Goal: Information Seeking & Learning: Learn about a topic

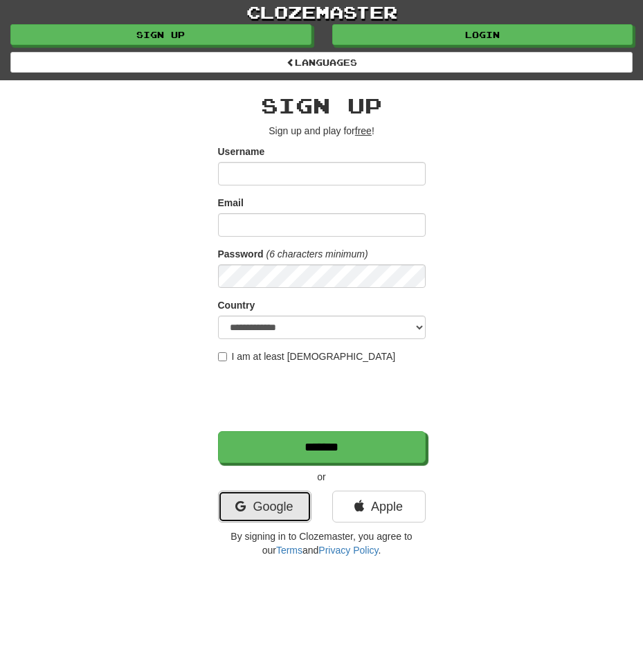
click at [278, 503] on link "Google" at bounding box center [264, 507] width 93 height 32
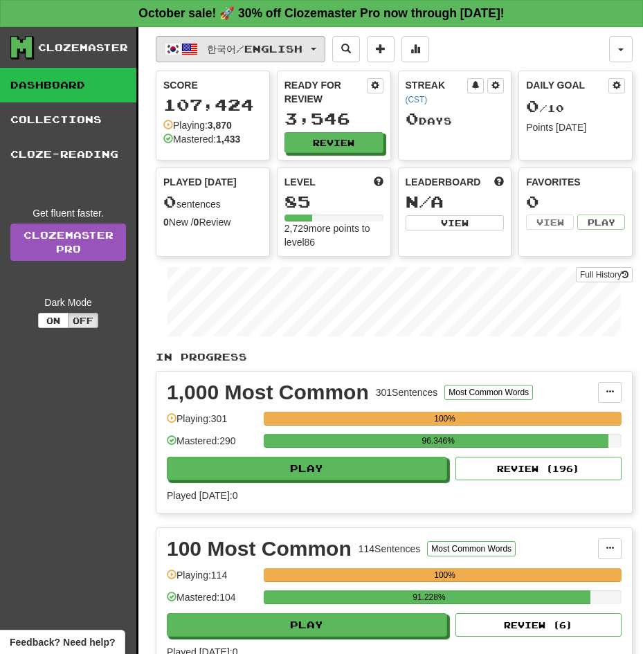
click at [278, 49] on span "한국어 / English" at bounding box center [255, 49] width 96 height 12
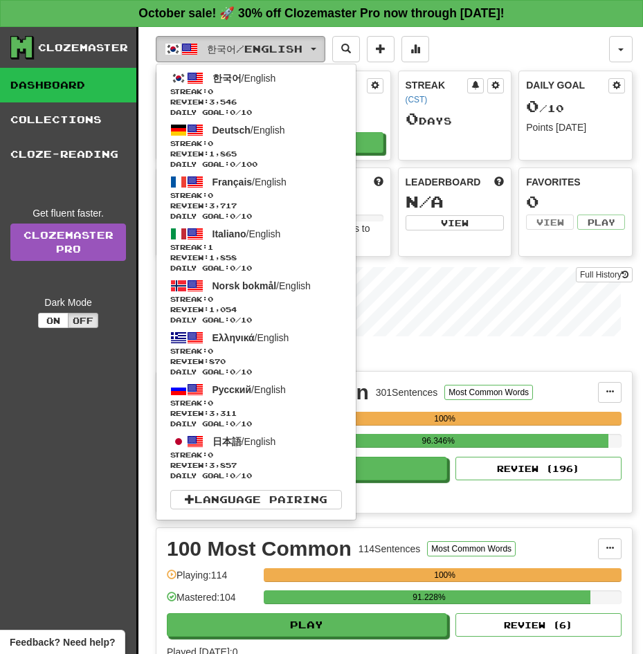
click at [278, 49] on span "한국어 / English" at bounding box center [255, 49] width 96 height 12
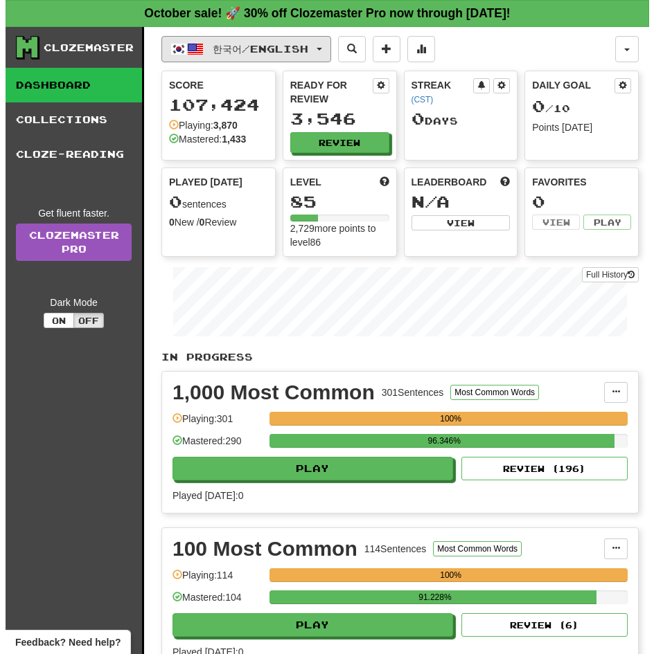
scroll to position [572, 0]
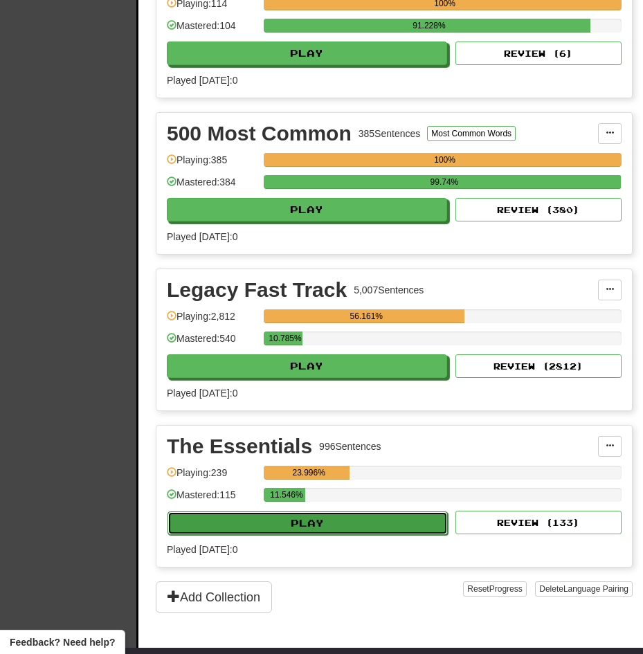
click at [312, 512] on button "Play" at bounding box center [308, 524] width 280 height 24
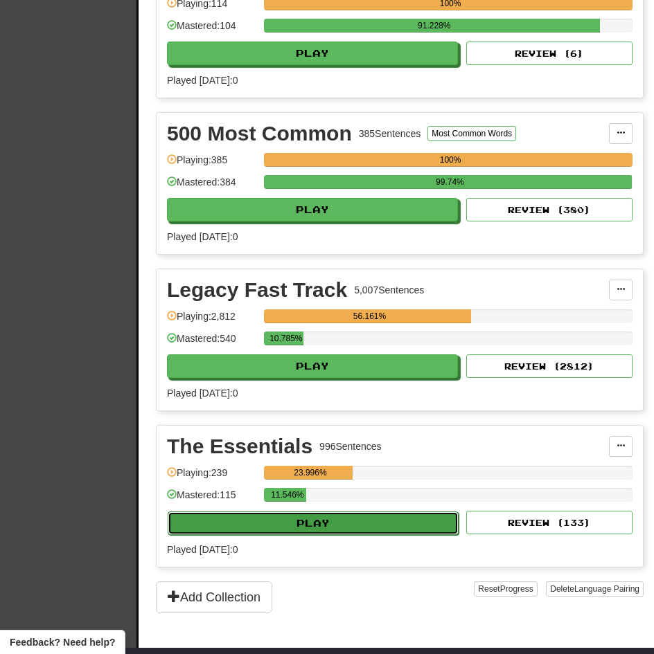
select select "**"
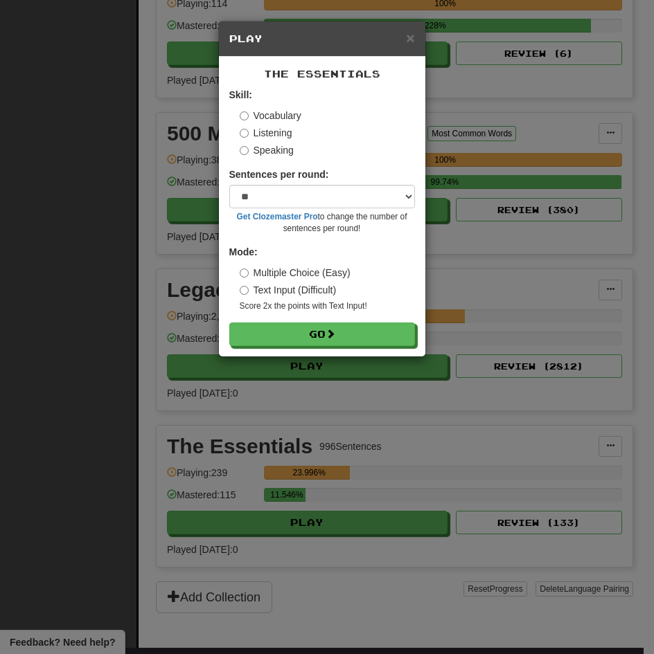
click at [258, 134] on label "Listening" at bounding box center [266, 133] width 53 height 14
click at [229, 323] on button "Go" at bounding box center [322, 335] width 186 height 24
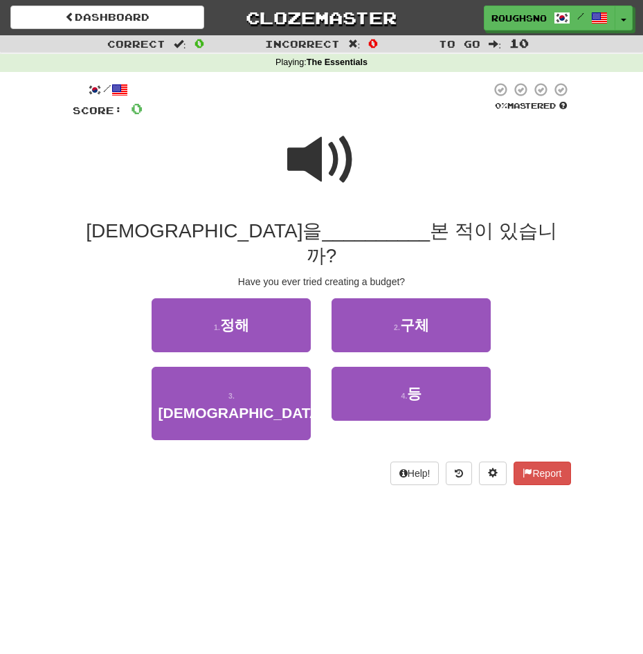
click at [296, 178] on span at bounding box center [321, 159] width 69 height 69
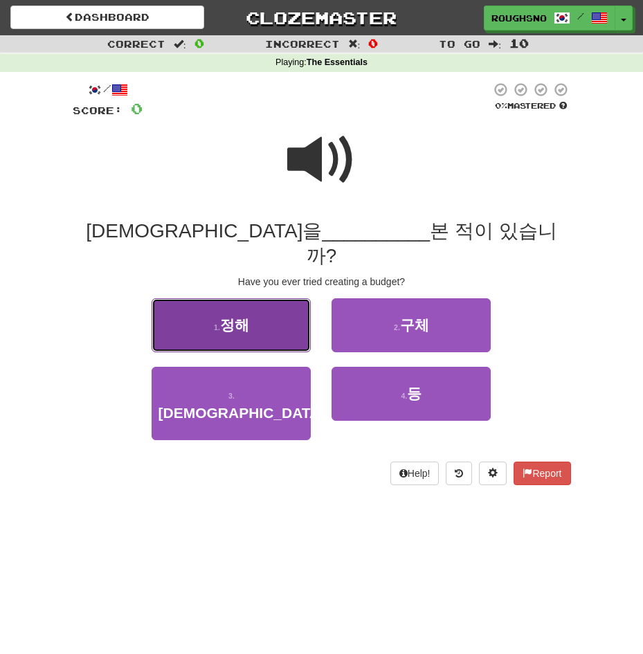
click at [267, 298] on button "1 . 정해" at bounding box center [231, 325] width 159 height 54
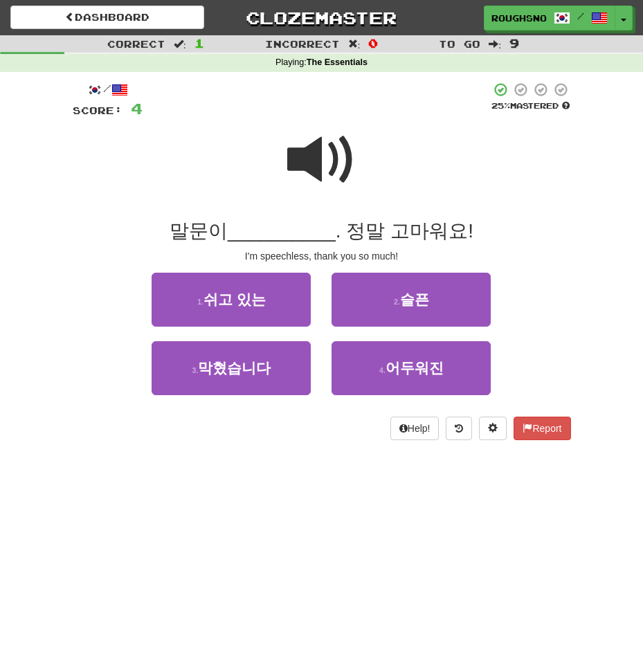
click at [336, 157] on span at bounding box center [321, 159] width 69 height 69
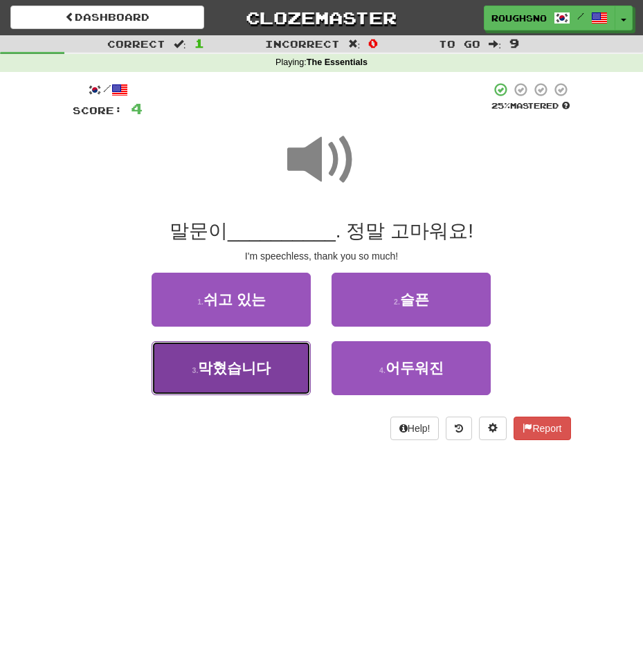
click at [251, 380] on button "3 . 막혔습니다" at bounding box center [231, 368] width 159 height 54
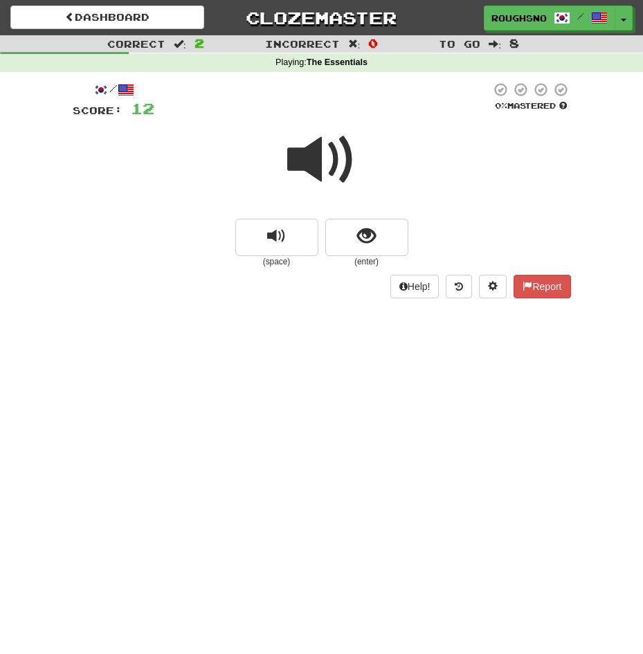
click at [360, 218] on div at bounding box center [322, 169] width 499 height 99
click at [300, 177] on span at bounding box center [321, 159] width 69 height 69
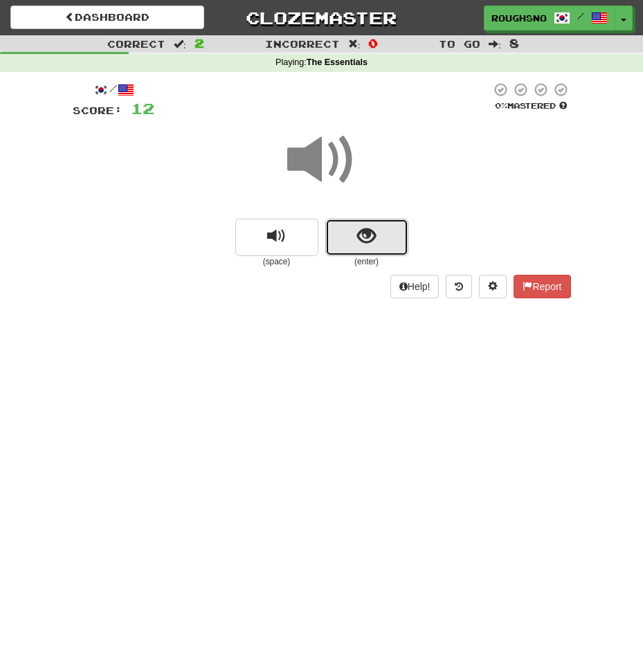
click at [371, 244] on span "show sentence" at bounding box center [366, 236] width 19 height 19
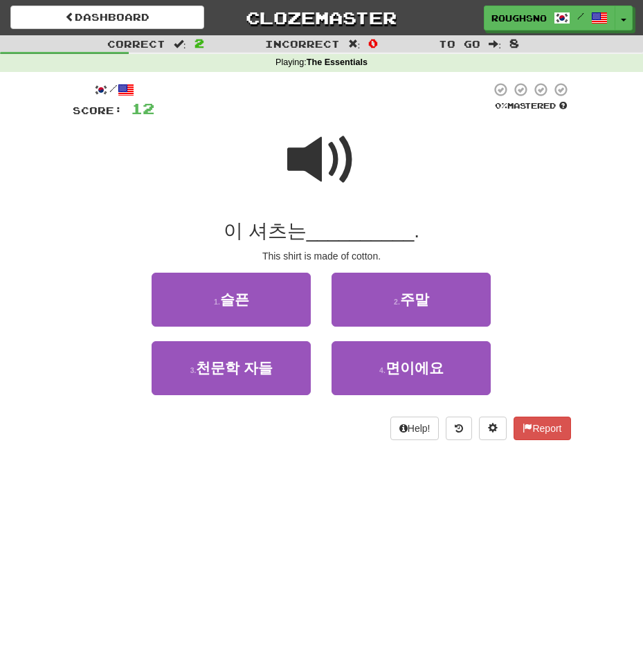
click at [346, 148] on span at bounding box center [321, 159] width 69 height 69
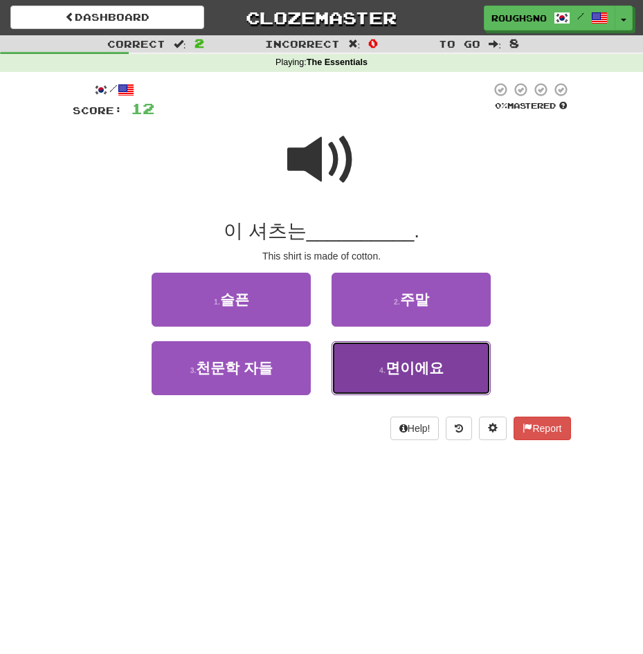
click at [391, 365] on span "면이에요" at bounding box center [415, 368] width 58 height 16
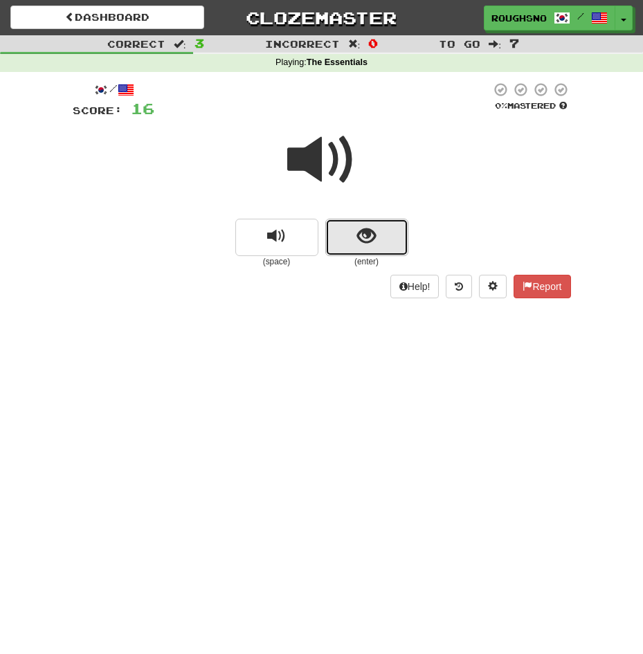
click at [368, 242] on span "show sentence" at bounding box center [366, 236] width 19 height 19
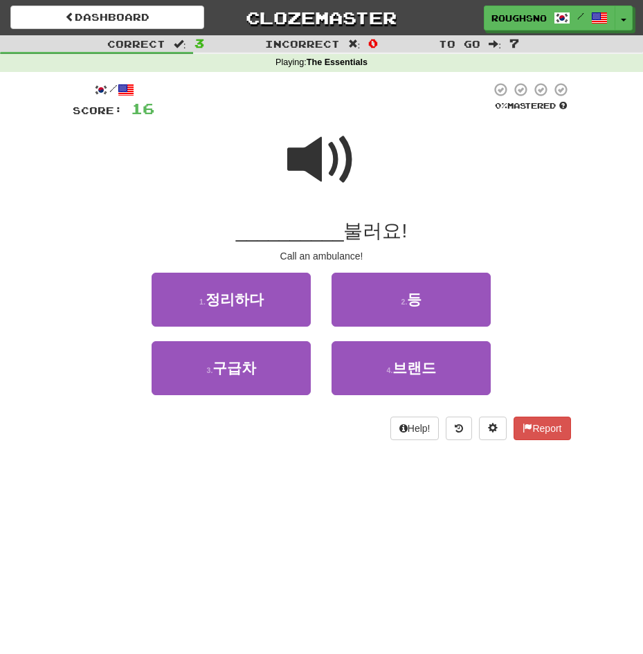
click at [319, 176] on span at bounding box center [321, 159] width 69 height 69
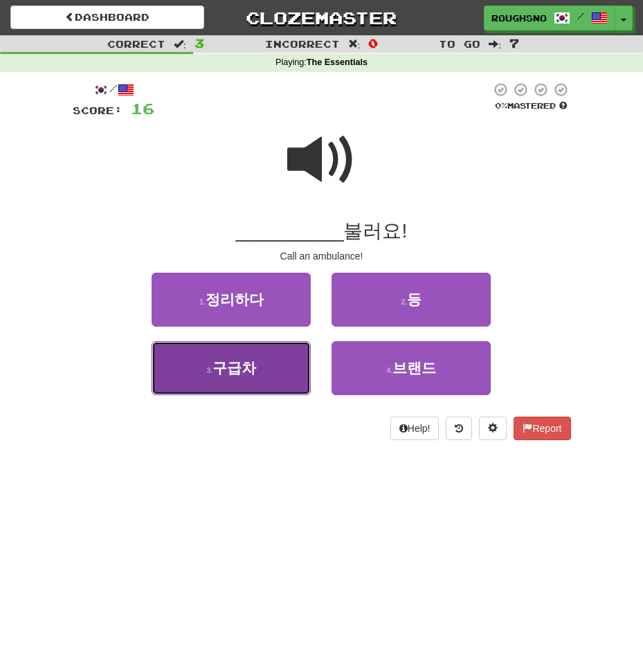
click at [245, 373] on span "구급차" at bounding box center [235, 368] width 44 height 16
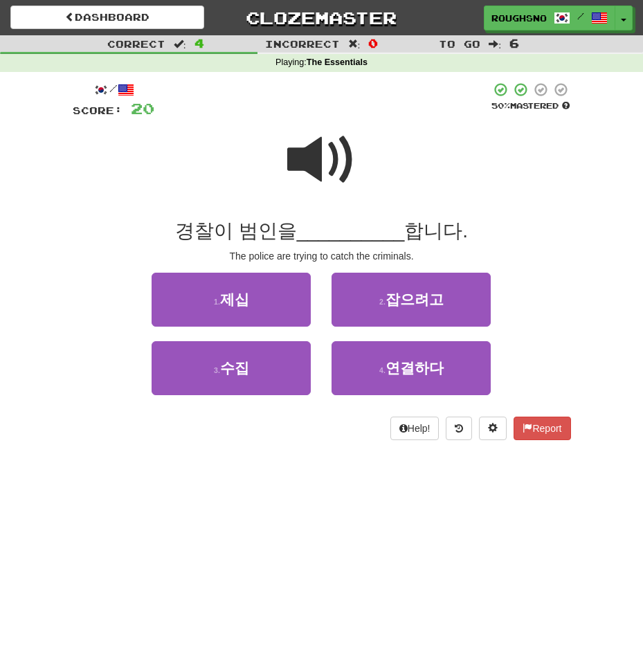
click at [325, 149] on span at bounding box center [321, 159] width 69 height 69
click at [312, 144] on span at bounding box center [321, 159] width 69 height 69
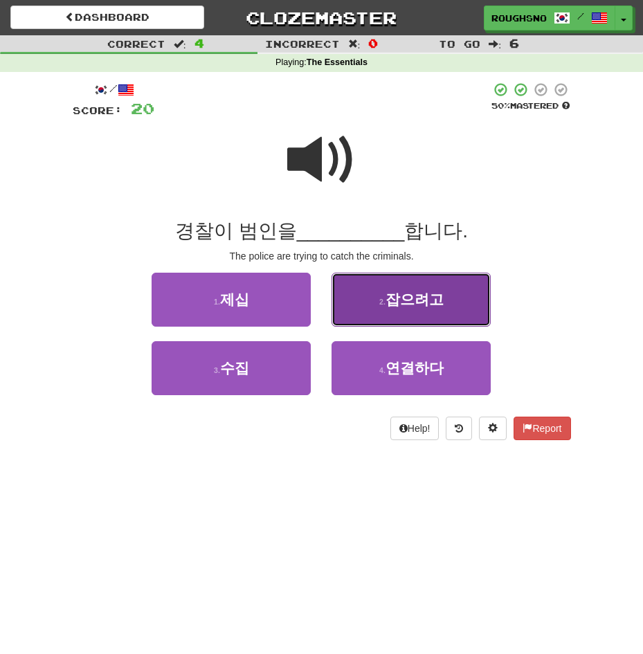
click at [339, 307] on button "2 . 잡으려고" at bounding box center [411, 300] width 159 height 54
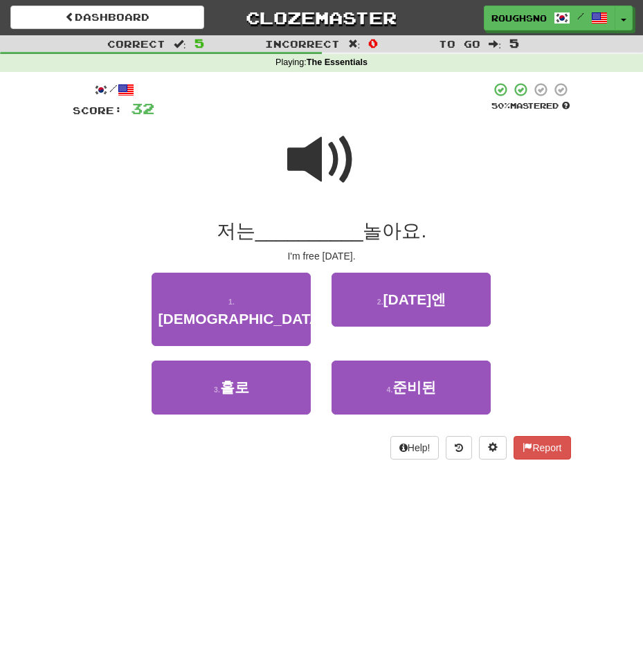
click at [328, 175] on span at bounding box center [321, 159] width 69 height 69
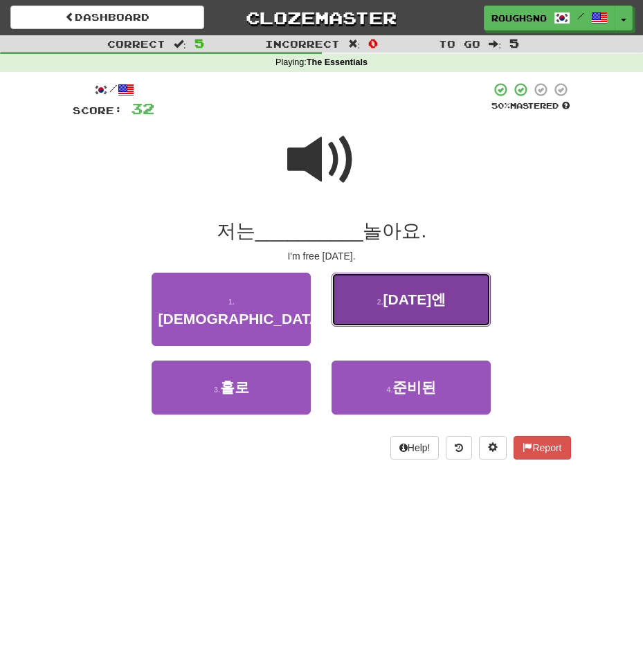
click at [425, 300] on span "화요일엔" at bounding box center [415, 300] width 63 height 16
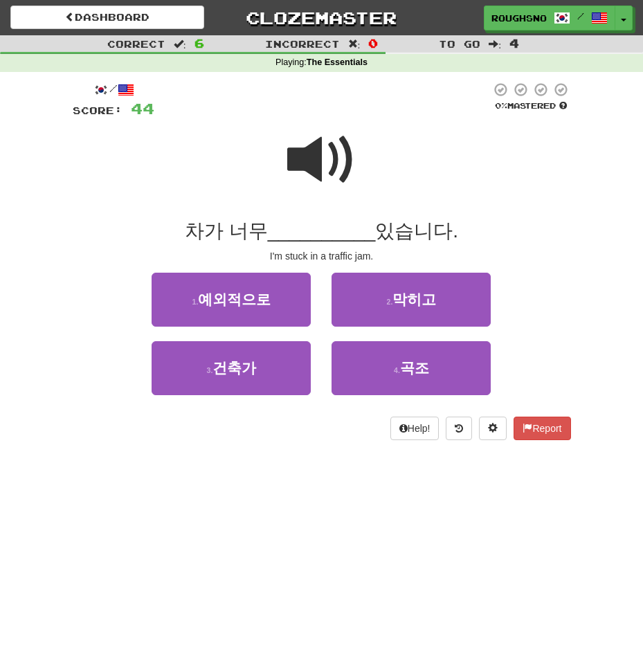
click at [284, 159] on div at bounding box center [322, 169] width 499 height 99
click at [345, 166] on span at bounding box center [321, 159] width 69 height 69
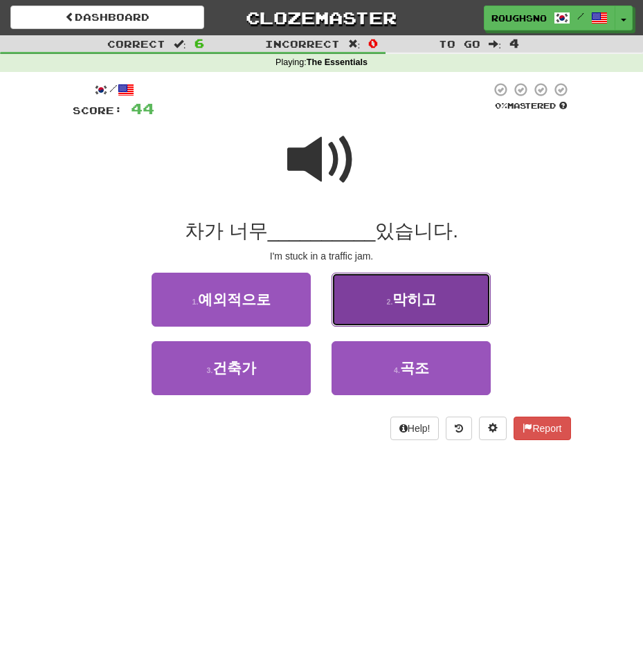
click at [456, 302] on button "2 . 막히고" at bounding box center [411, 300] width 159 height 54
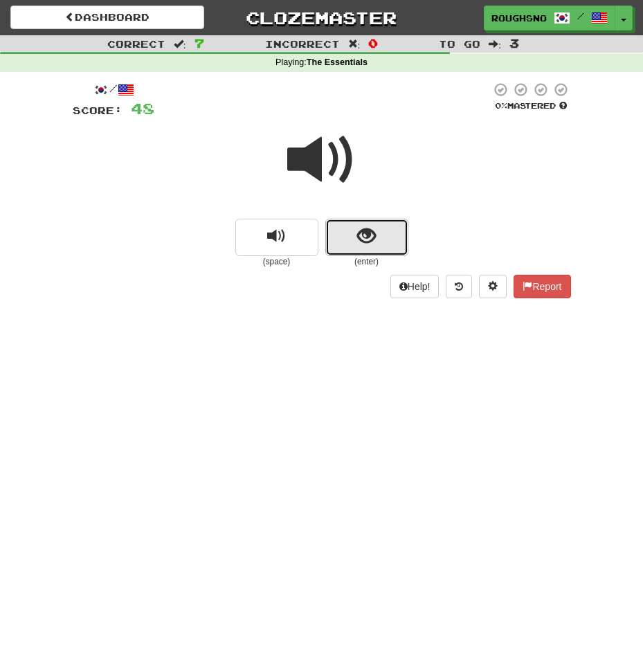
click at [369, 222] on button "show sentence" at bounding box center [366, 237] width 83 height 37
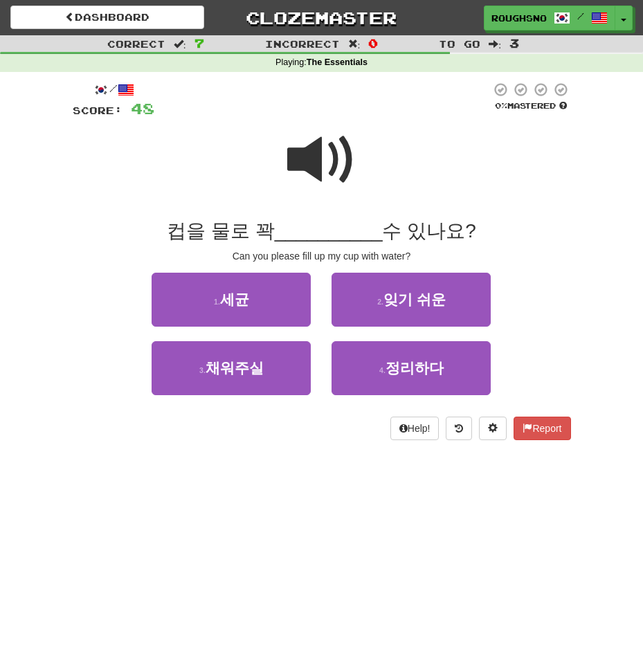
click at [305, 166] on span at bounding box center [321, 159] width 69 height 69
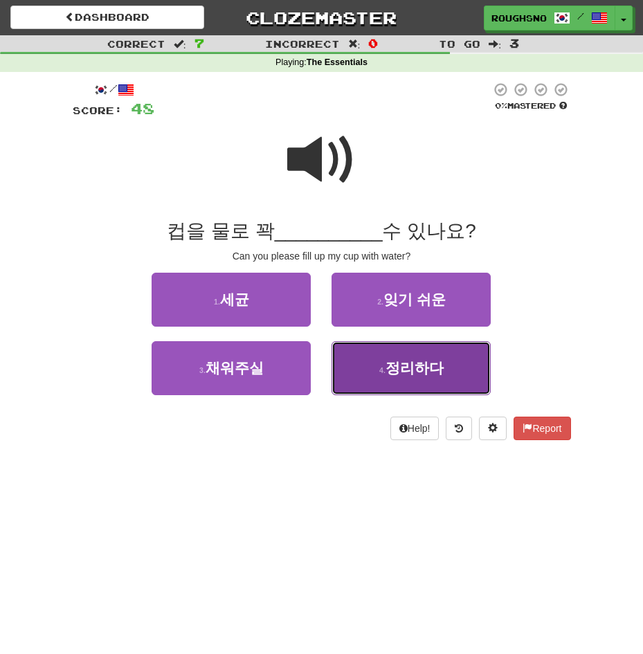
click at [425, 380] on button "4 . 정리하다" at bounding box center [411, 368] width 159 height 54
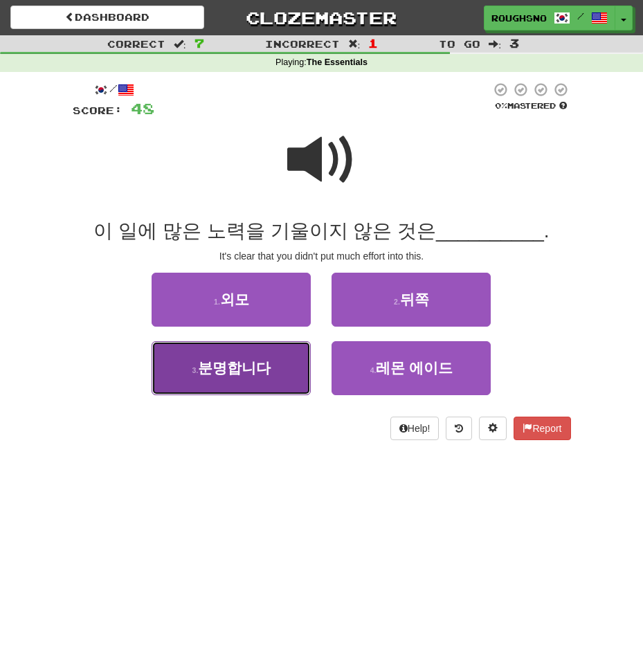
click at [248, 372] on span "분명합니다" at bounding box center [234, 368] width 73 height 16
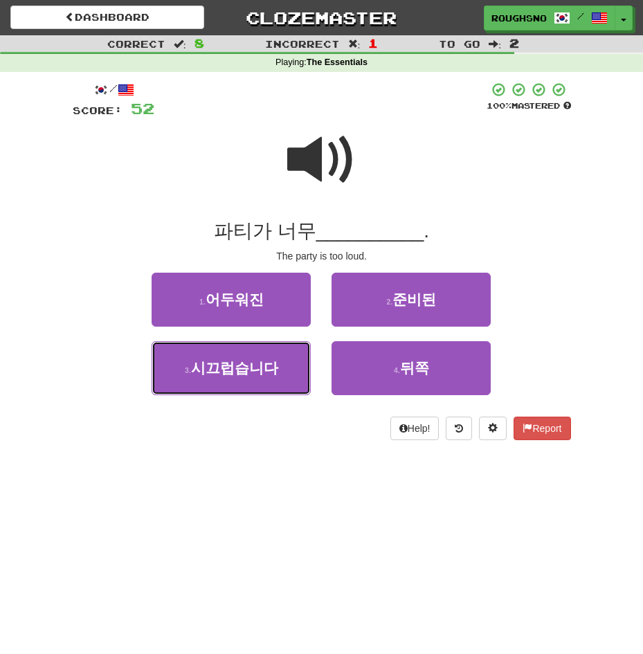
click at [248, 372] on span "시끄럽습니다" at bounding box center [234, 368] width 87 height 16
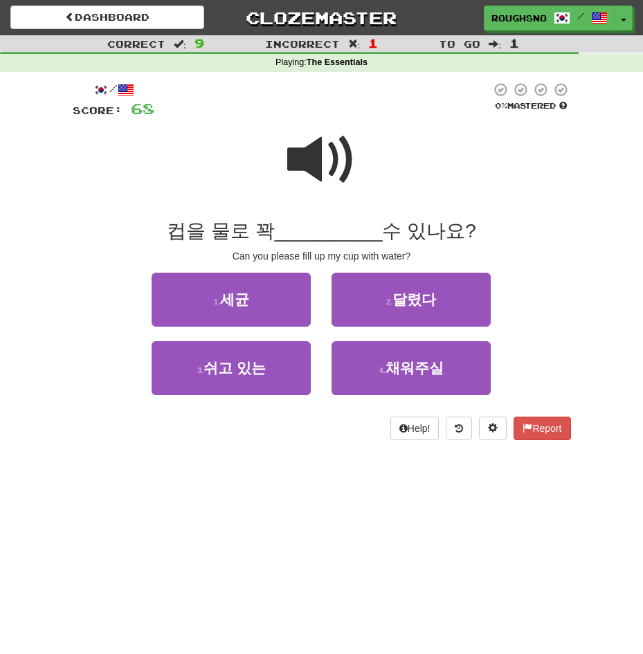
click at [304, 172] on span at bounding box center [321, 159] width 69 height 69
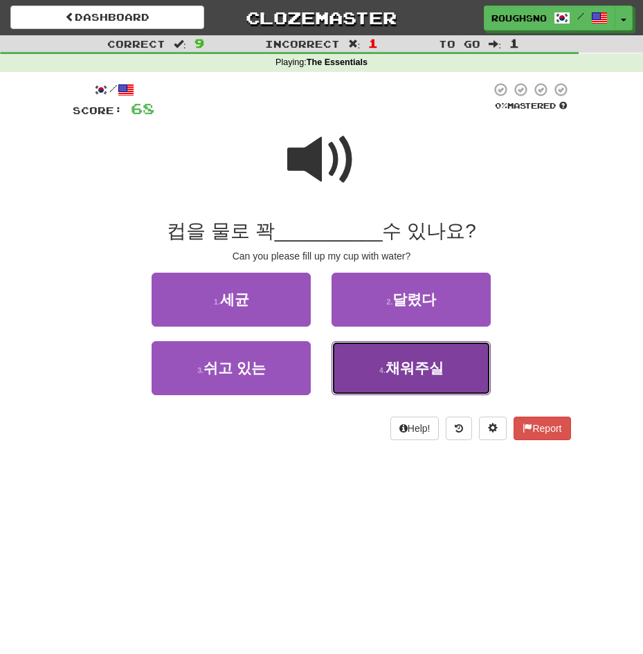
click at [443, 376] on button "4 . 채워주실" at bounding box center [411, 368] width 159 height 54
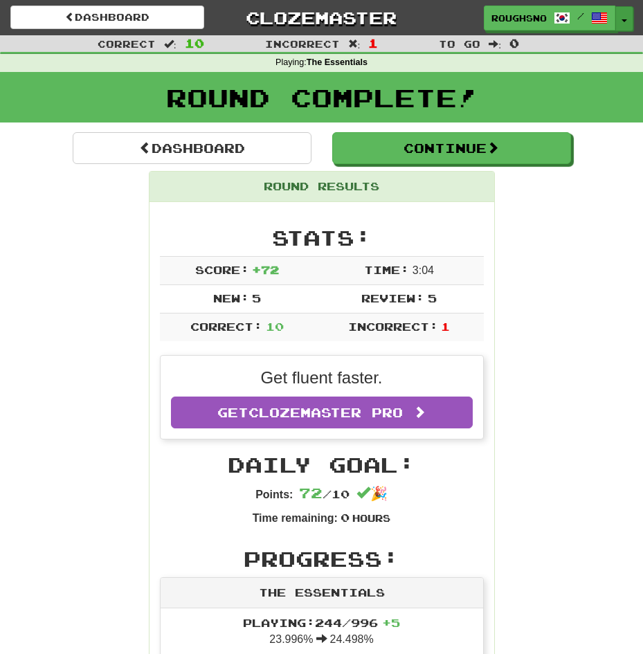
click at [622, 16] on button "Toggle Dropdown" at bounding box center [625, 18] width 18 height 25
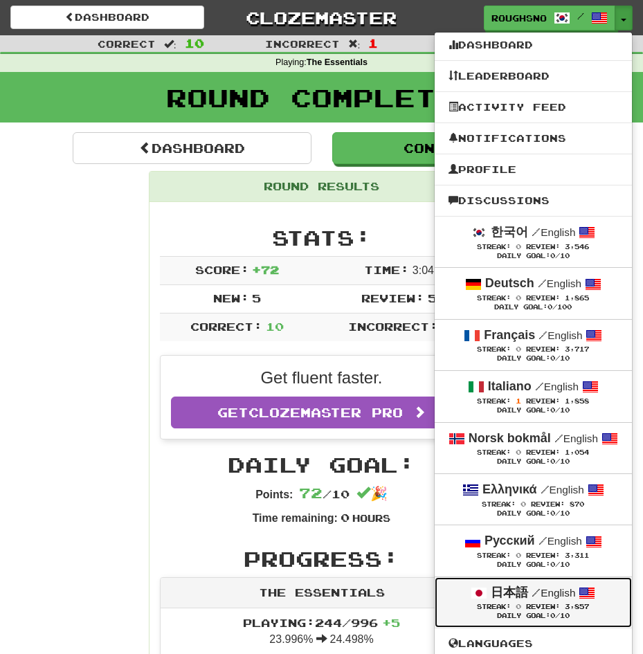
click at [511, 607] on span "Streak:" at bounding box center [494, 607] width 34 height 8
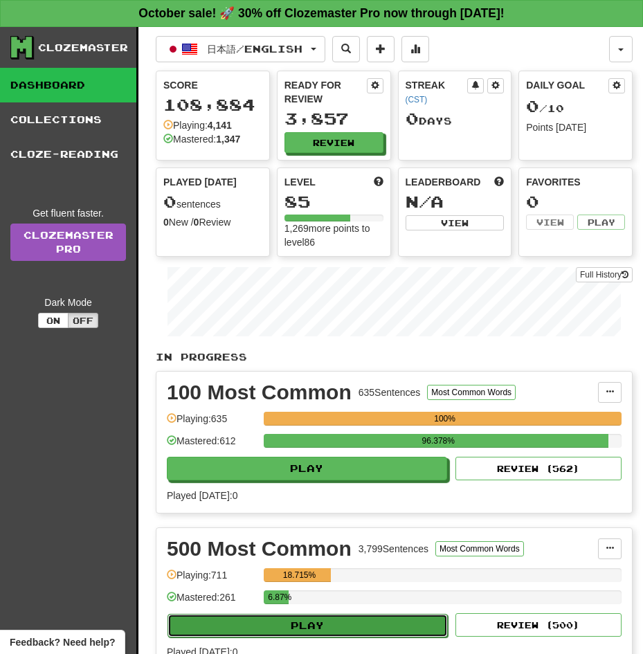
click at [307, 621] on button "Play" at bounding box center [308, 626] width 280 height 24
select select "**"
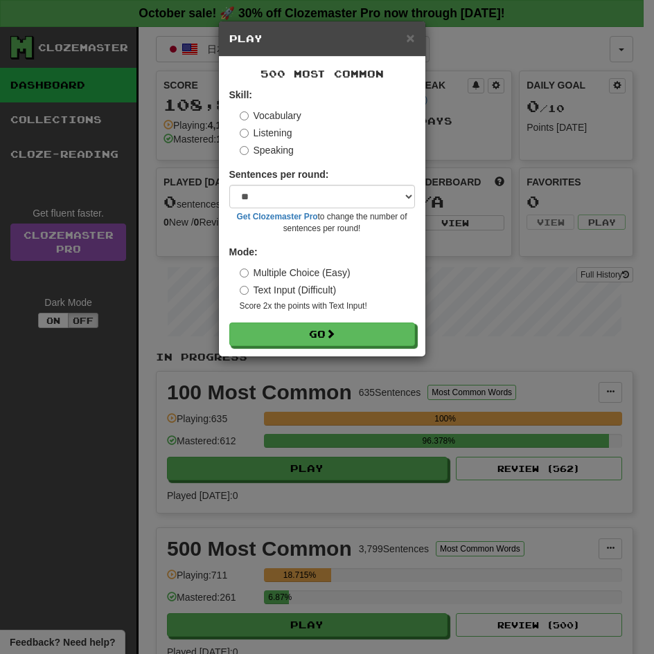
click at [276, 127] on label "Listening" at bounding box center [266, 133] width 53 height 14
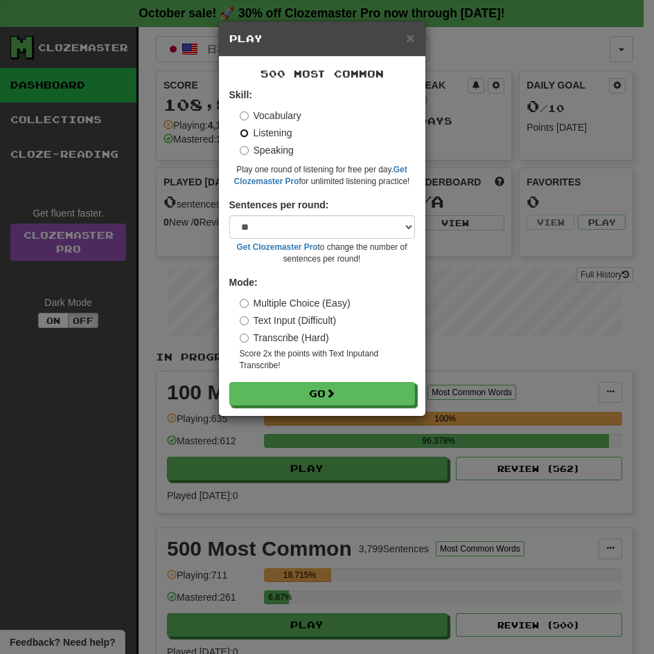
click at [229, 382] on button "Go" at bounding box center [322, 394] width 186 height 24
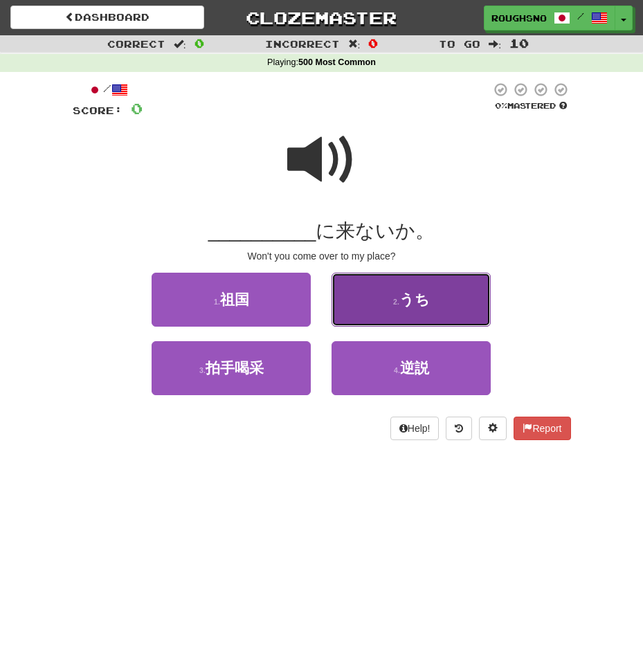
click at [409, 276] on button "2 . うち" at bounding box center [411, 300] width 159 height 54
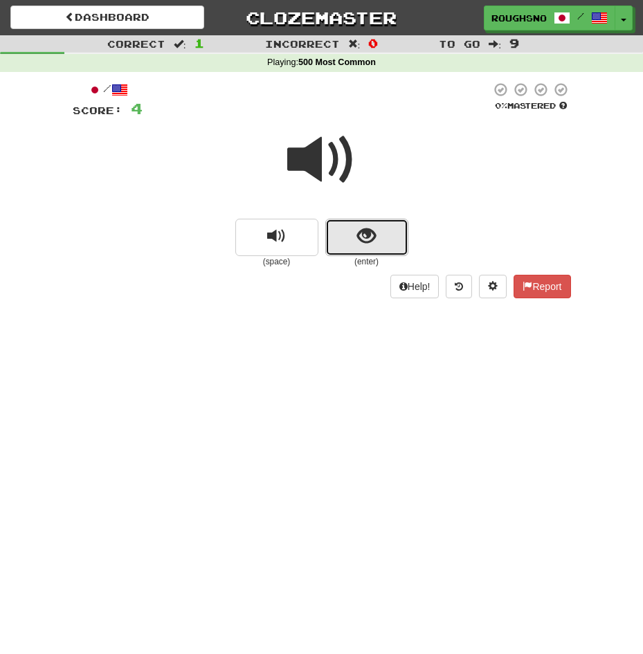
click at [369, 233] on span "show sentence" at bounding box center [366, 236] width 19 height 19
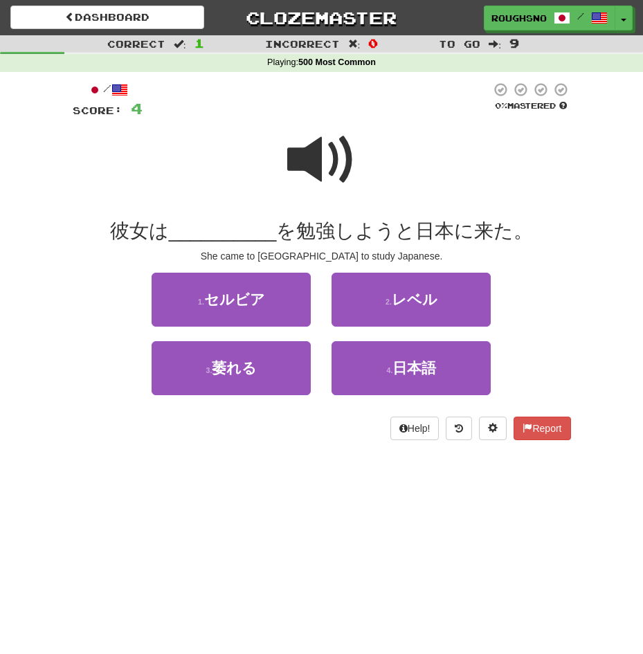
click at [312, 159] on span at bounding box center [321, 159] width 69 height 69
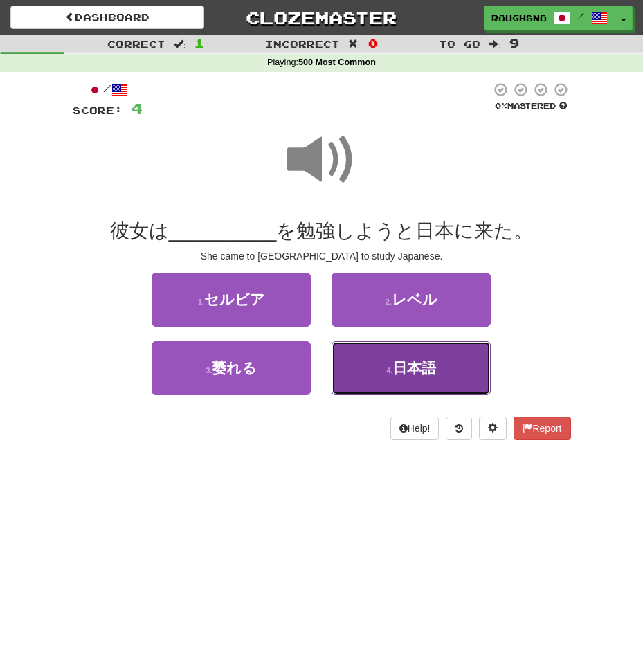
click at [409, 367] on span "日本語" at bounding box center [415, 368] width 44 height 16
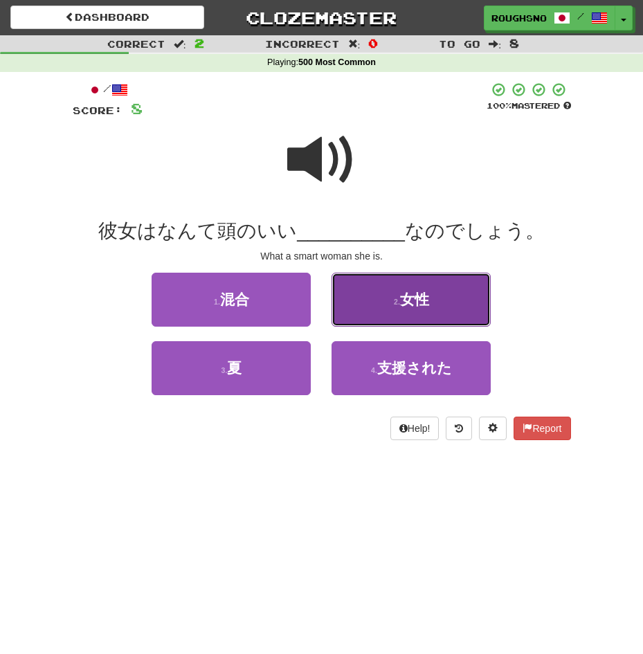
click at [417, 325] on button "2 . 女性" at bounding box center [411, 300] width 159 height 54
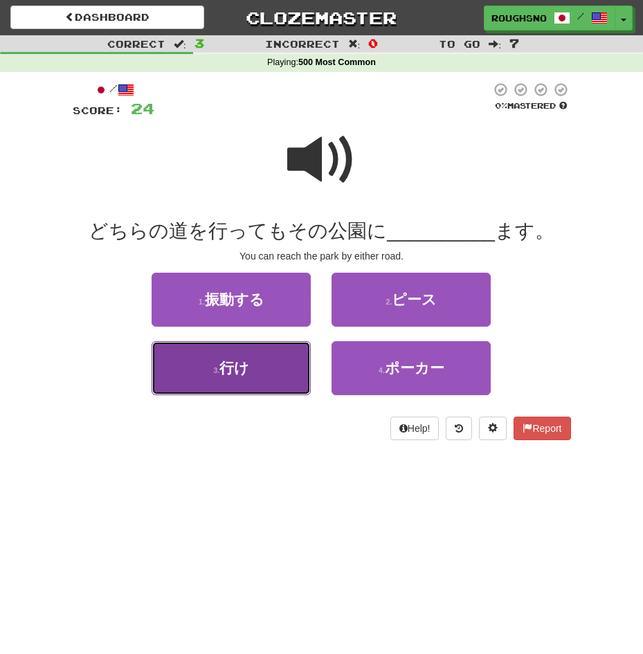
click at [244, 382] on button "3 . 行け" at bounding box center [231, 368] width 159 height 54
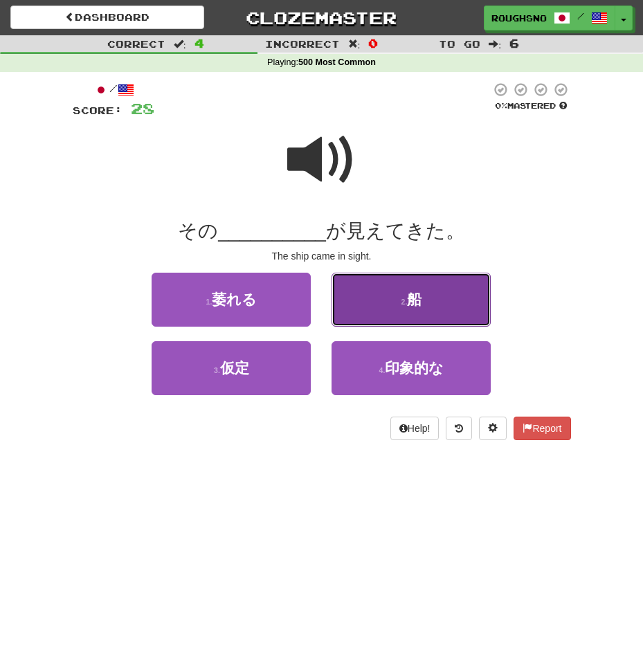
click at [402, 316] on button "2 . 船" at bounding box center [411, 300] width 159 height 54
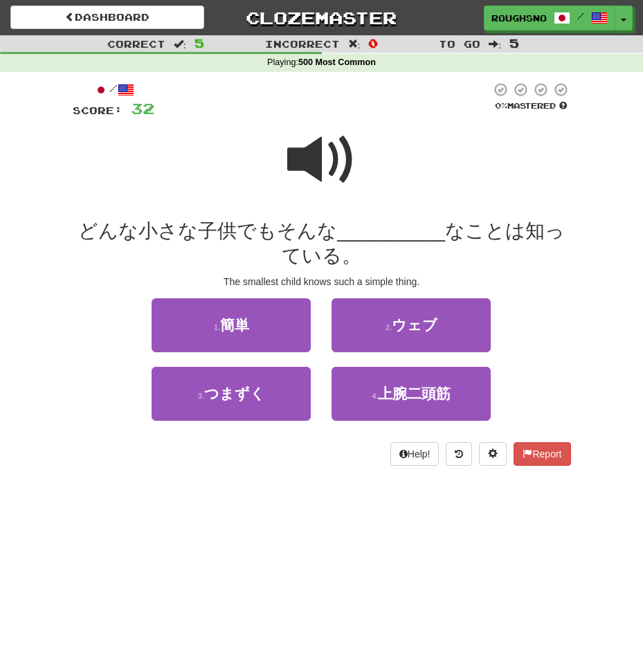
click at [310, 154] on span at bounding box center [321, 159] width 69 height 69
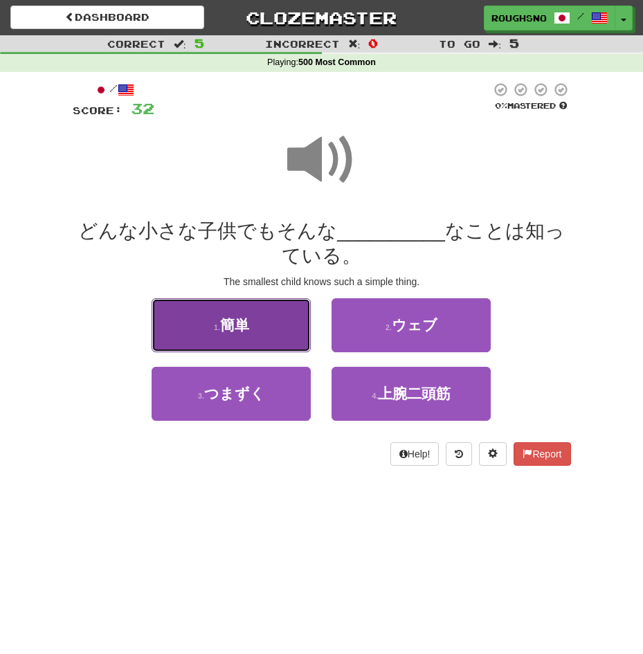
click at [247, 312] on button "1 . 簡単" at bounding box center [231, 325] width 159 height 54
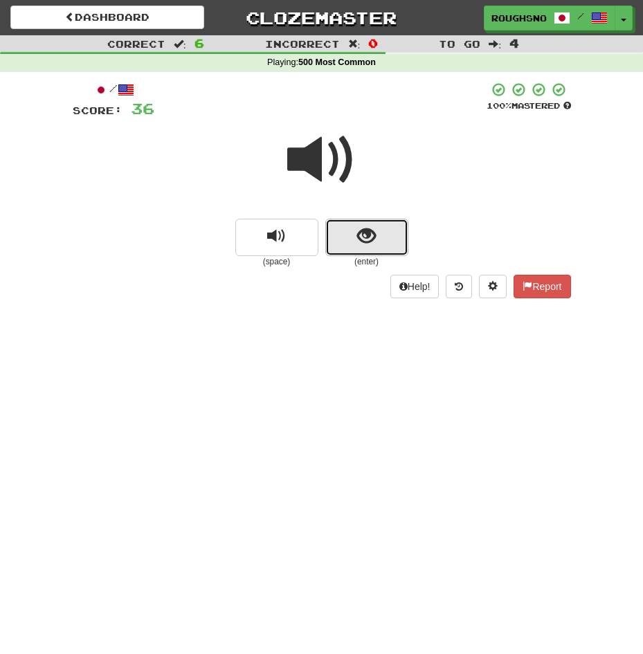
click at [357, 222] on button "show sentence" at bounding box center [366, 237] width 83 height 37
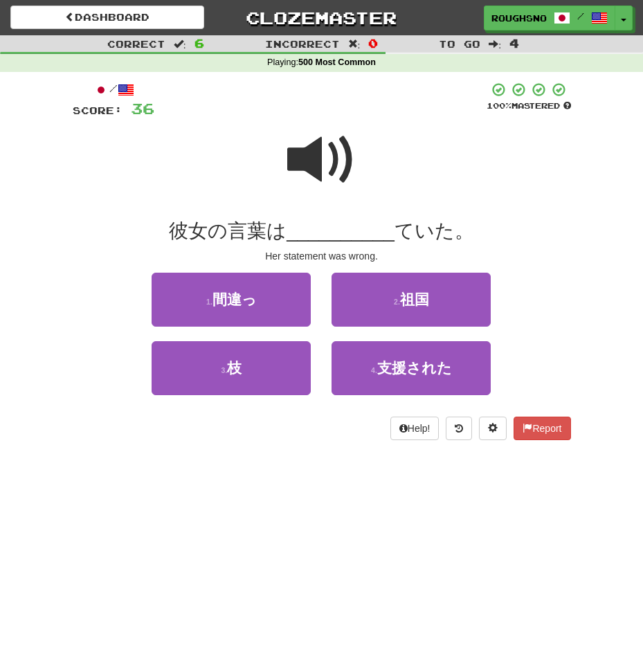
click at [323, 173] on span at bounding box center [321, 159] width 69 height 69
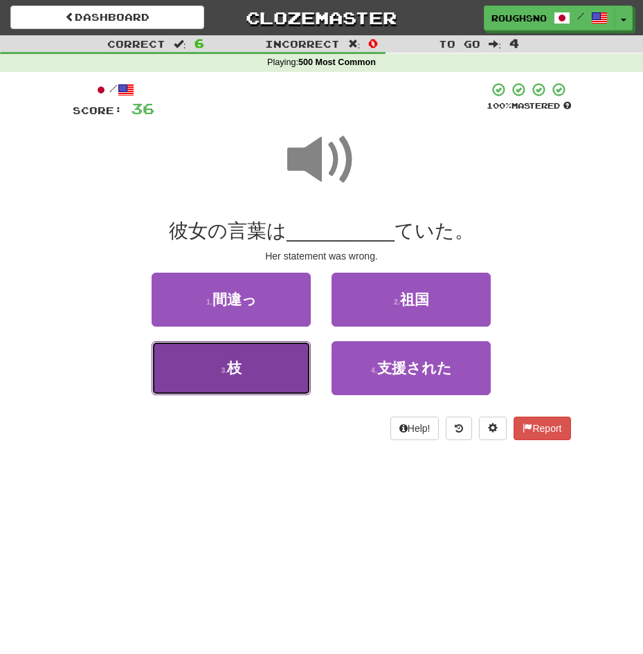
click at [260, 364] on button "3 . 枝" at bounding box center [231, 368] width 159 height 54
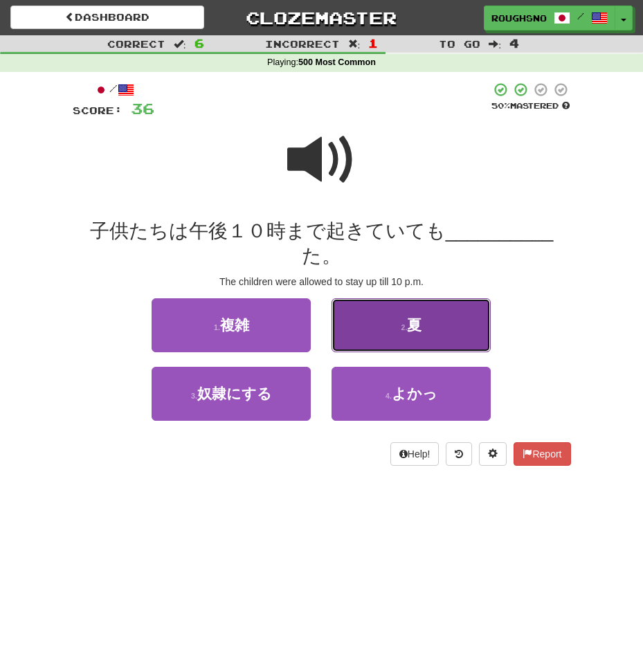
click at [428, 298] on button "2 . 夏" at bounding box center [411, 325] width 159 height 54
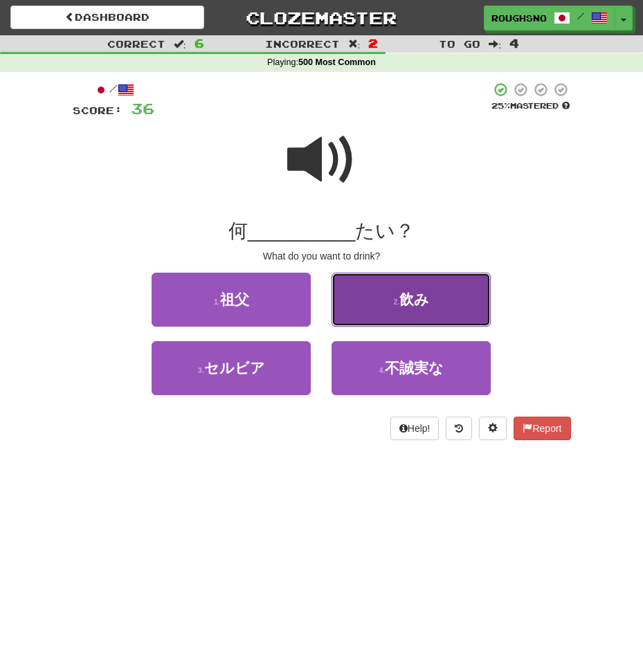
click at [435, 327] on button "2 . 飲み" at bounding box center [411, 300] width 159 height 54
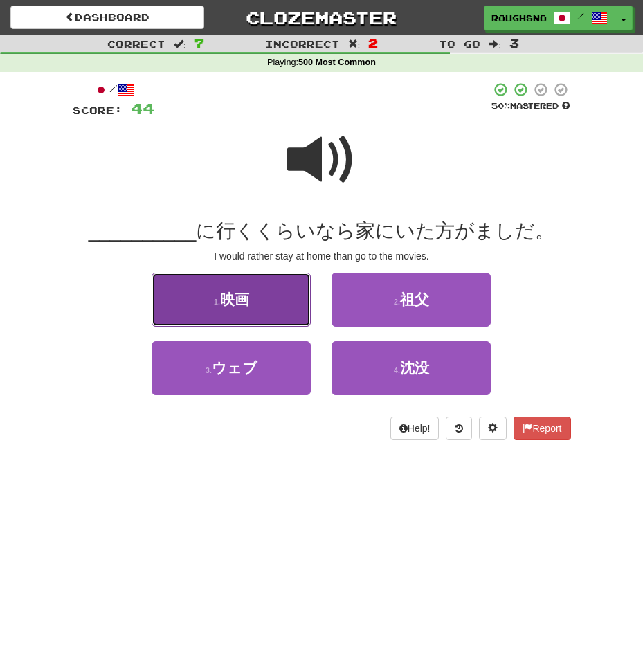
click at [235, 296] on span "映画" at bounding box center [234, 300] width 29 height 16
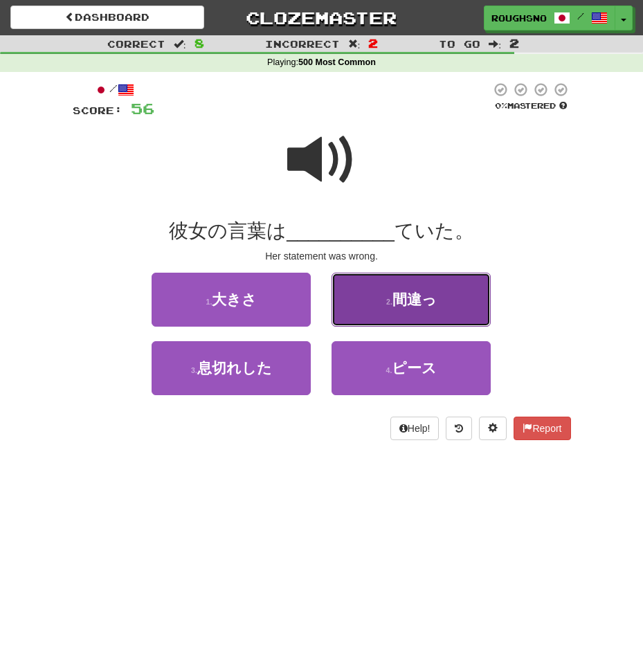
click at [437, 300] on button "2 . 間違っ" at bounding box center [411, 300] width 159 height 54
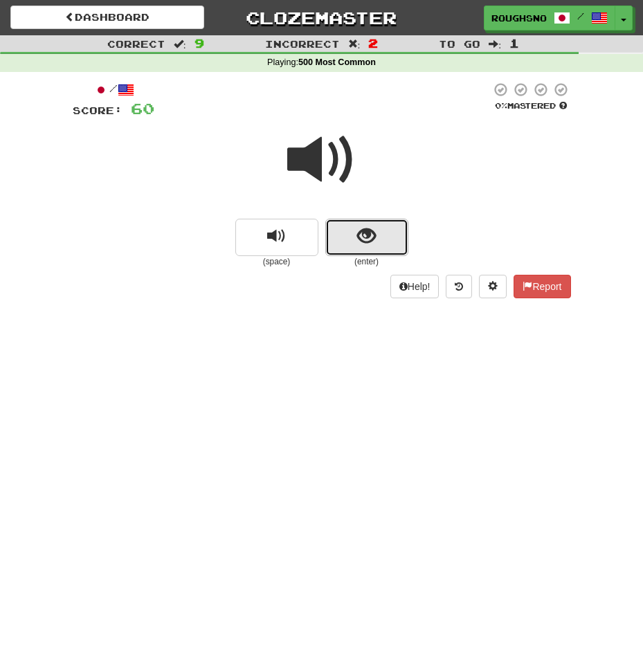
click at [341, 219] on button "show sentence" at bounding box center [366, 237] width 83 height 37
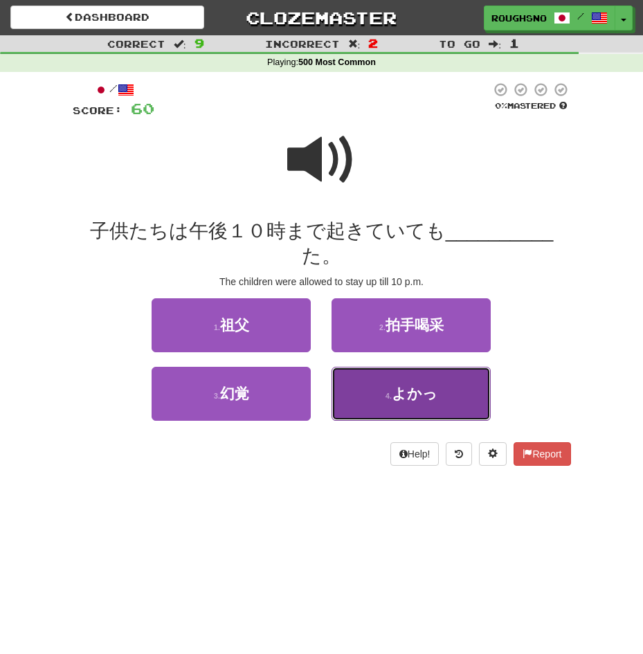
click at [429, 386] on span "よかっ" at bounding box center [415, 394] width 46 height 16
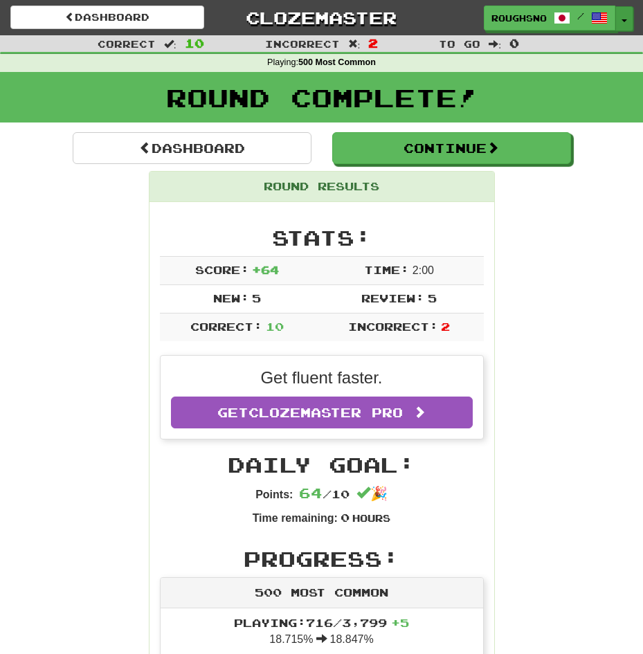
click at [625, 22] on button "Toggle Dropdown" at bounding box center [625, 18] width 18 height 25
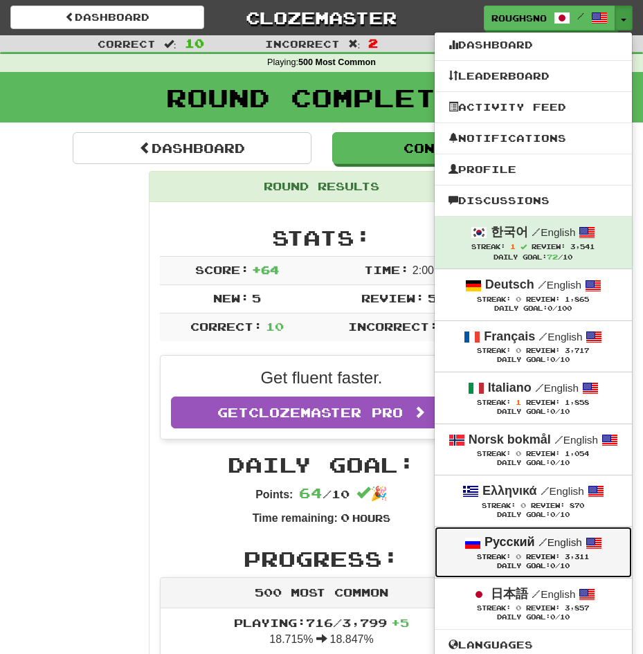
click at [560, 559] on span "Review:" at bounding box center [543, 557] width 34 height 8
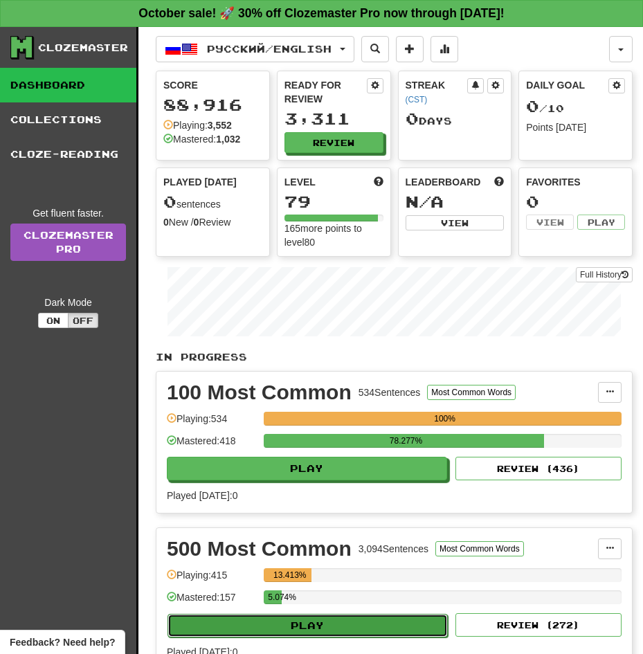
click at [429, 614] on button "Play" at bounding box center [308, 626] width 280 height 24
select select "**"
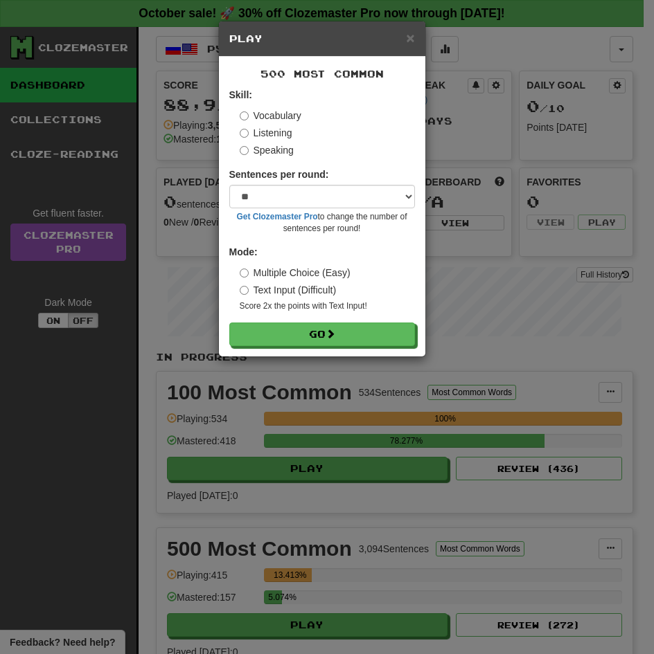
click at [264, 131] on label "Listening" at bounding box center [266, 133] width 53 height 14
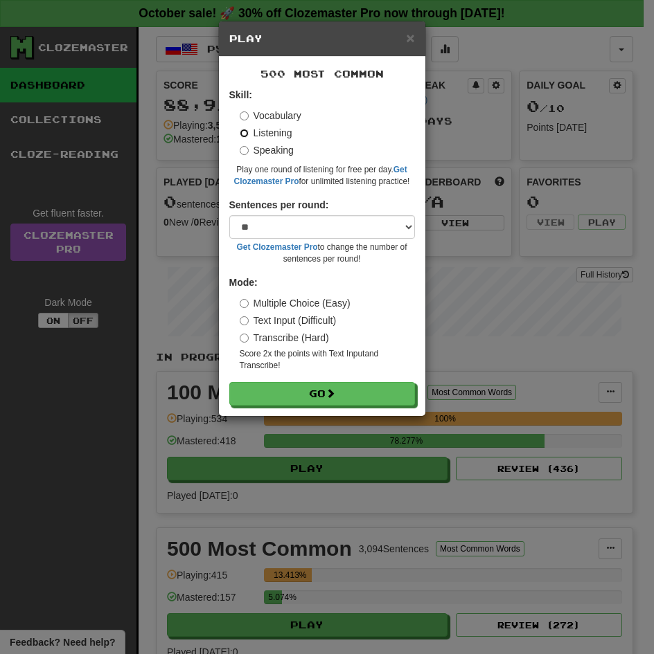
click at [229, 382] on button "Go" at bounding box center [322, 394] width 186 height 24
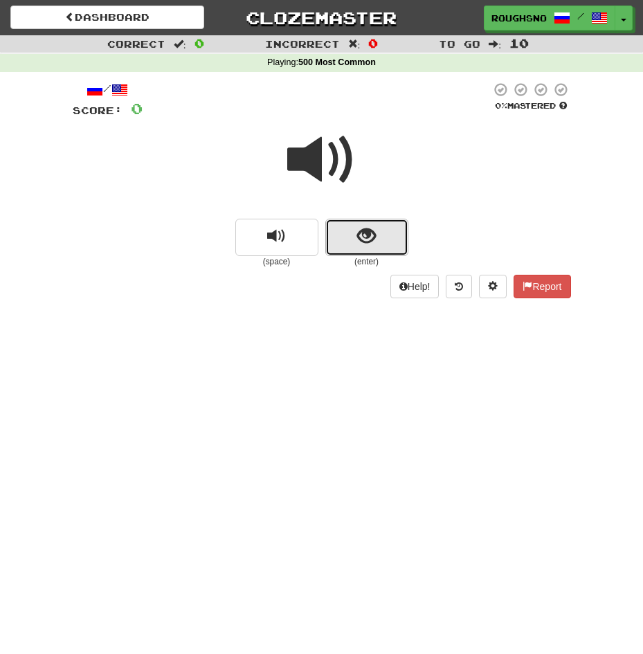
click at [392, 233] on button "show sentence" at bounding box center [366, 237] width 83 height 37
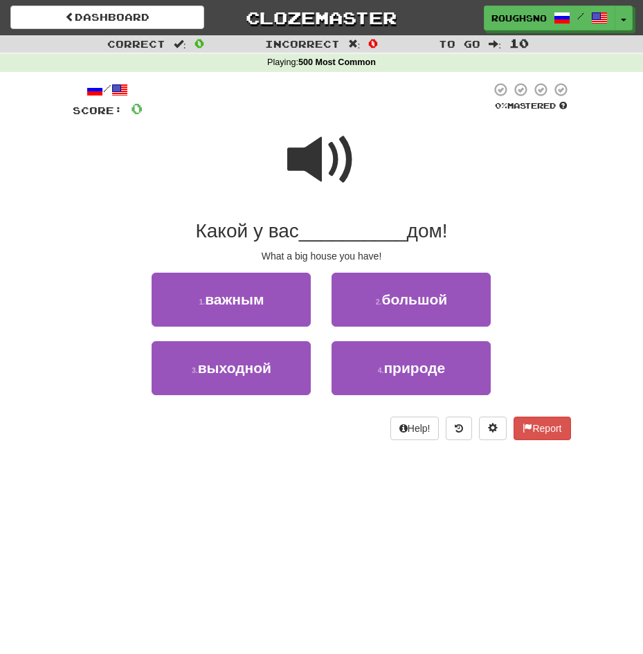
click at [310, 118] on div at bounding box center [317, 101] width 348 height 38
click at [318, 157] on span at bounding box center [321, 159] width 69 height 69
click at [250, 117] on div at bounding box center [317, 101] width 348 height 38
click at [276, 134] on div at bounding box center [322, 169] width 499 height 99
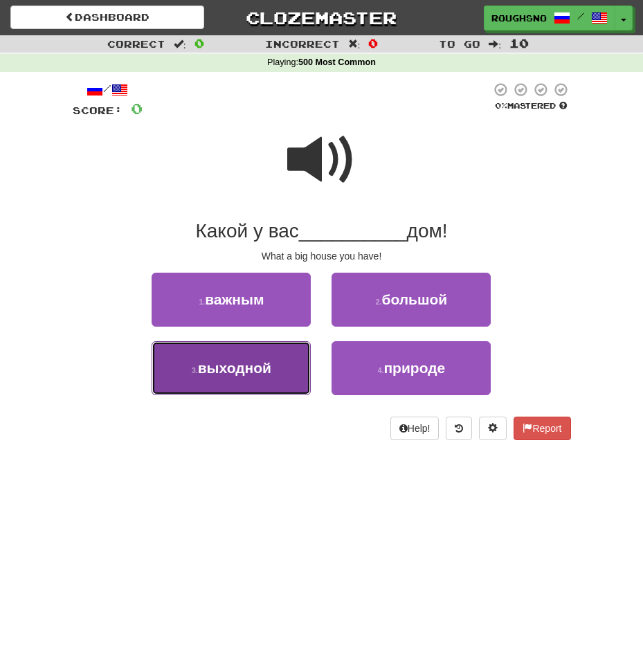
click at [242, 364] on span "выходной" at bounding box center [234, 368] width 73 height 16
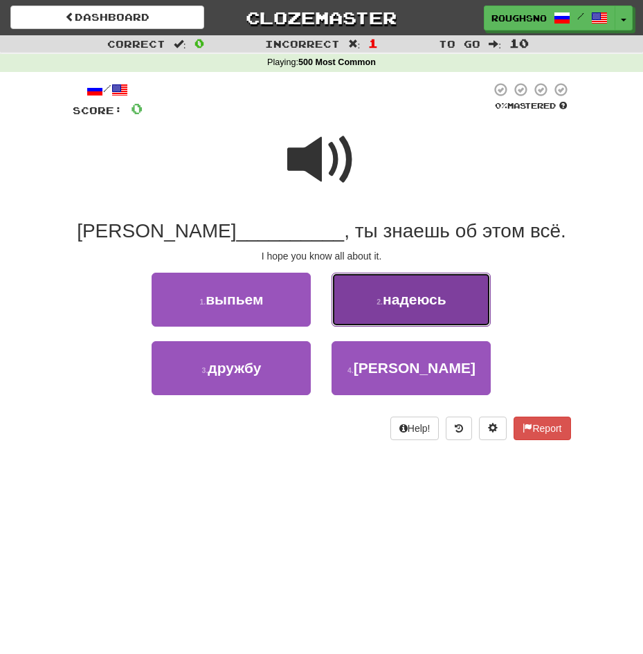
click at [422, 278] on button "2 . надеюсь" at bounding box center [411, 300] width 159 height 54
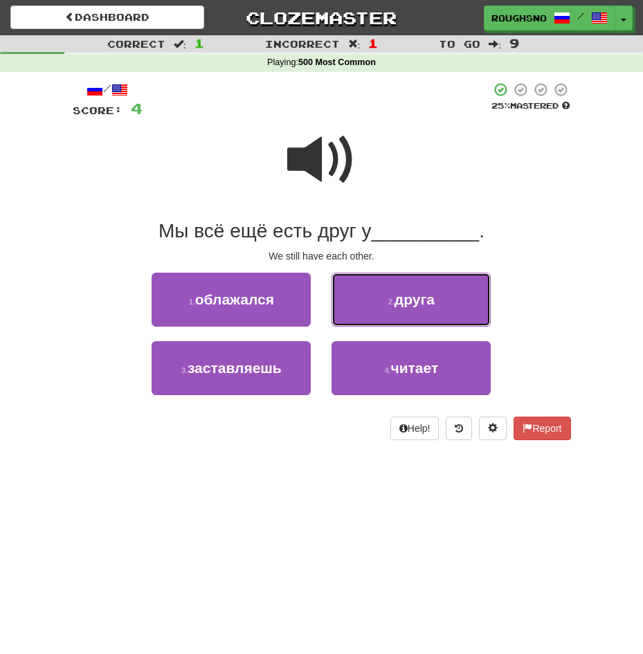
click at [422, 278] on button "2 . друга" at bounding box center [411, 300] width 159 height 54
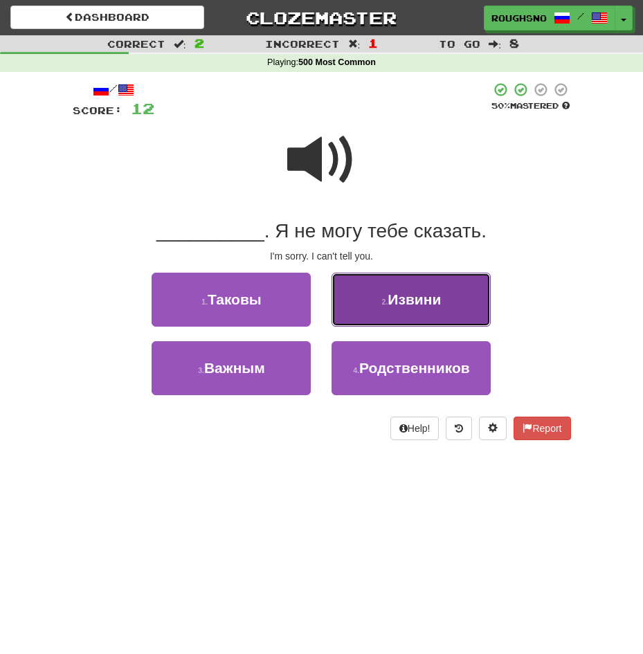
click at [423, 297] on span "Извини" at bounding box center [414, 300] width 53 height 16
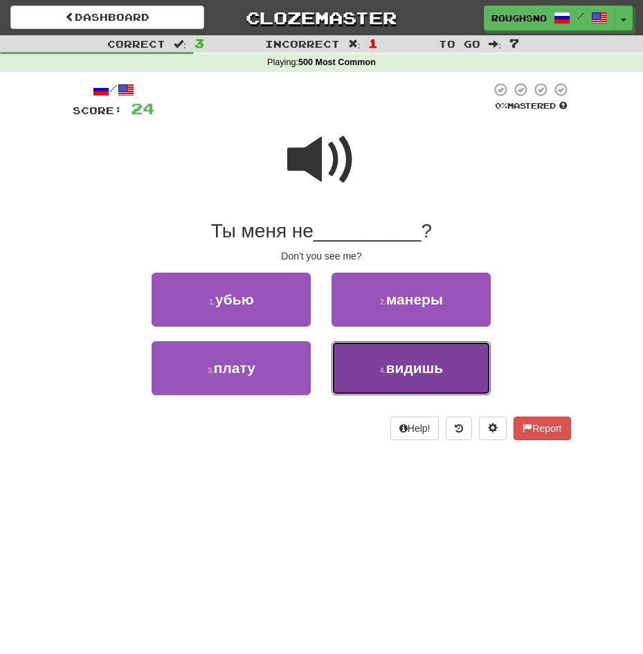
click at [409, 393] on button "4 . видишь" at bounding box center [411, 368] width 159 height 54
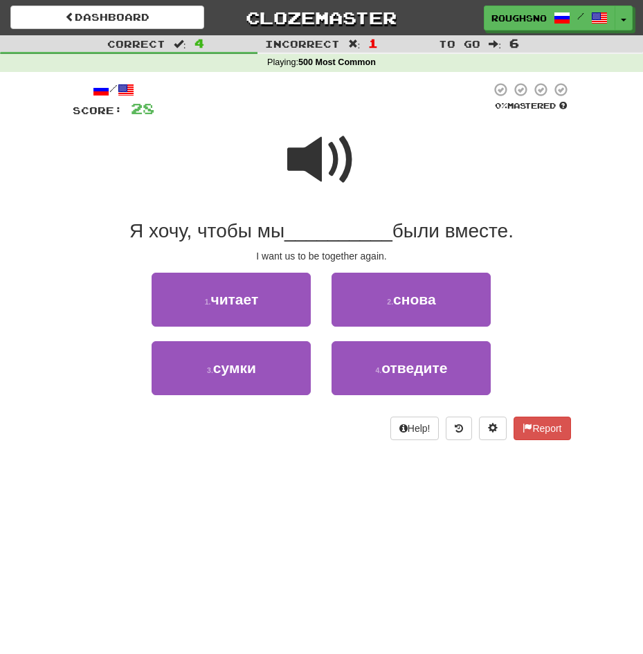
click at [333, 155] on span at bounding box center [321, 159] width 69 height 69
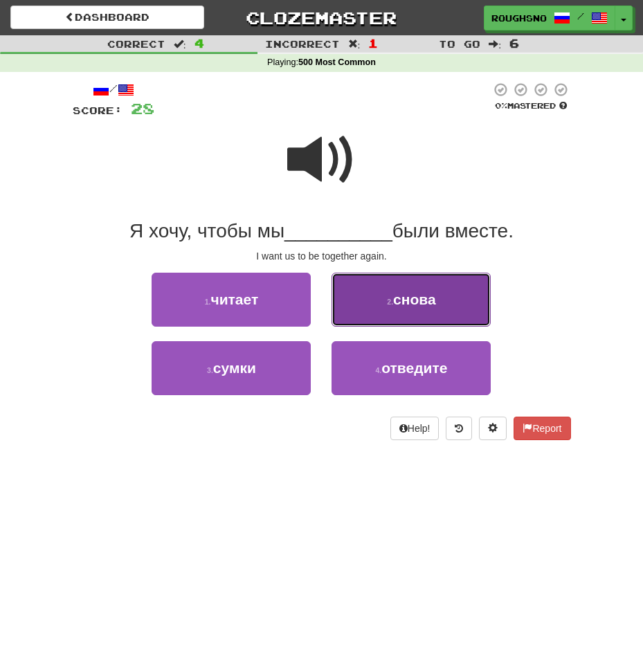
click at [411, 303] on span "снова" at bounding box center [414, 300] width 43 height 16
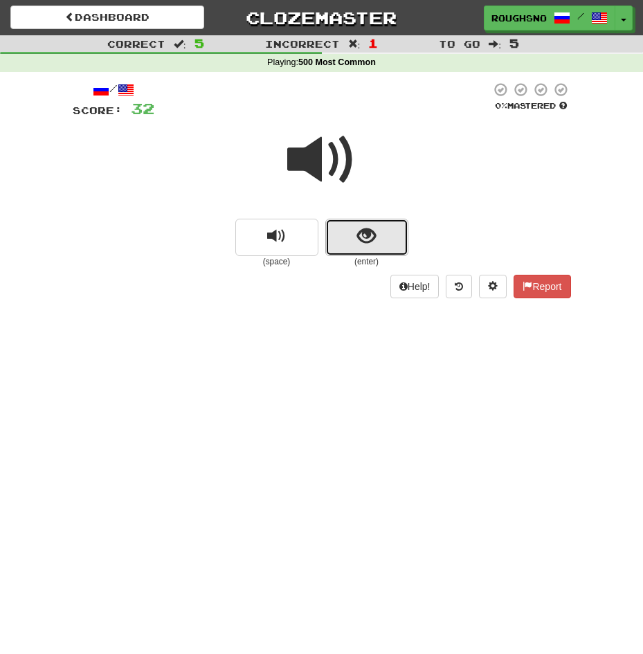
click at [356, 233] on button "show sentence" at bounding box center [366, 237] width 83 height 37
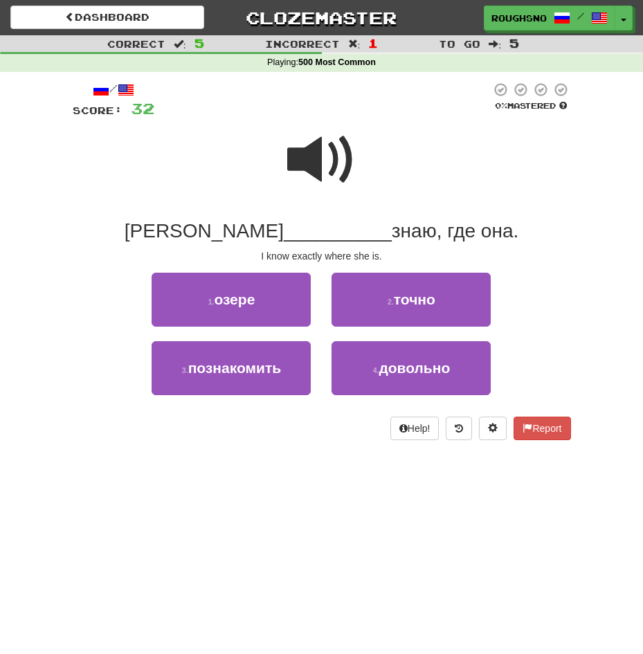
click at [323, 159] on span at bounding box center [321, 159] width 69 height 69
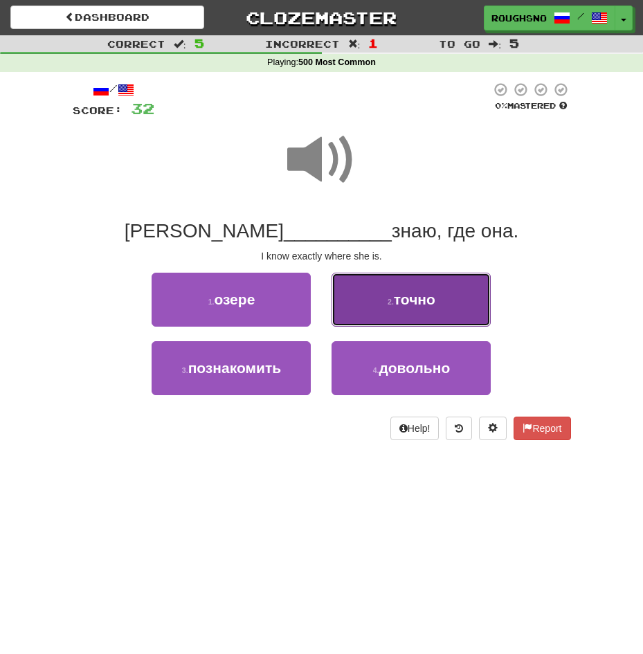
click at [400, 320] on button "2 . точно" at bounding box center [411, 300] width 159 height 54
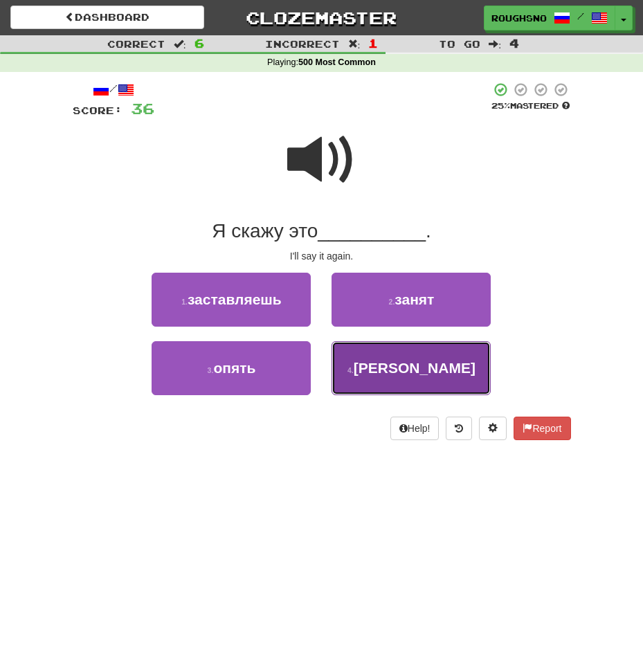
click at [416, 382] on button "4 . купер" at bounding box center [411, 368] width 159 height 54
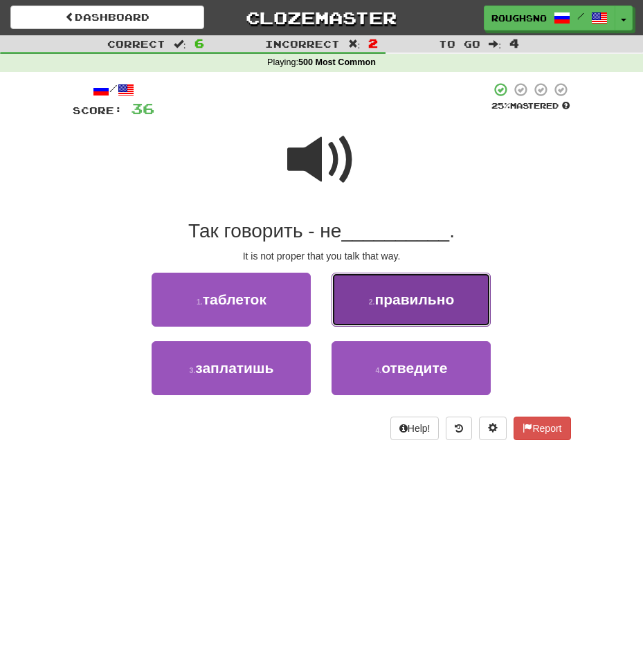
click at [384, 306] on span "правильно" at bounding box center [415, 300] width 80 height 16
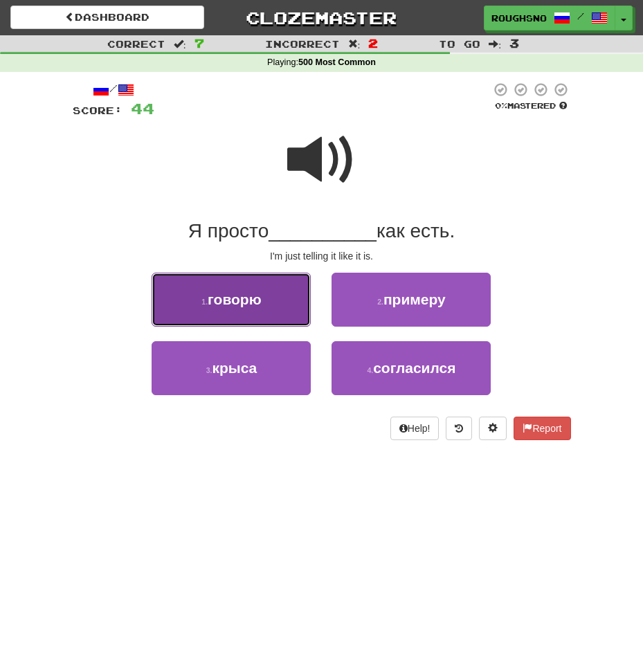
click at [250, 305] on span "говорю" at bounding box center [235, 300] width 54 height 16
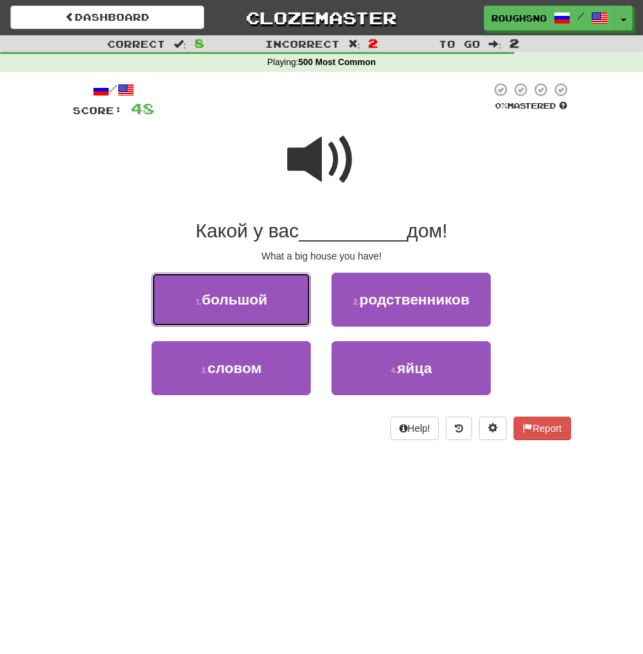
click at [250, 305] on span "большой" at bounding box center [235, 300] width 66 height 16
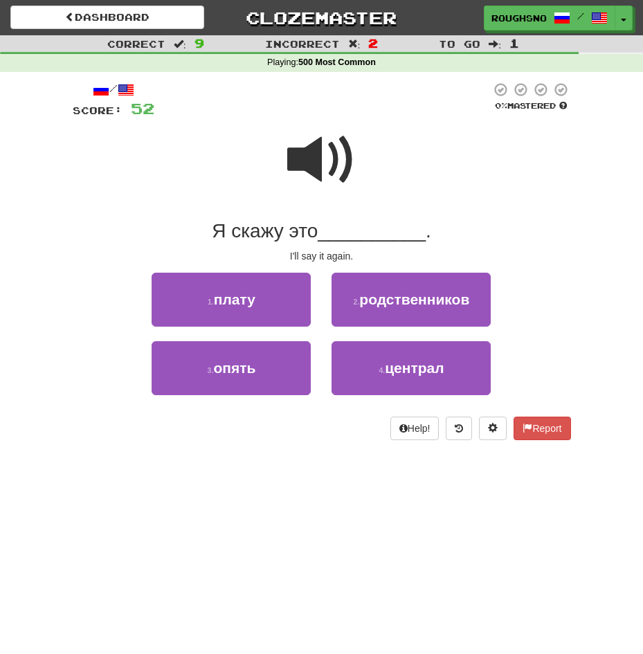
click at [308, 181] on span at bounding box center [321, 159] width 69 height 69
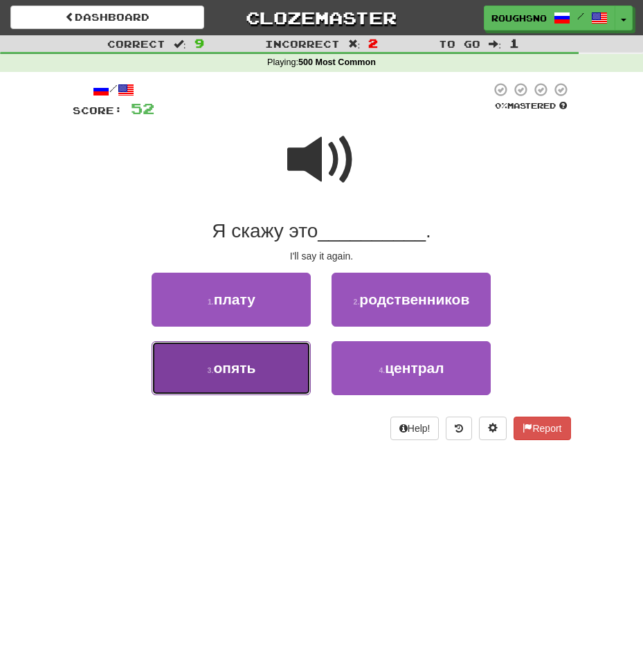
click at [253, 377] on button "3 . опять" at bounding box center [231, 368] width 159 height 54
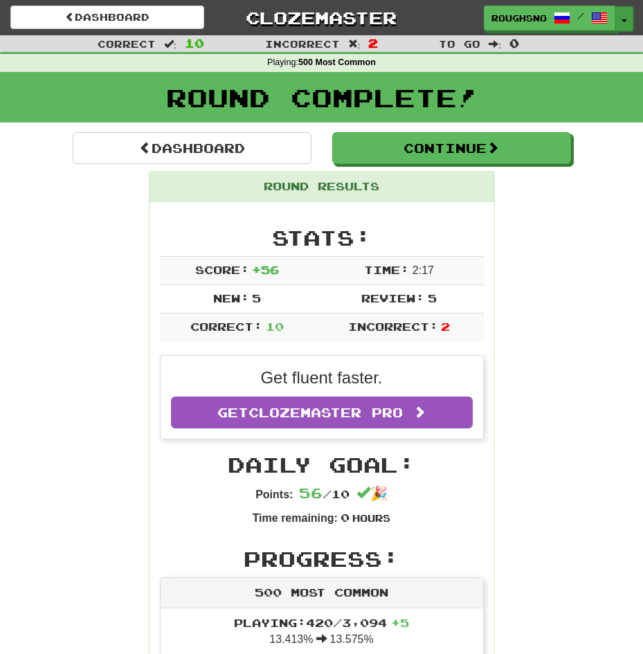
click at [630, 15] on button "Toggle Dropdown" at bounding box center [625, 18] width 18 height 25
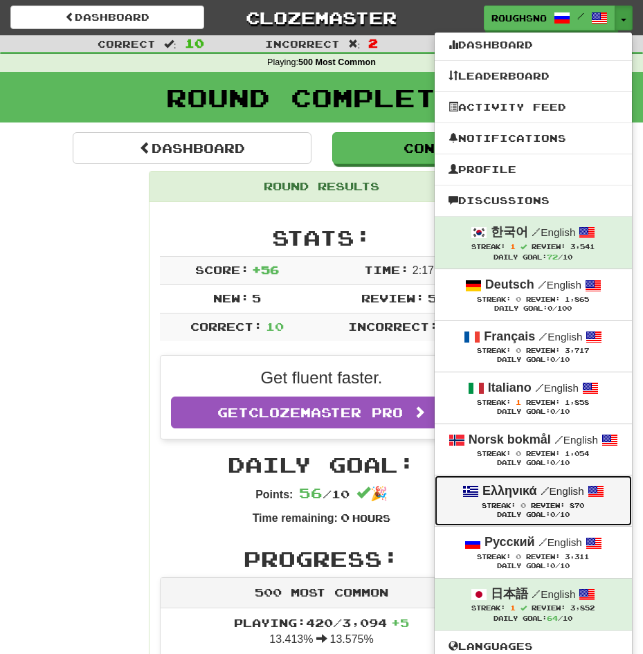
click at [537, 487] on strong "Ελληνικά" at bounding box center [510, 491] width 55 height 14
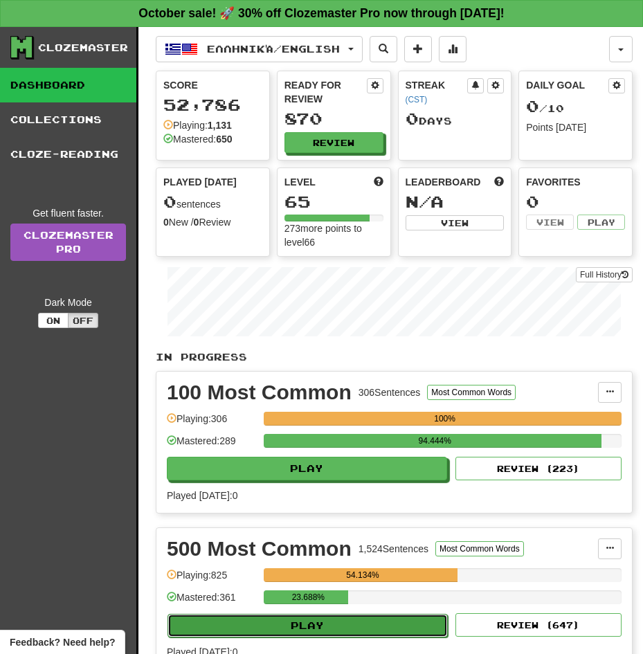
click at [423, 614] on button "Play" at bounding box center [308, 626] width 280 height 24
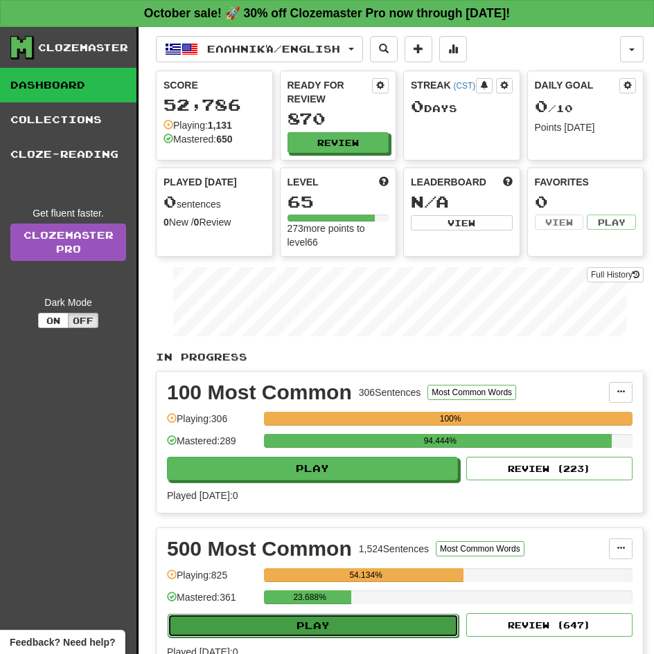
select select "**"
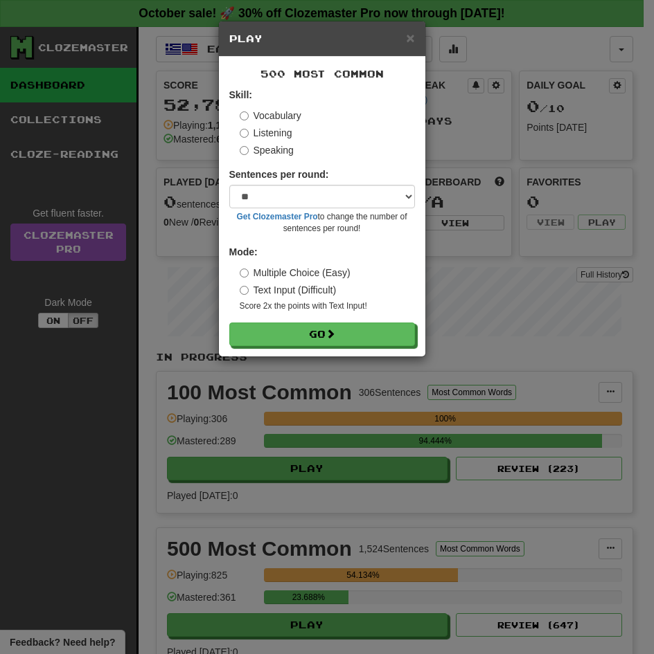
click at [266, 134] on label "Listening" at bounding box center [266, 133] width 53 height 14
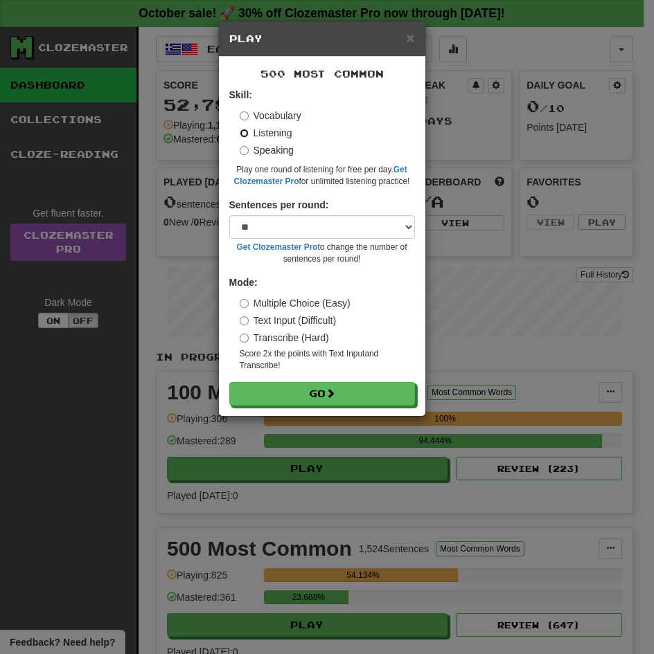
click at [229, 382] on button "Go" at bounding box center [322, 394] width 186 height 24
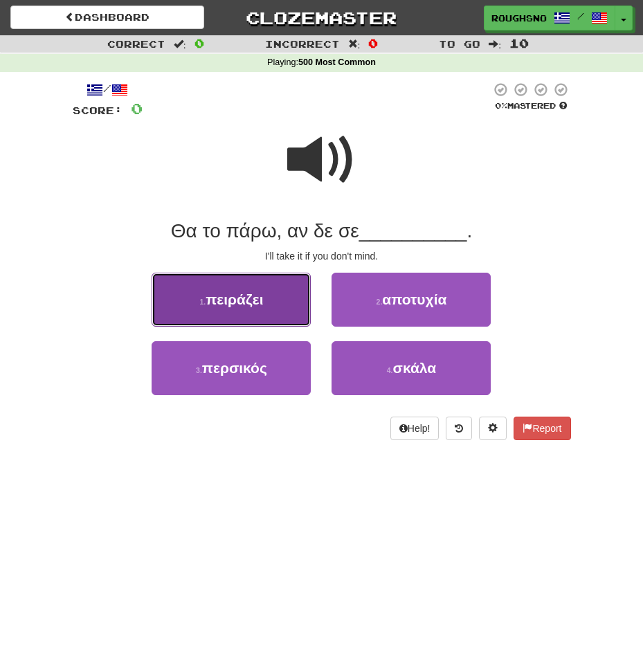
click at [260, 309] on button "1 . πειράζει" at bounding box center [231, 300] width 159 height 54
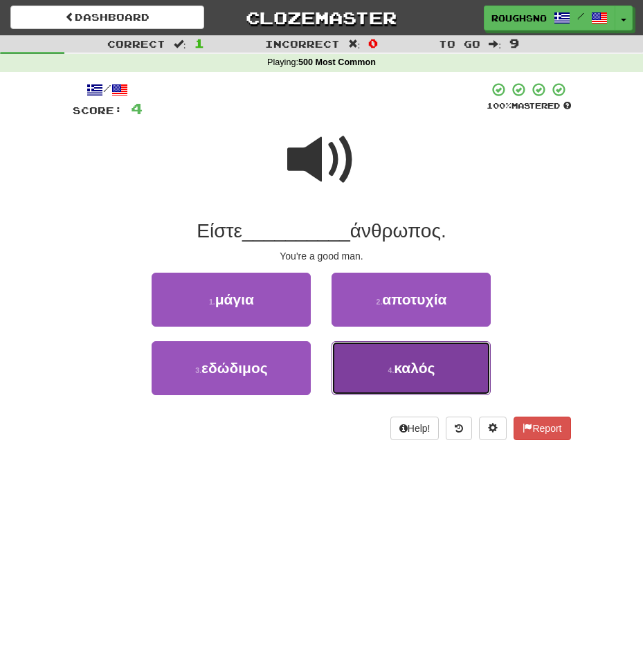
click at [438, 356] on button "4 . καλός" at bounding box center [411, 368] width 159 height 54
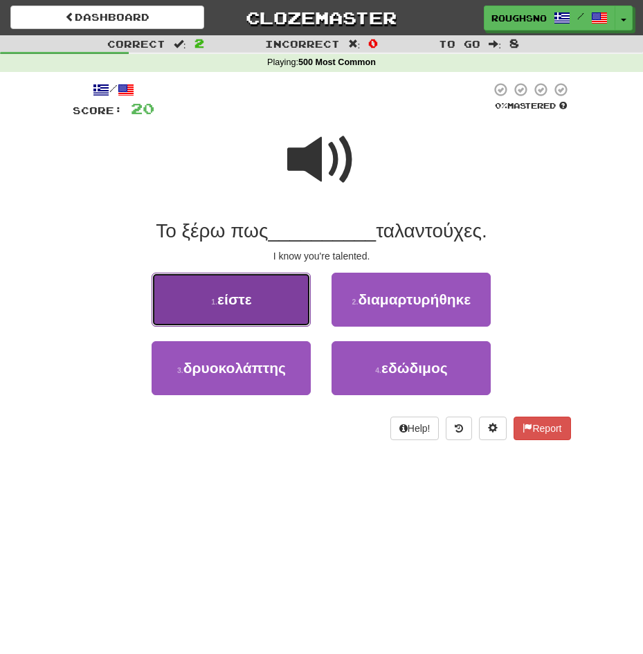
click at [287, 301] on button "1 . είστε" at bounding box center [231, 300] width 159 height 54
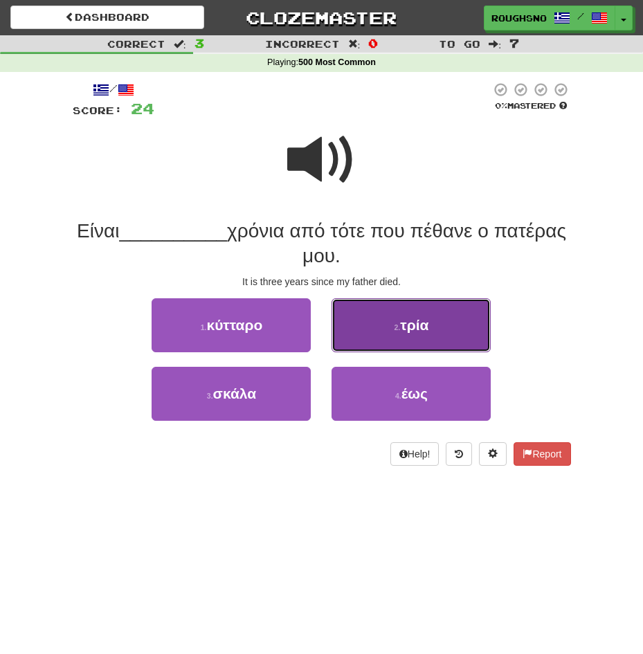
click at [382, 343] on button "2 . τρία" at bounding box center [411, 325] width 159 height 54
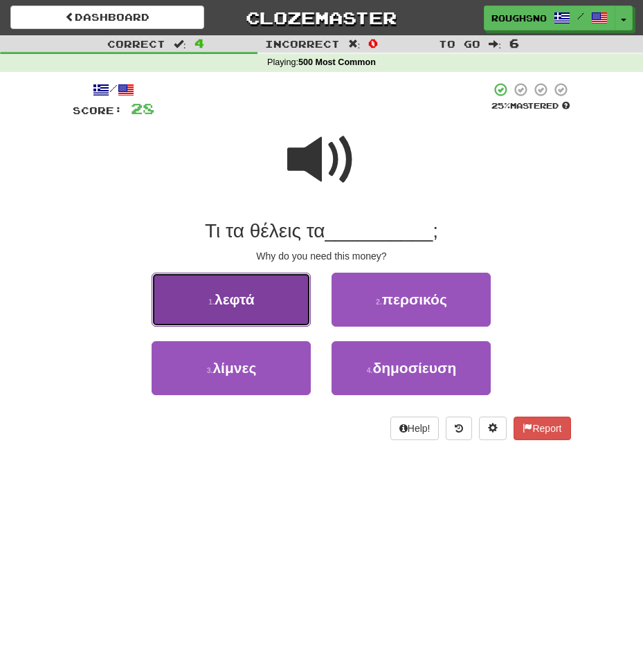
click at [225, 287] on button "1 . λεφτά" at bounding box center [231, 300] width 159 height 54
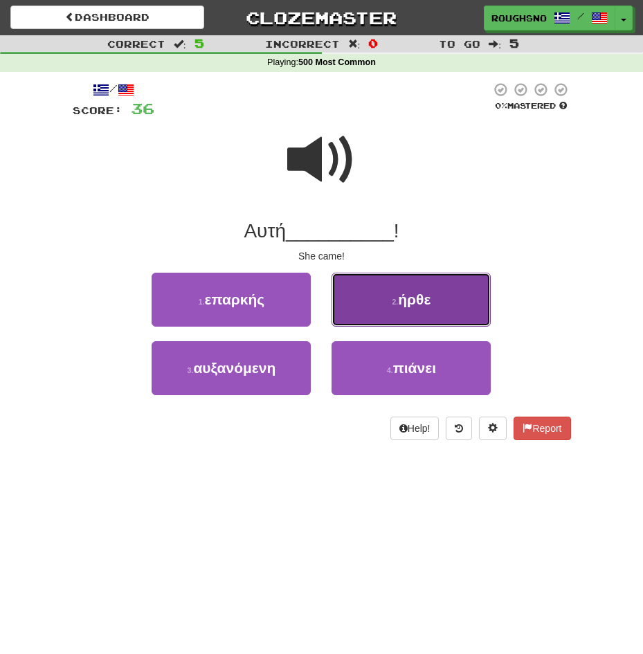
click at [436, 302] on button "2 . ήρθε" at bounding box center [411, 300] width 159 height 54
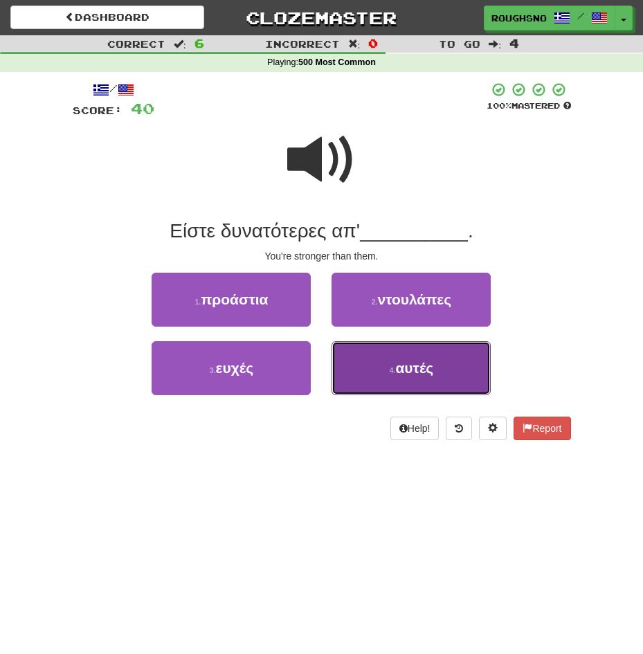
click at [386, 377] on button "4 . αυτές" at bounding box center [411, 368] width 159 height 54
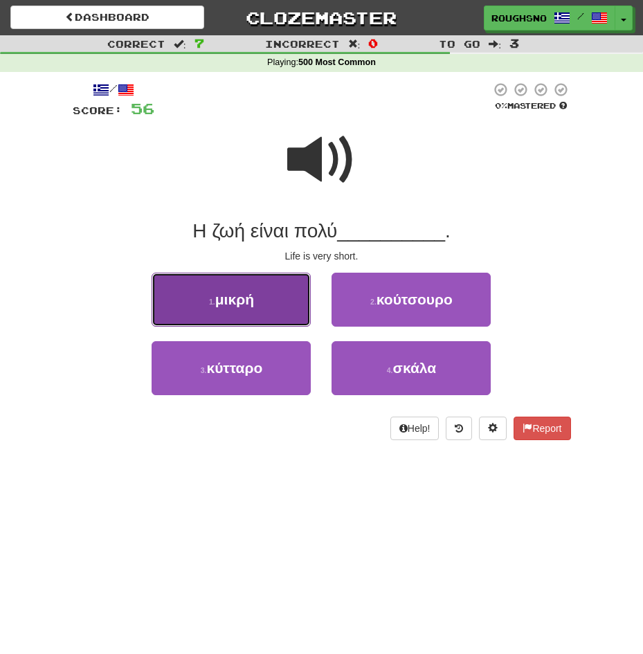
click at [262, 288] on button "1 . μικρή" at bounding box center [231, 300] width 159 height 54
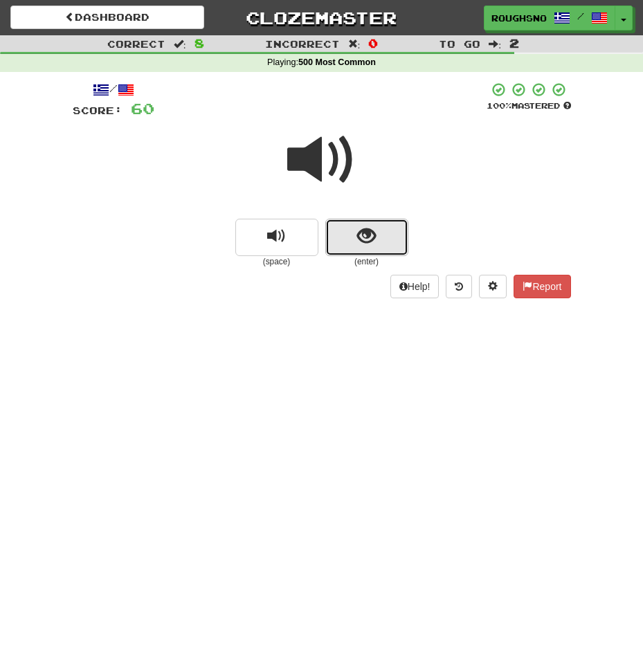
click at [380, 228] on button "show sentence" at bounding box center [366, 237] width 83 height 37
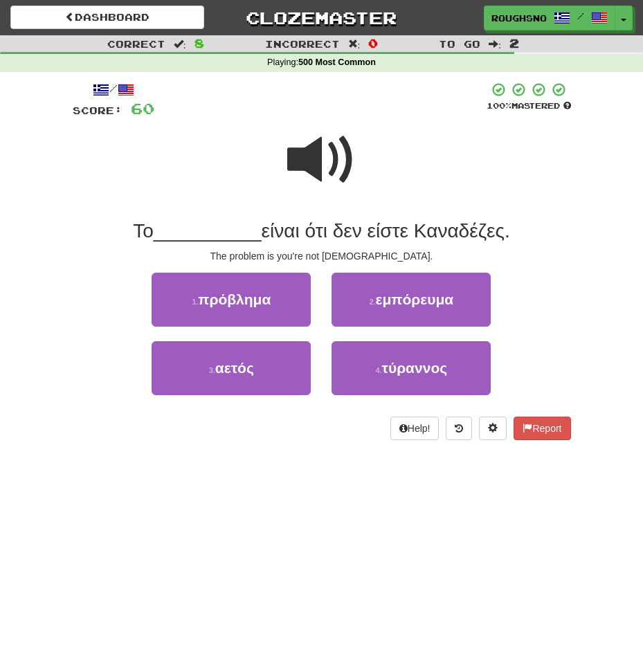
click at [318, 145] on span at bounding box center [321, 159] width 69 height 69
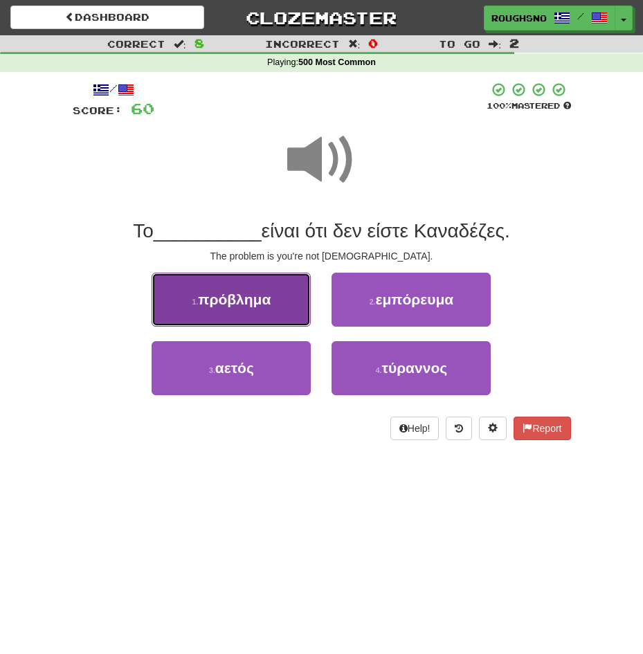
click at [265, 298] on span "πρόβλημα" at bounding box center [234, 300] width 73 height 16
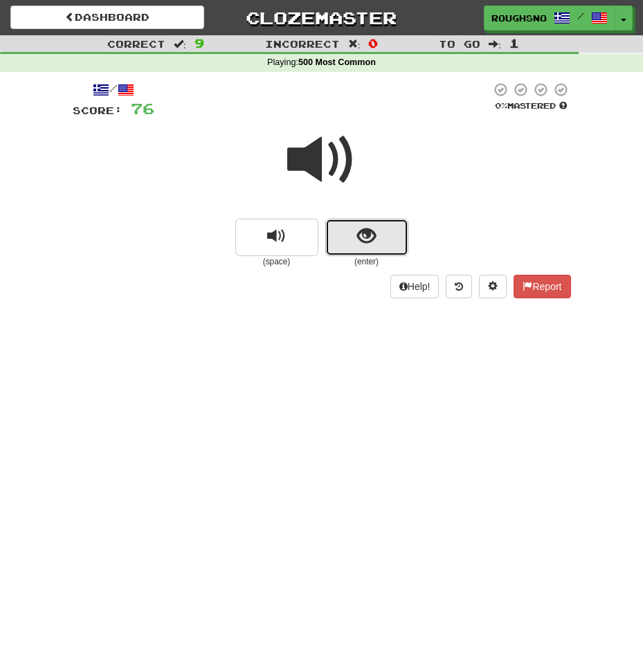
click at [359, 232] on span "show sentence" at bounding box center [366, 236] width 19 height 19
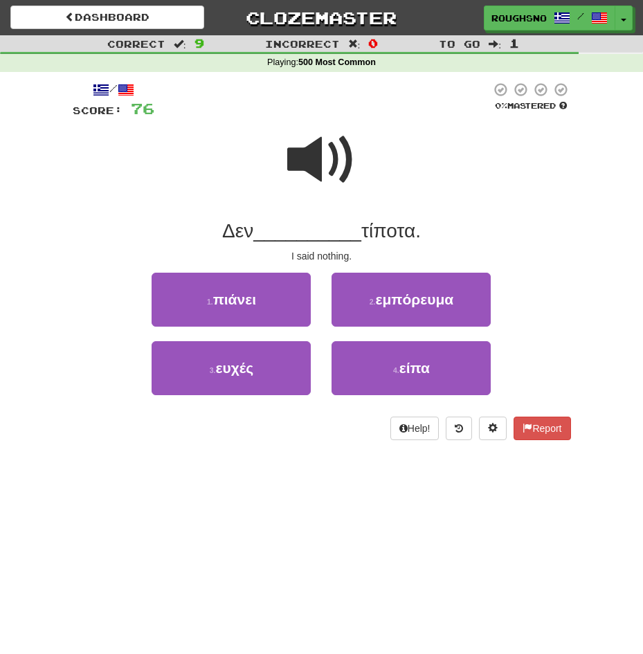
click at [316, 161] on span at bounding box center [321, 159] width 69 height 69
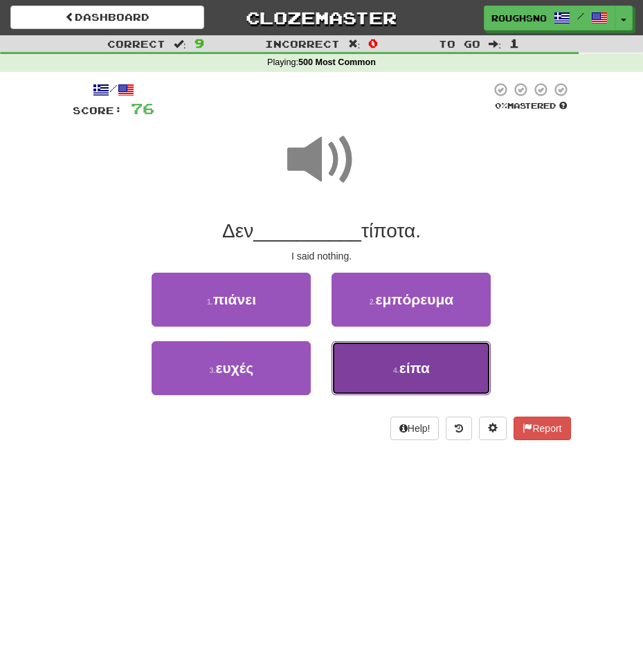
click at [411, 385] on button "4 . είπα" at bounding box center [411, 368] width 159 height 54
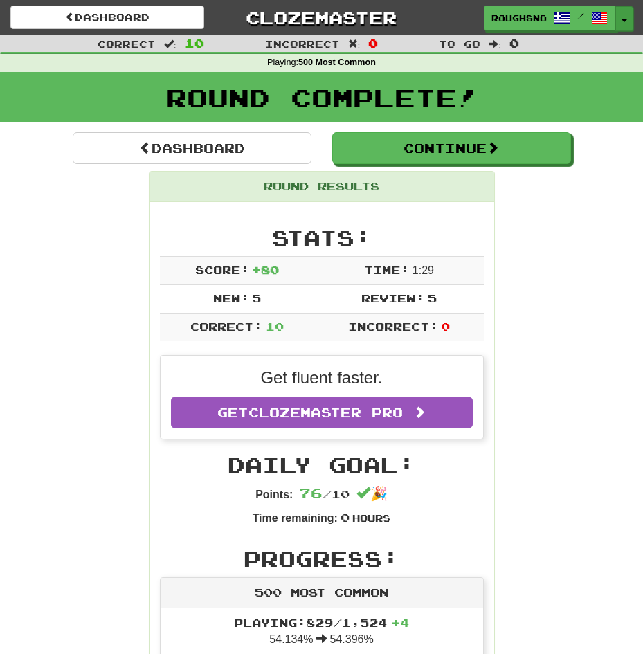
click at [622, 20] on span "button" at bounding box center [625, 20] width 6 height 3
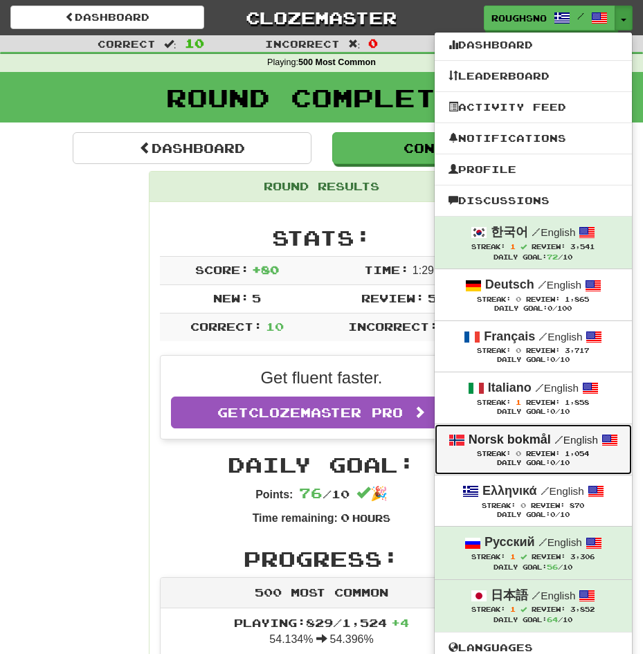
click at [577, 427] on link "Norsk bokmål / English Streak: 0 Review: 1,054 Daily Goal: 0 /10" at bounding box center [533, 450] width 197 height 51
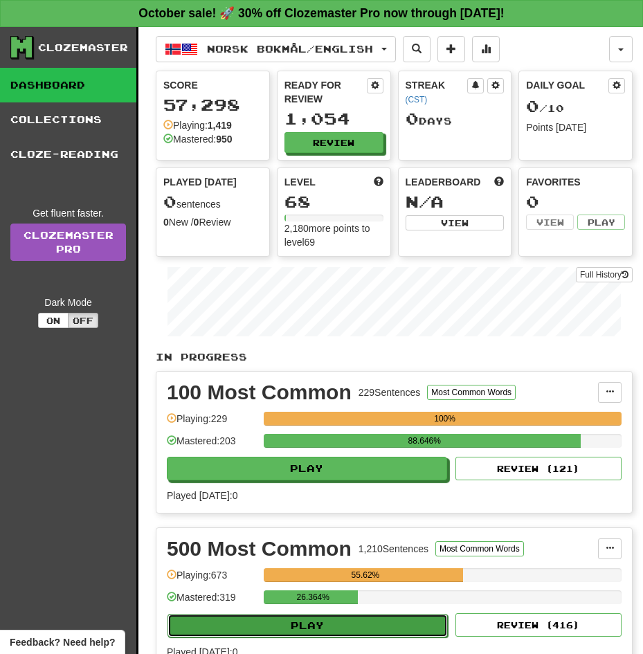
click at [395, 614] on button "Play" at bounding box center [308, 626] width 280 height 24
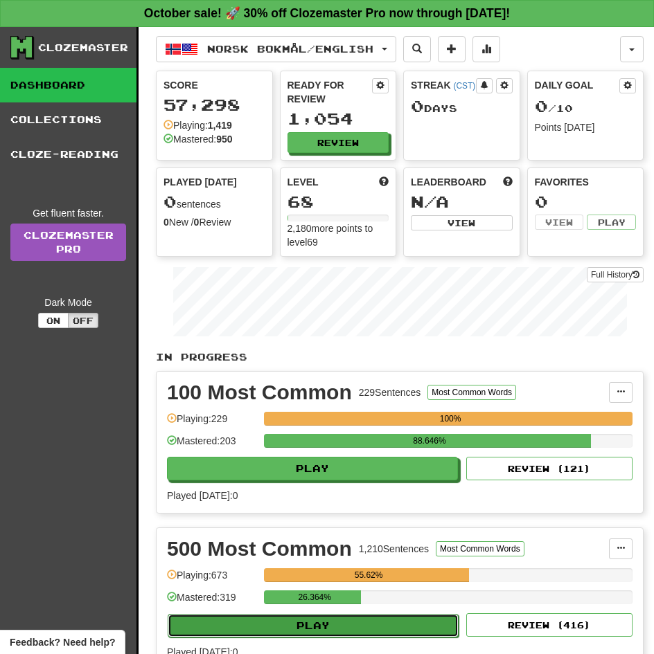
select select "**"
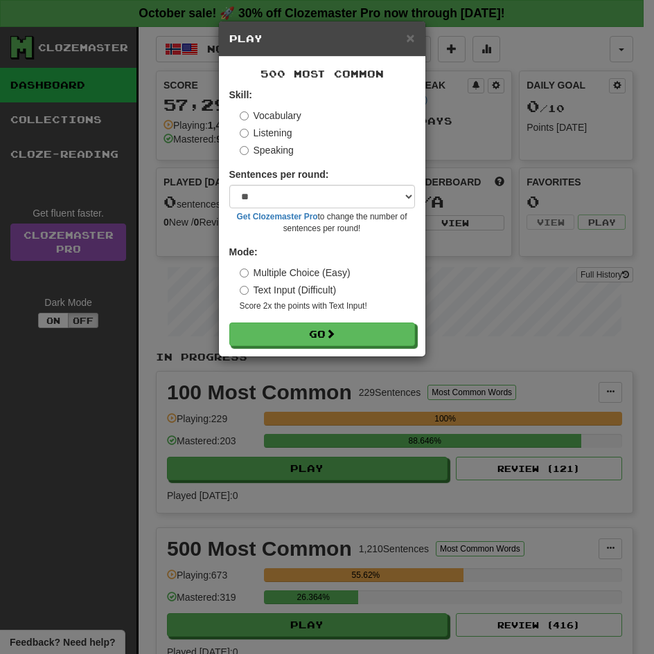
click at [270, 134] on label "Listening" at bounding box center [266, 133] width 53 height 14
click at [229, 323] on button "Go" at bounding box center [322, 335] width 186 height 24
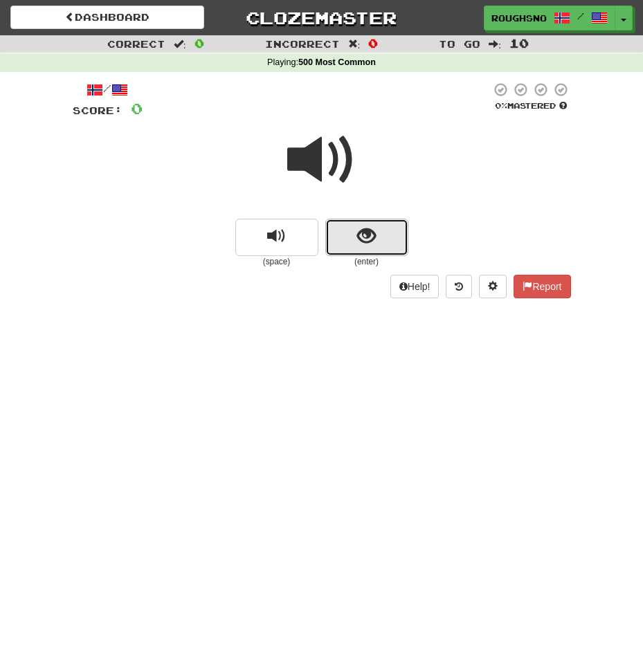
click at [350, 224] on button "show sentence" at bounding box center [366, 237] width 83 height 37
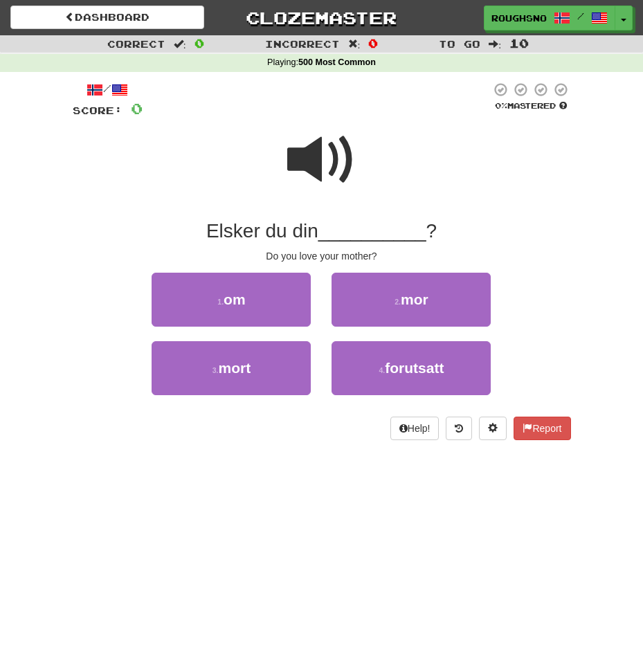
click at [328, 161] on span at bounding box center [321, 159] width 69 height 69
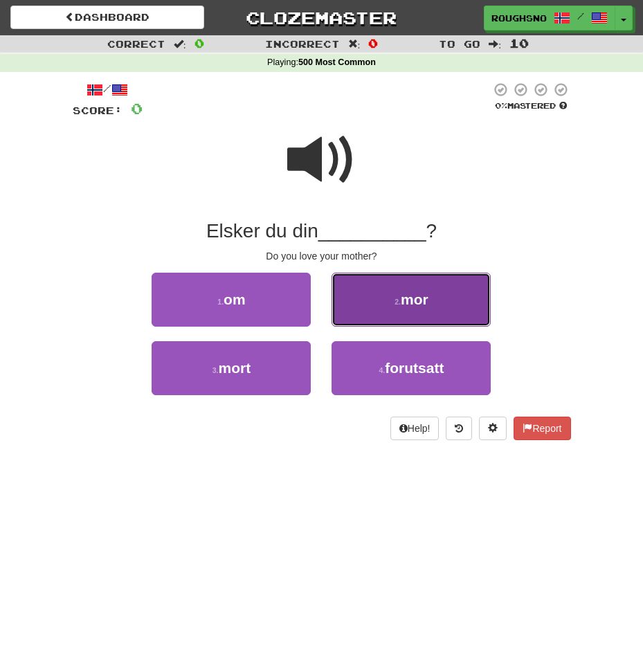
click at [375, 307] on button "2 . mor" at bounding box center [411, 300] width 159 height 54
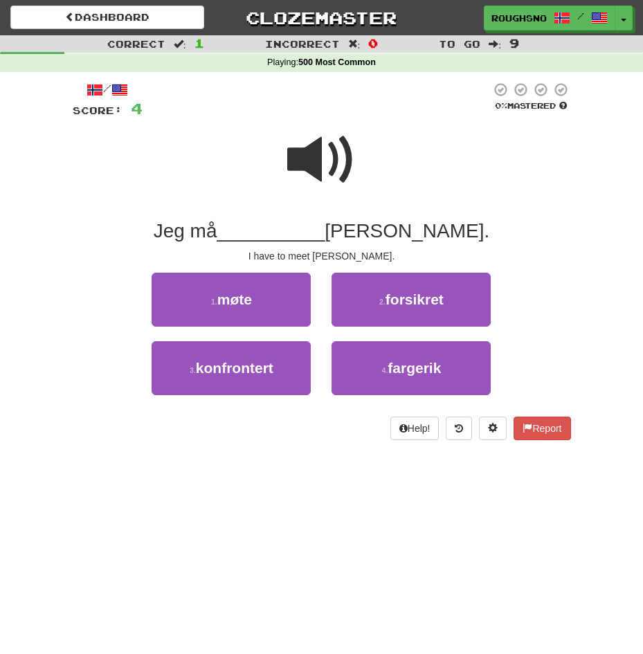
click at [321, 177] on span at bounding box center [321, 159] width 69 height 69
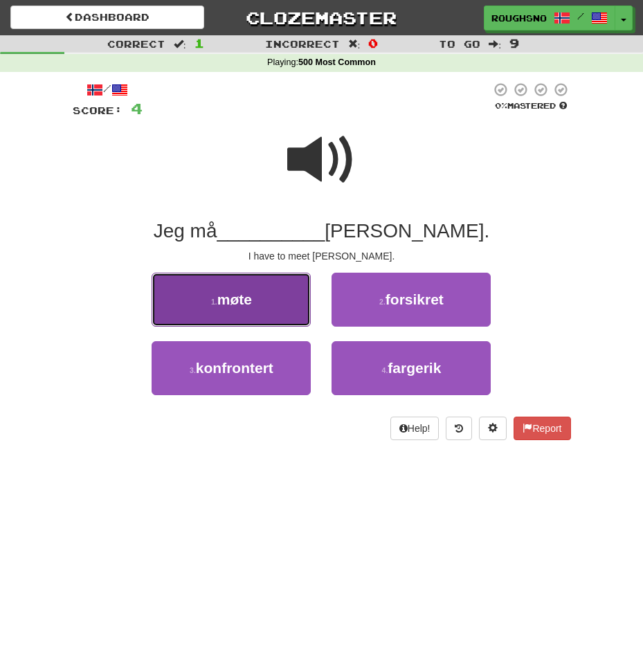
click at [230, 315] on button "1 . møte" at bounding box center [231, 300] width 159 height 54
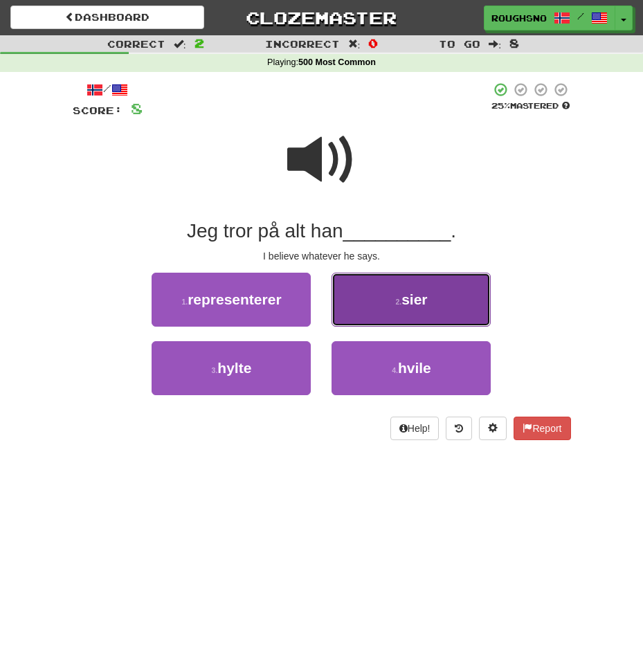
click at [413, 325] on button "2 . sier" at bounding box center [411, 300] width 159 height 54
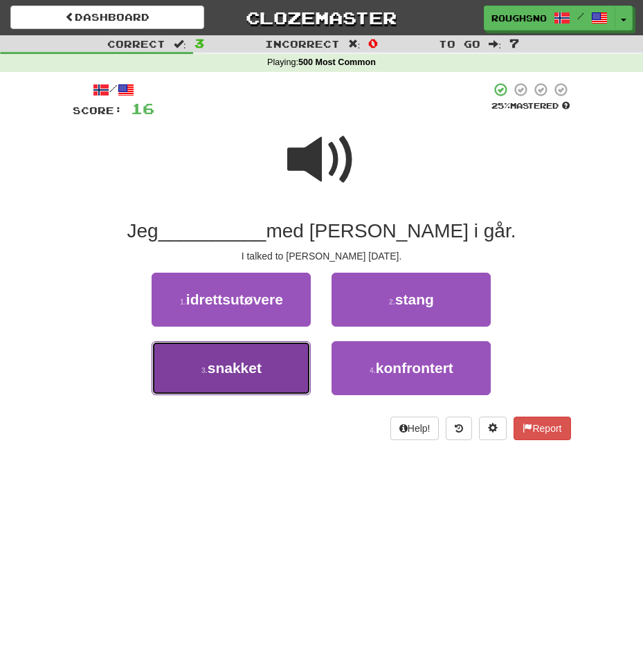
click at [272, 367] on button "3 . snakket" at bounding box center [231, 368] width 159 height 54
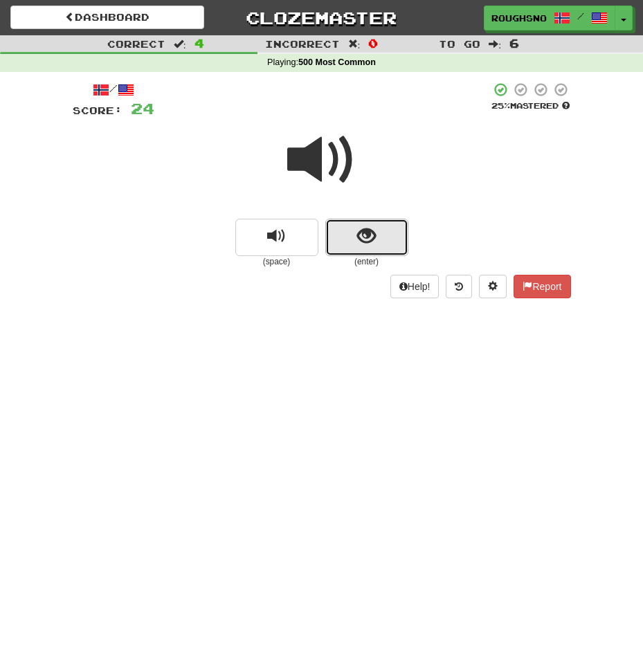
click at [374, 246] on span "show sentence" at bounding box center [366, 236] width 19 height 19
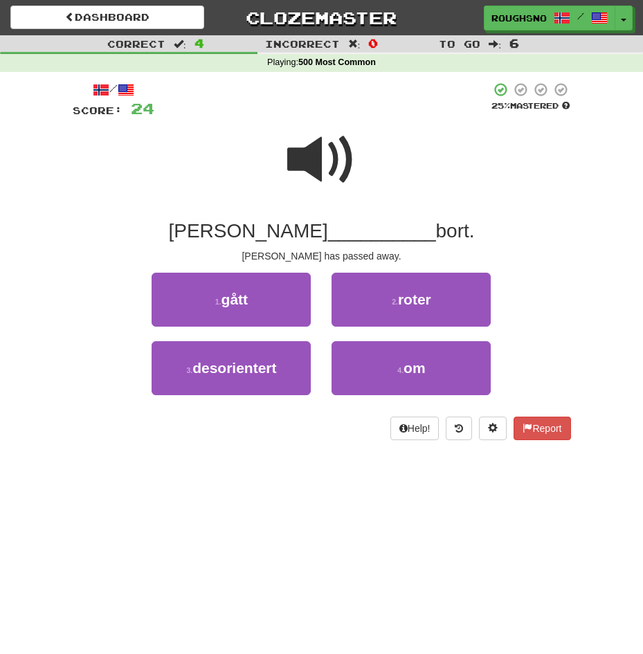
click at [321, 172] on span at bounding box center [321, 159] width 69 height 69
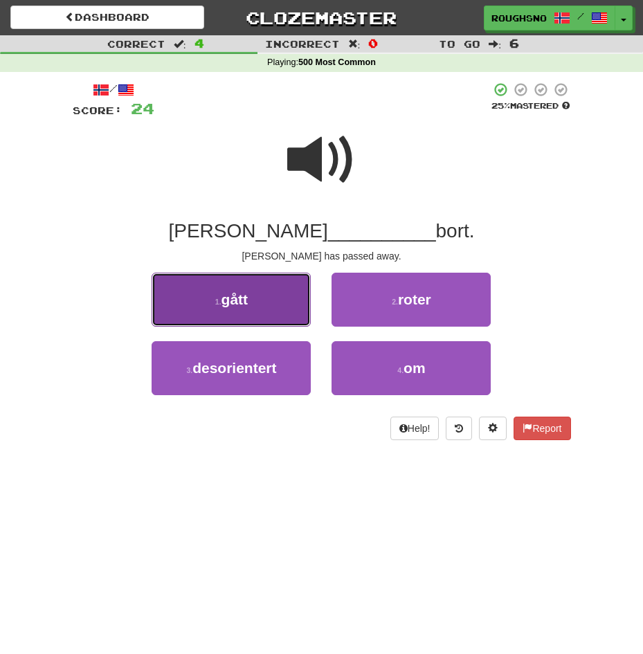
click at [229, 296] on span "gått" at bounding box center [235, 300] width 27 height 16
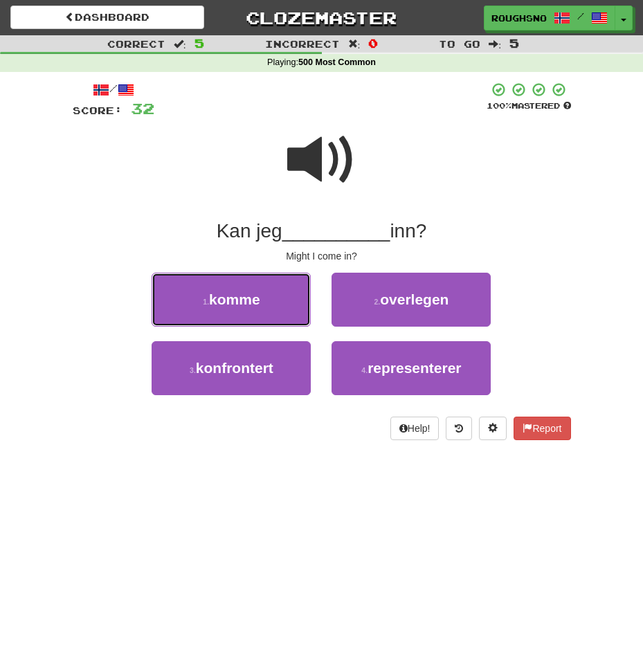
click at [229, 296] on span "komme" at bounding box center [234, 300] width 51 height 16
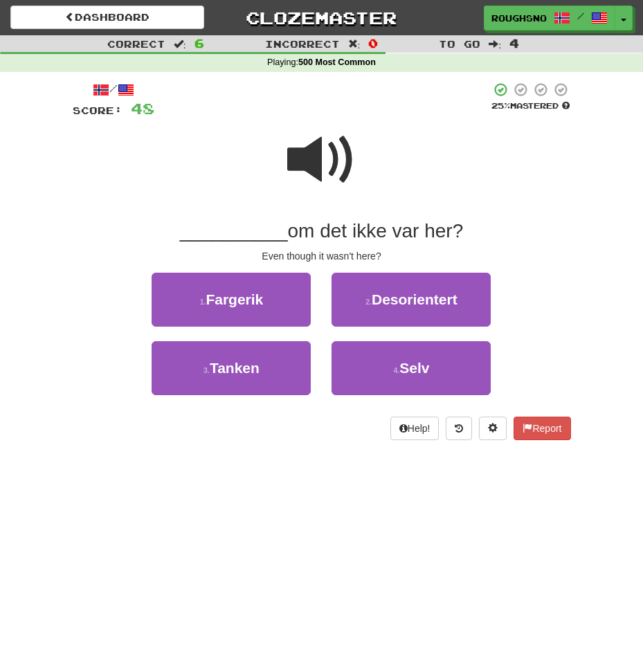
click at [311, 175] on span at bounding box center [321, 159] width 69 height 69
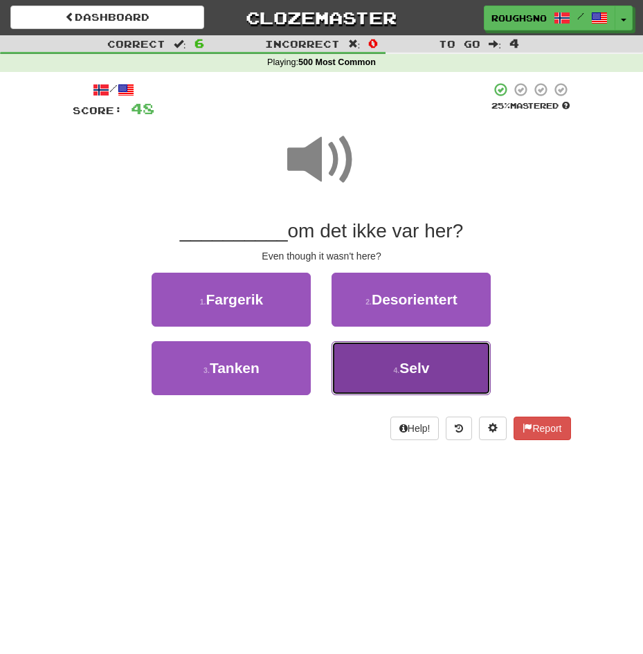
click at [413, 364] on span "Selv" at bounding box center [415, 368] width 30 height 16
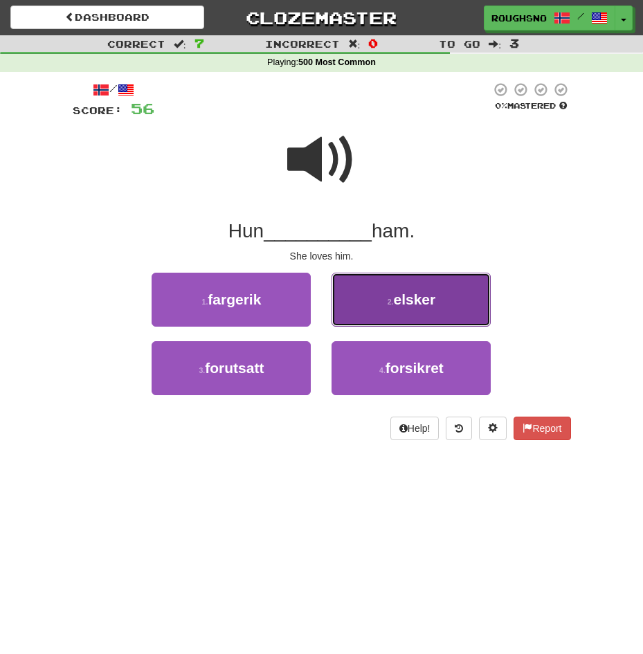
click at [412, 296] on span "elsker" at bounding box center [414, 300] width 42 height 16
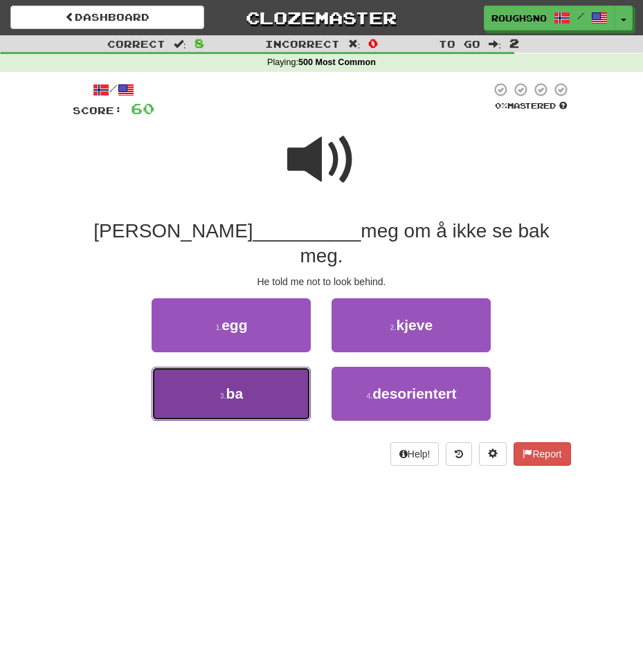
click at [253, 382] on button "3 . ba" at bounding box center [231, 394] width 159 height 54
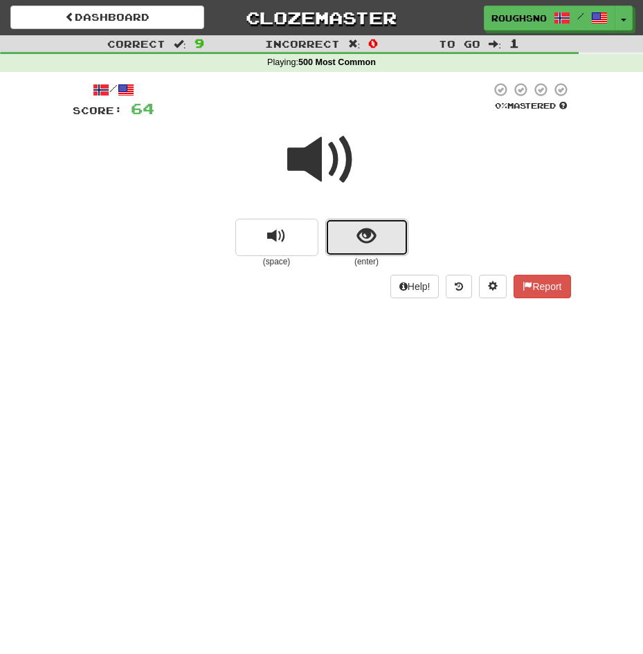
click at [336, 238] on button "show sentence" at bounding box center [366, 237] width 83 height 37
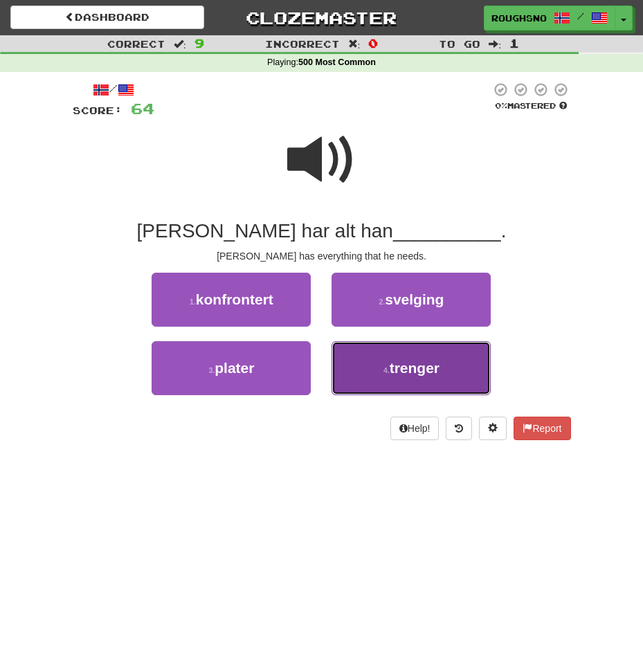
click at [420, 386] on button "4 . trenger" at bounding box center [411, 368] width 159 height 54
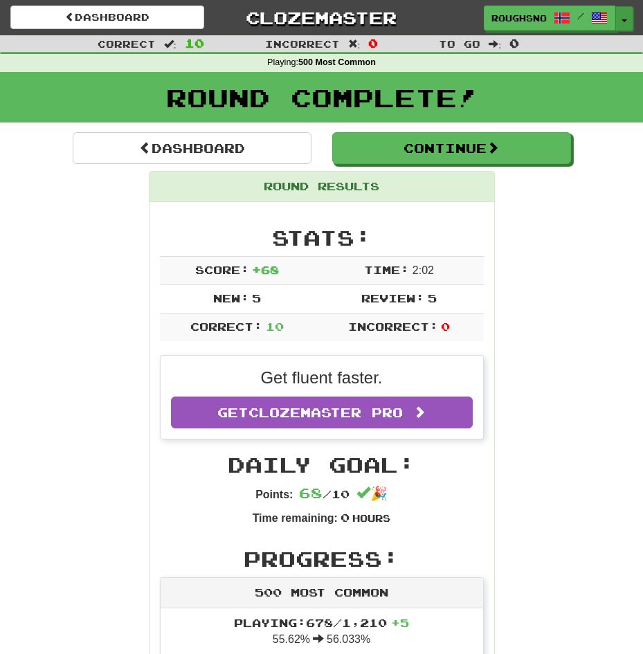
click at [628, 17] on button "Toggle Dropdown" at bounding box center [625, 18] width 18 height 25
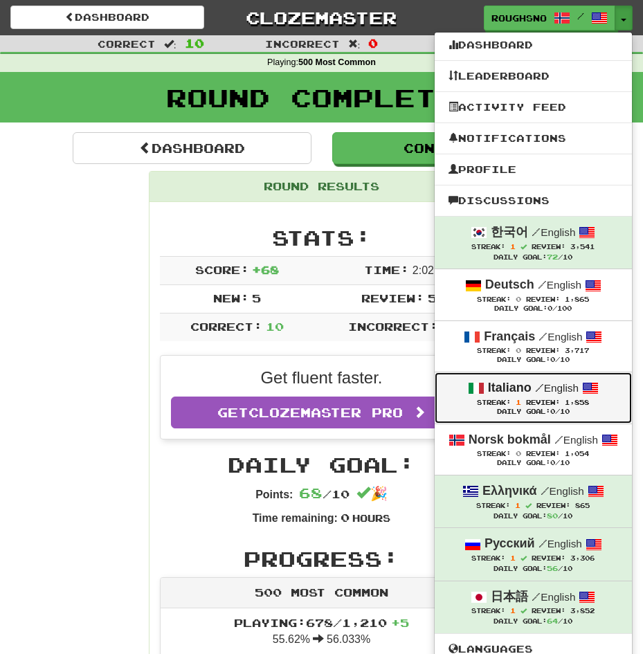
click at [560, 407] on span "Review:" at bounding box center [543, 403] width 34 height 8
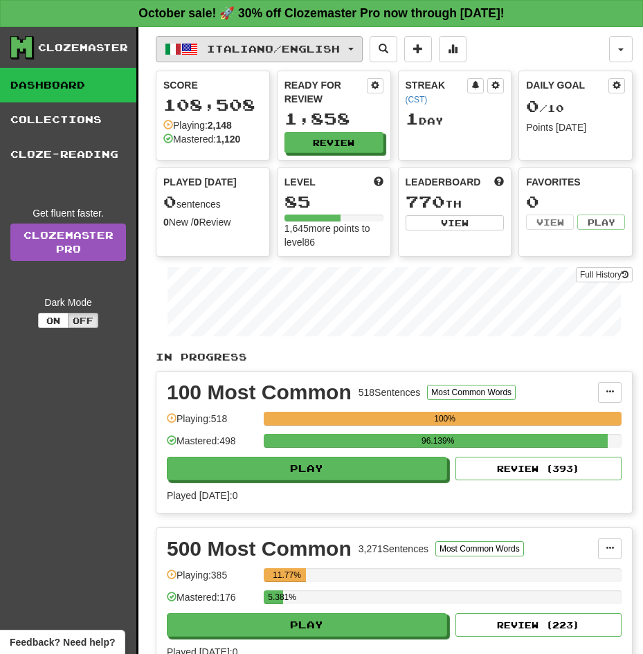
click at [285, 46] on span "Italiano / English" at bounding box center [273, 49] width 133 height 12
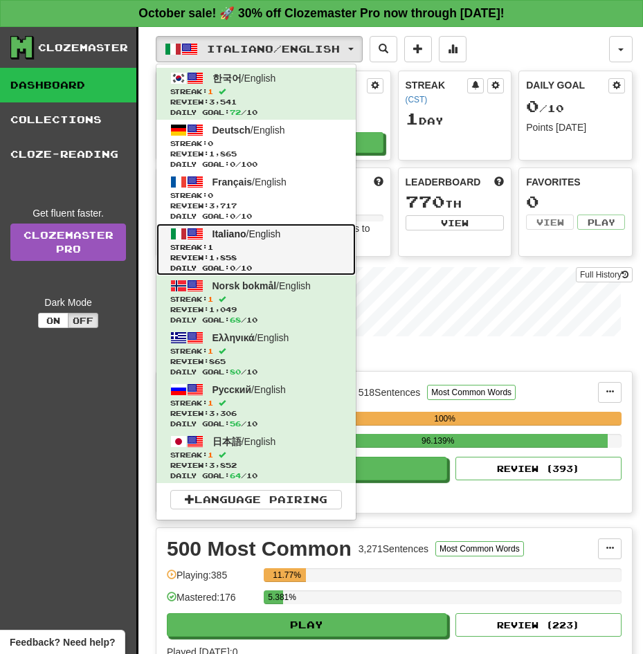
click at [287, 245] on span "Streak: 1" at bounding box center [256, 247] width 172 height 10
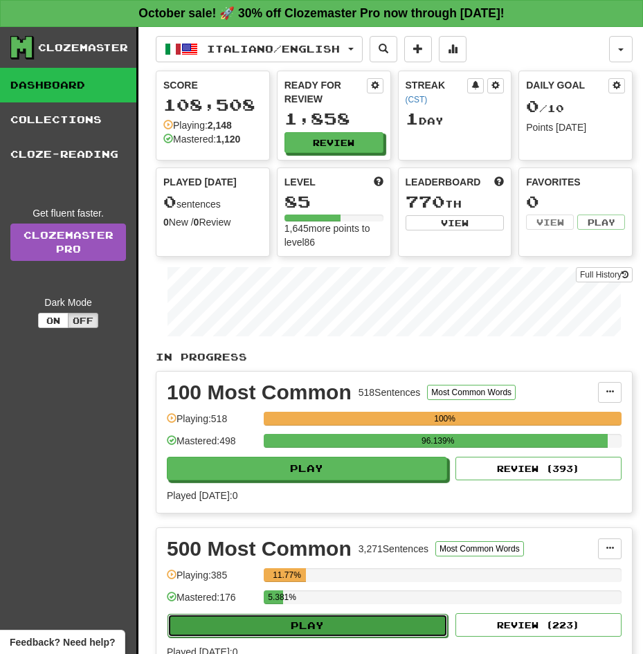
click at [386, 614] on button "Play" at bounding box center [308, 626] width 280 height 24
select select "**"
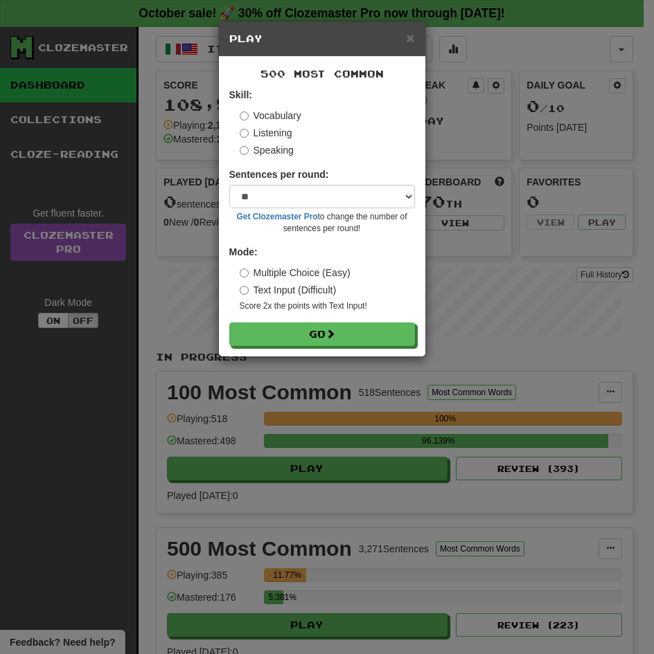
click at [276, 132] on label "Listening" at bounding box center [266, 133] width 53 height 14
click at [229, 323] on button "Go" at bounding box center [322, 335] width 186 height 24
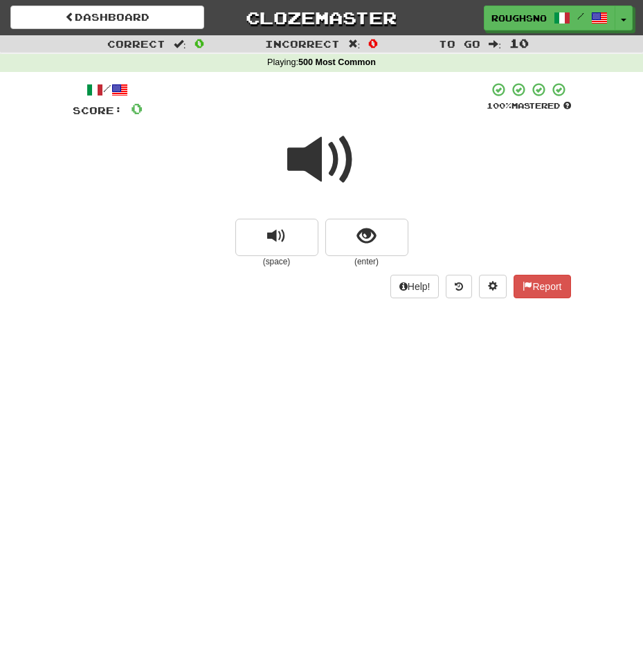
click at [395, 217] on div at bounding box center [322, 169] width 499 height 99
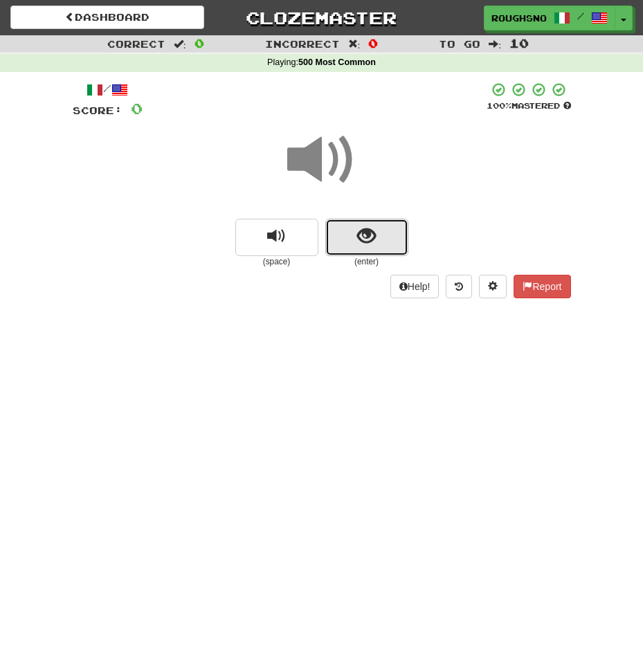
click at [368, 231] on span "show sentence" at bounding box center [366, 236] width 19 height 19
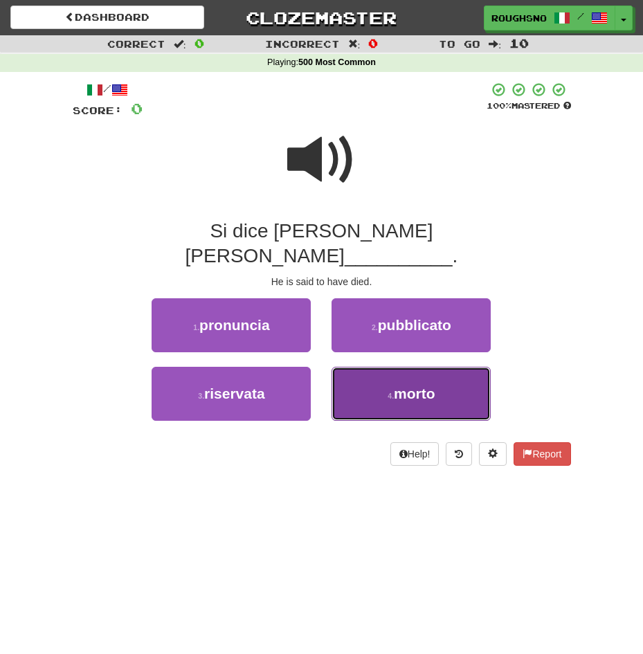
click at [431, 367] on button "4 . morto" at bounding box center [411, 394] width 159 height 54
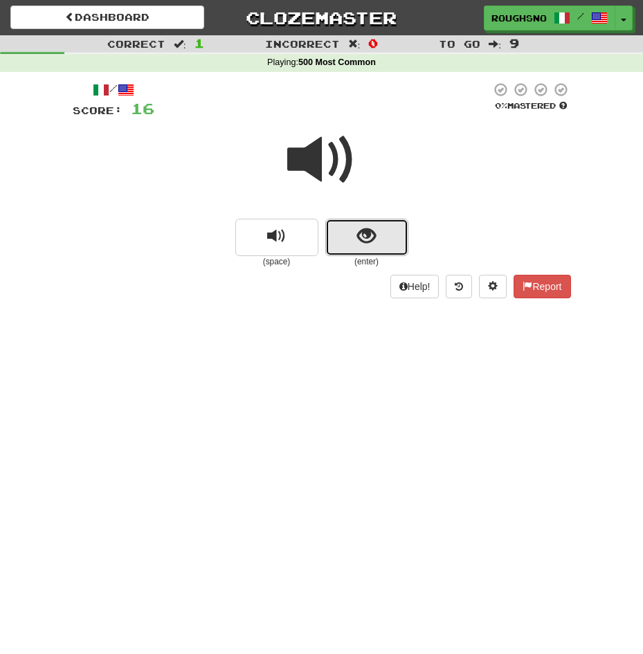
click at [379, 249] on button "show sentence" at bounding box center [366, 237] width 83 height 37
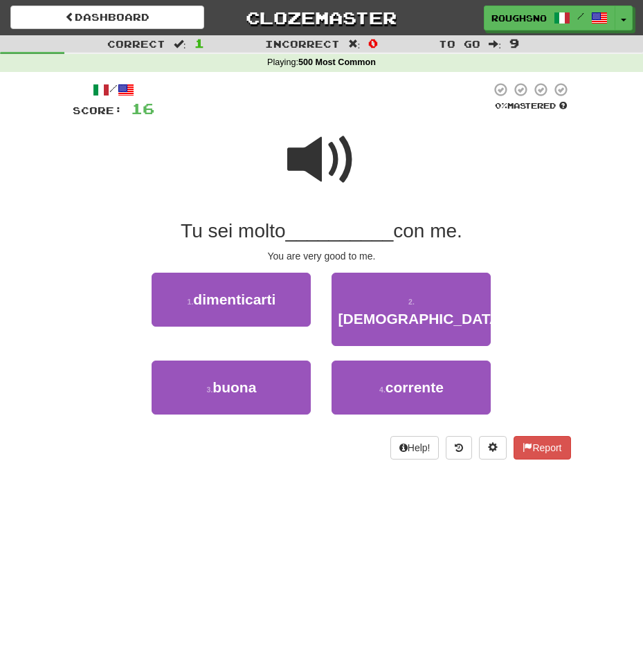
click at [292, 159] on span at bounding box center [321, 159] width 69 height 69
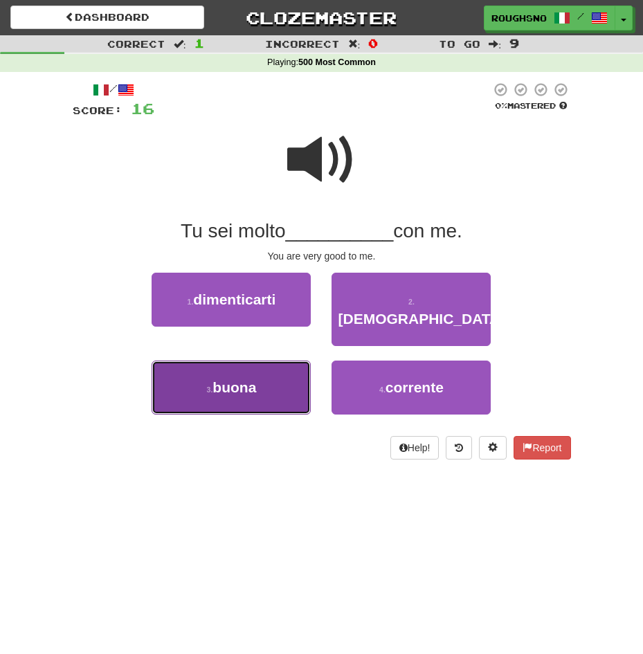
click at [267, 372] on button "3 . buona" at bounding box center [231, 388] width 159 height 54
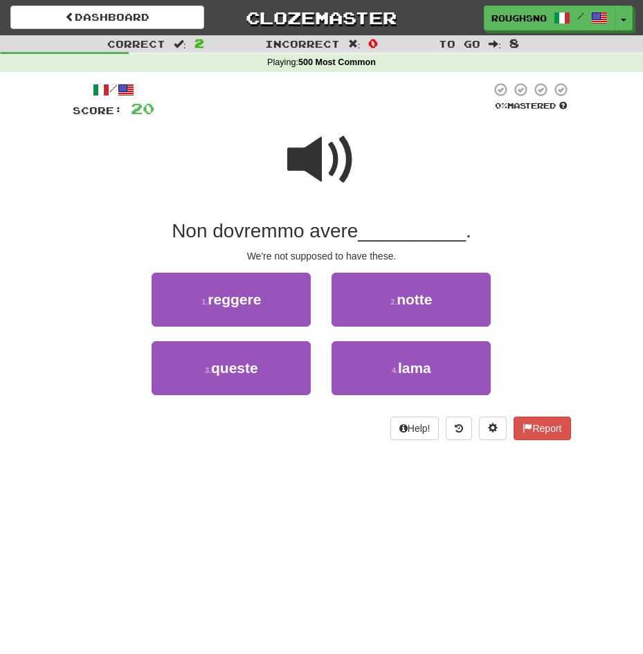
click at [312, 147] on span at bounding box center [321, 159] width 69 height 69
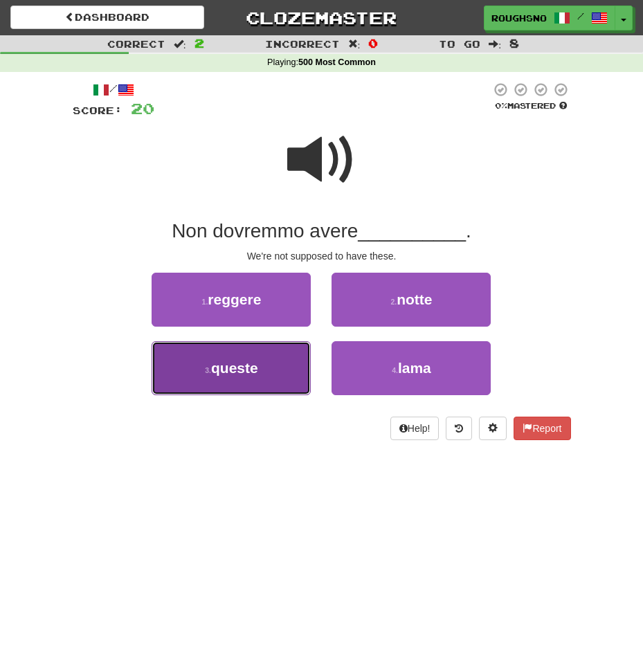
click at [233, 370] on span "queste" at bounding box center [234, 368] width 47 height 16
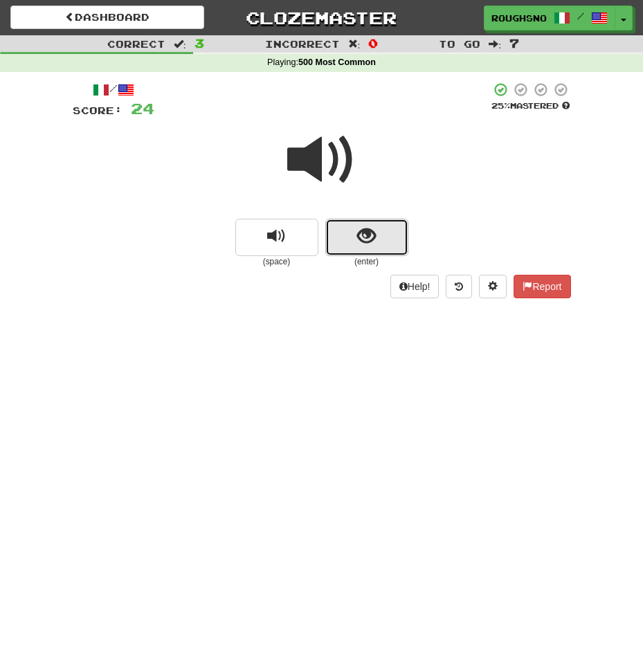
click at [387, 253] on button "show sentence" at bounding box center [366, 237] width 83 height 37
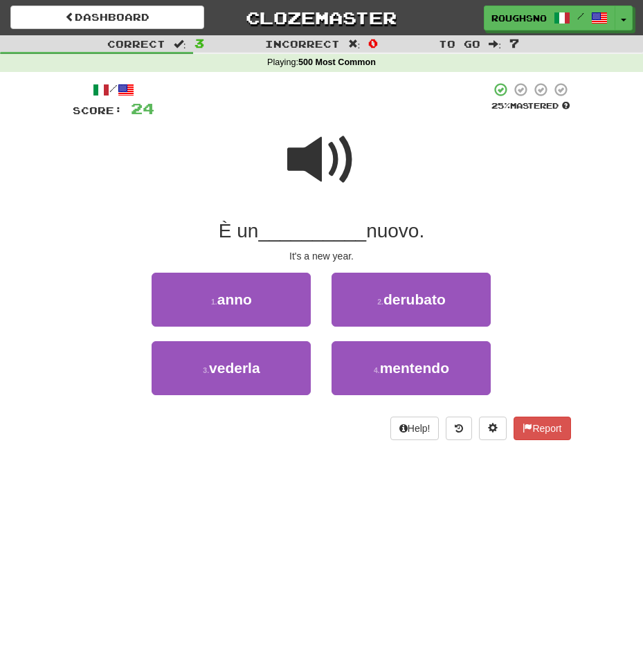
click at [312, 163] on span at bounding box center [321, 159] width 69 height 69
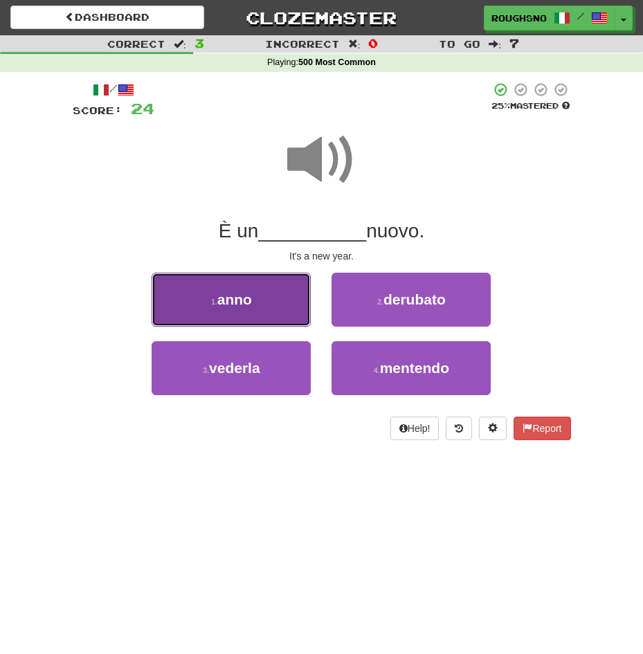
click at [245, 292] on span "anno" at bounding box center [234, 300] width 35 height 16
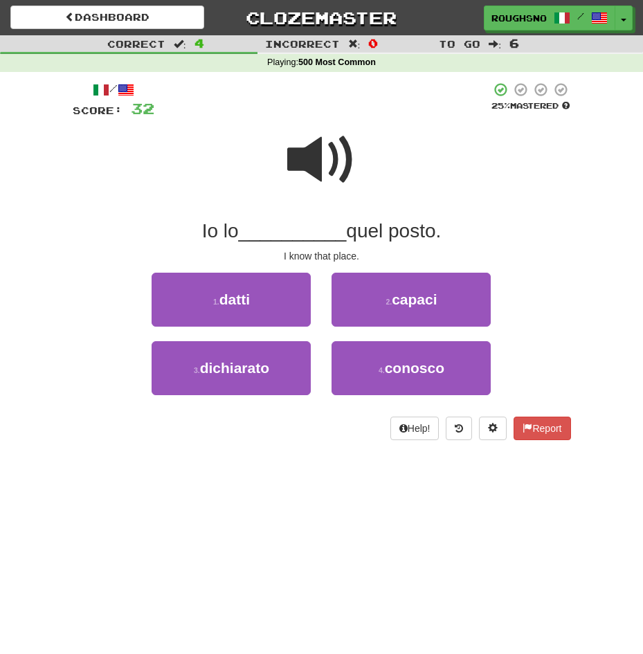
click at [323, 153] on span at bounding box center [321, 159] width 69 height 69
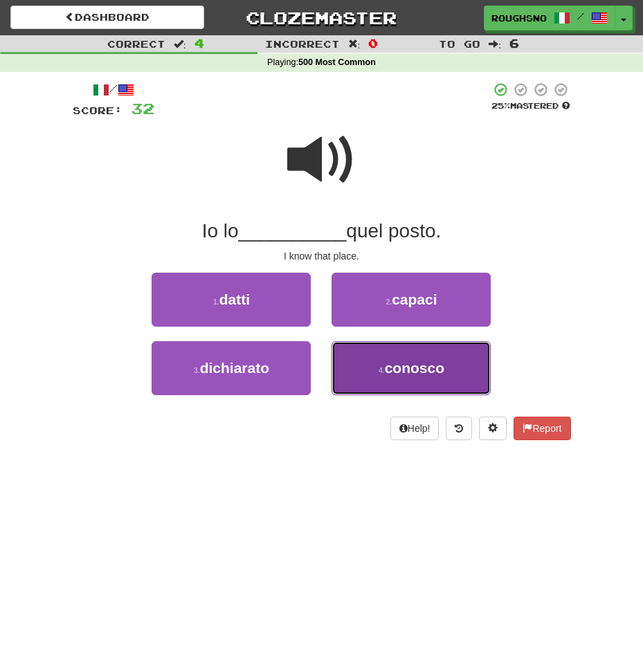
click at [430, 350] on button "4 . [GEOGRAPHIC_DATA]" at bounding box center [411, 368] width 159 height 54
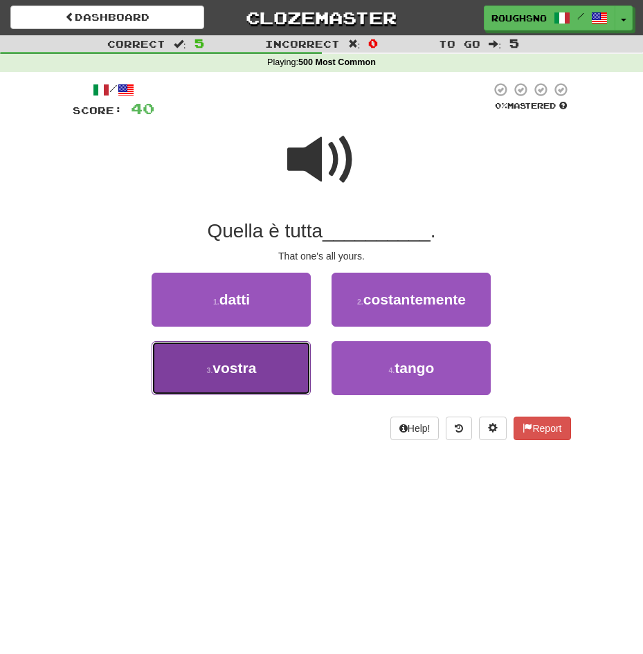
click at [236, 369] on span "vostra" at bounding box center [235, 368] width 44 height 16
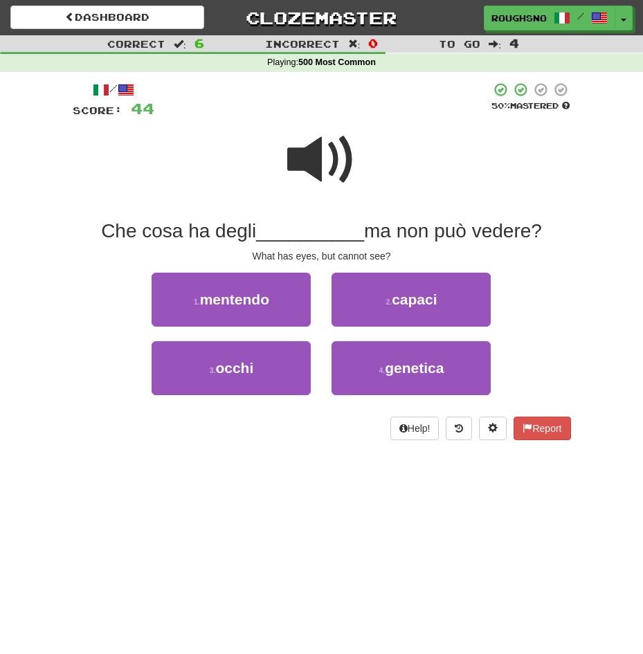
click at [346, 171] on span at bounding box center [321, 159] width 69 height 69
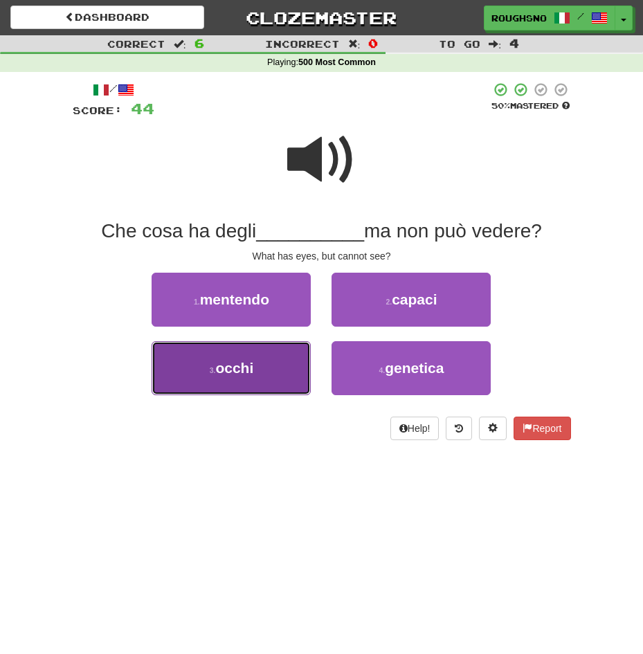
click at [253, 355] on button "3 . occhi" at bounding box center [231, 368] width 159 height 54
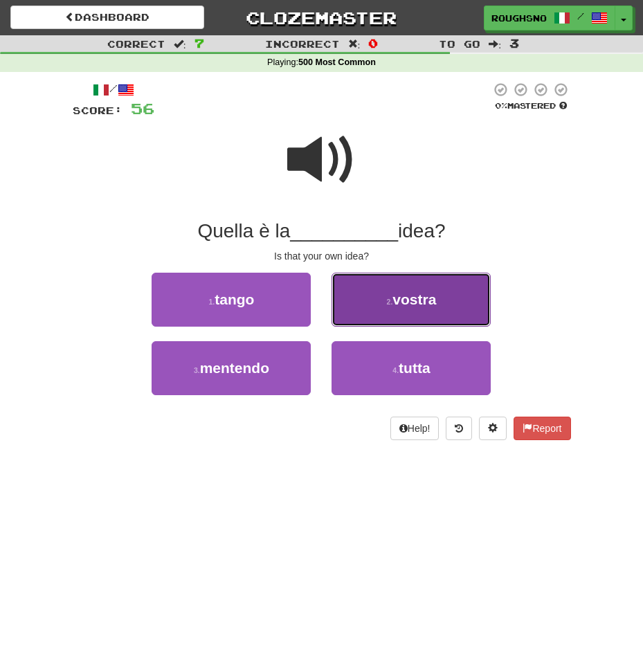
click at [434, 310] on button "2 . vostra" at bounding box center [411, 300] width 159 height 54
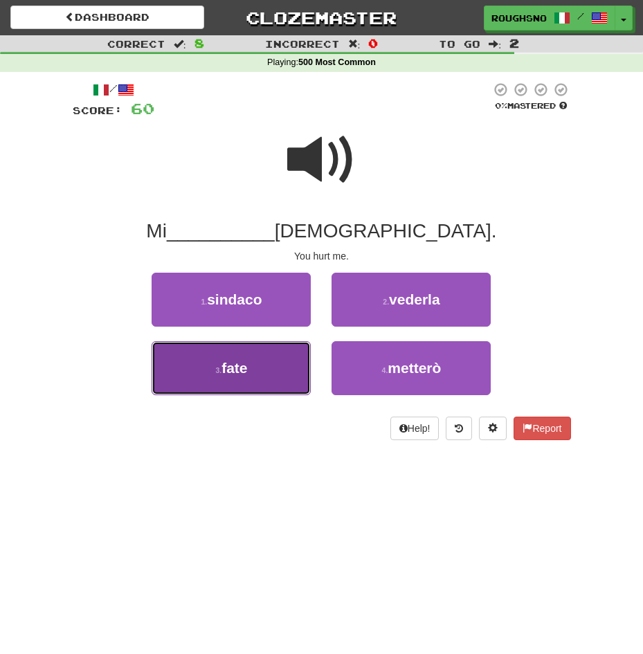
click at [260, 368] on button "3 . fate" at bounding box center [231, 368] width 159 height 54
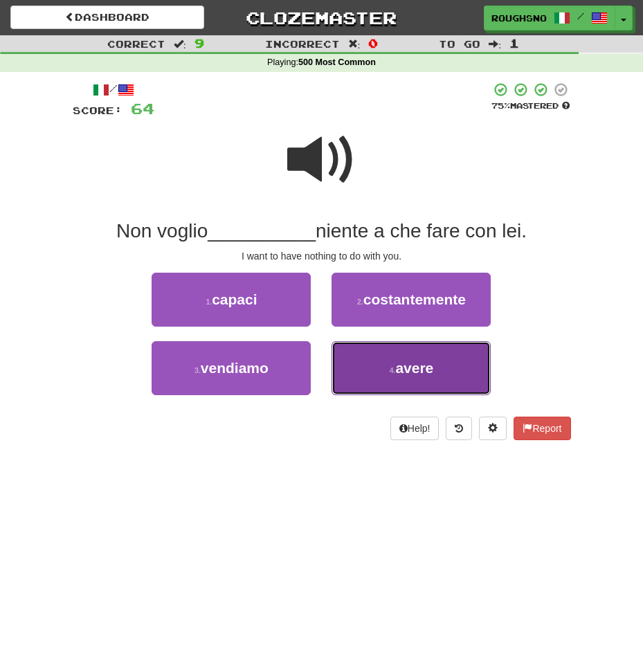
click at [407, 379] on button "4 . avere" at bounding box center [411, 368] width 159 height 54
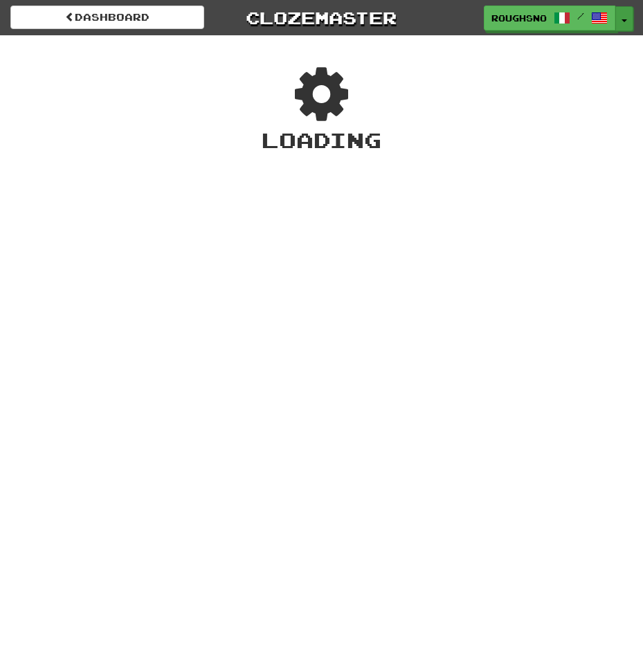
click at [622, 26] on button "Toggle Dropdown" at bounding box center [625, 18] width 18 height 25
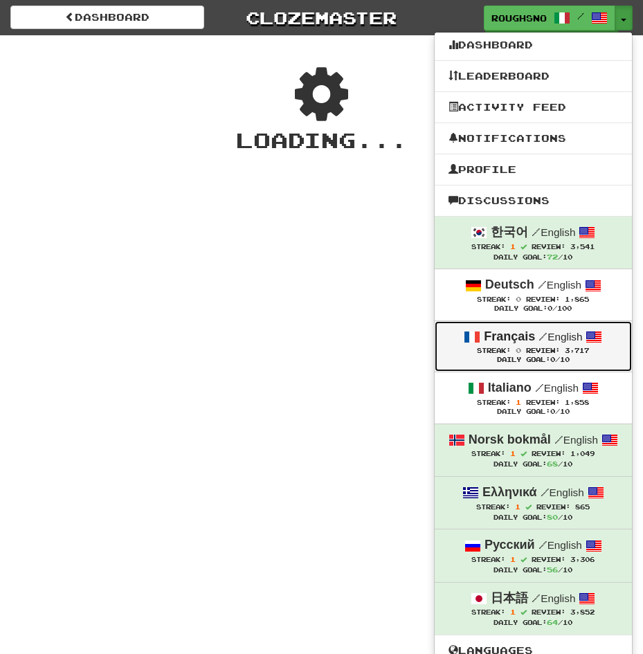
click at [589, 352] on span "3,717" at bounding box center [577, 351] width 24 height 8
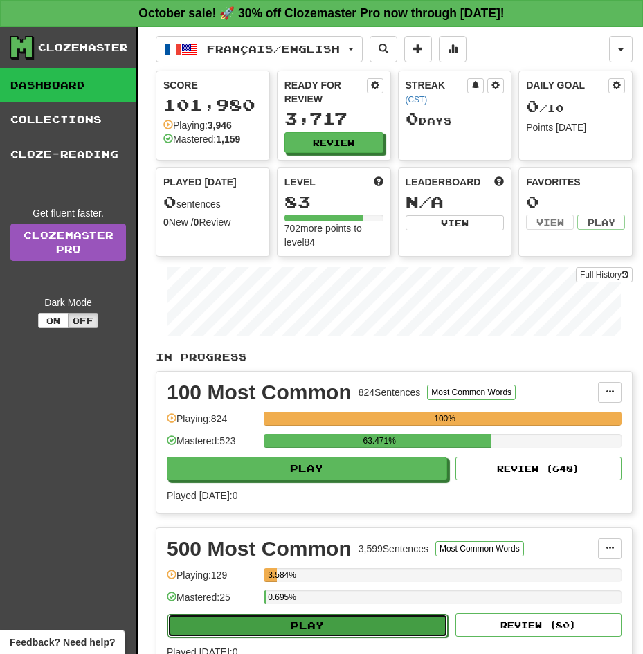
click at [302, 614] on button "Play" at bounding box center [308, 626] width 280 height 24
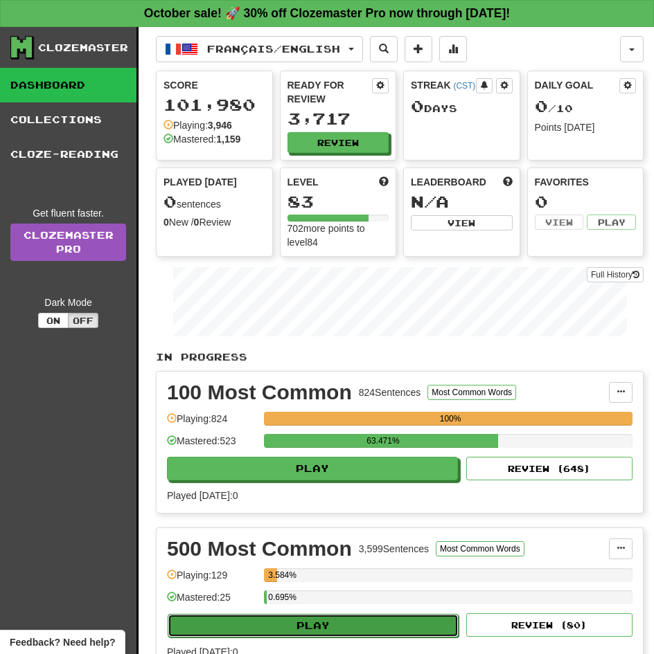
select select "**"
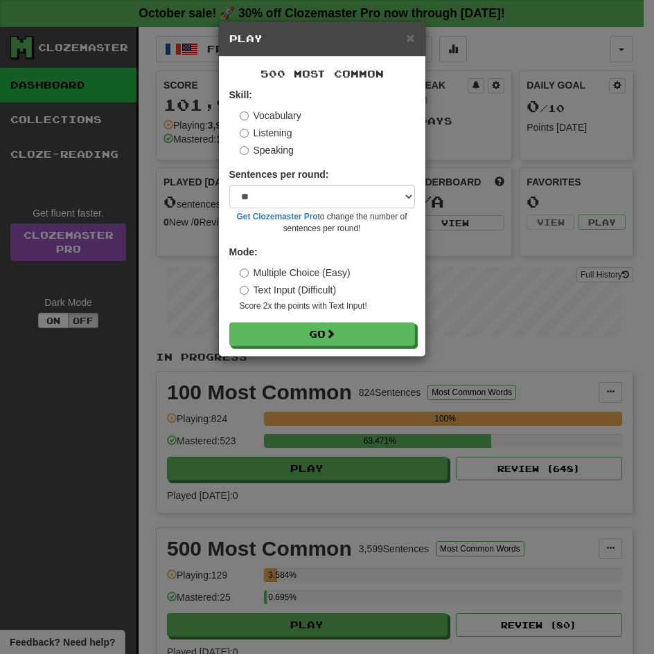
click at [266, 128] on label "Listening" at bounding box center [266, 133] width 53 height 14
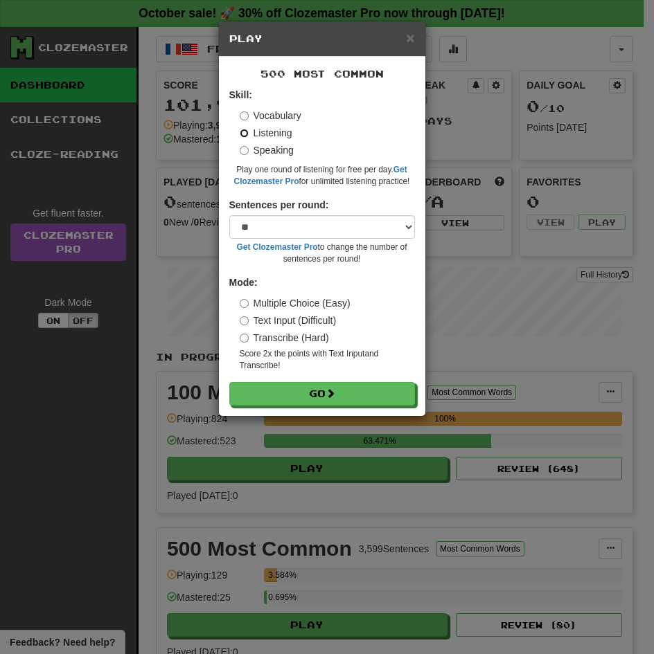
click at [229, 382] on button "Go" at bounding box center [322, 394] width 186 height 24
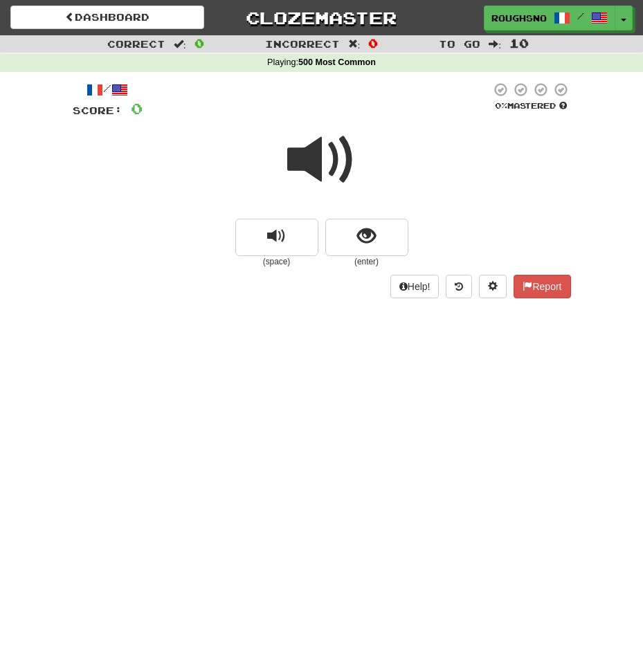
click at [368, 218] on div at bounding box center [322, 169] width 499 height 99
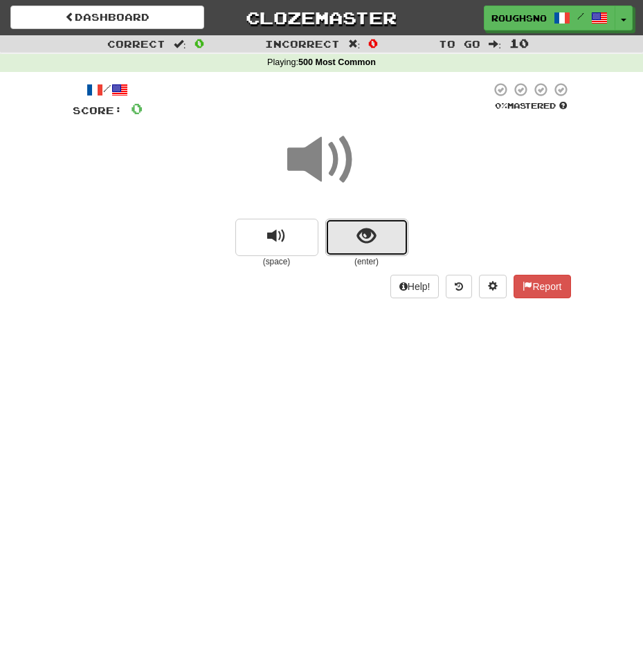
click at [363, 222] on button "show sentence" at bounding box center [366, 237] width 83 height 37
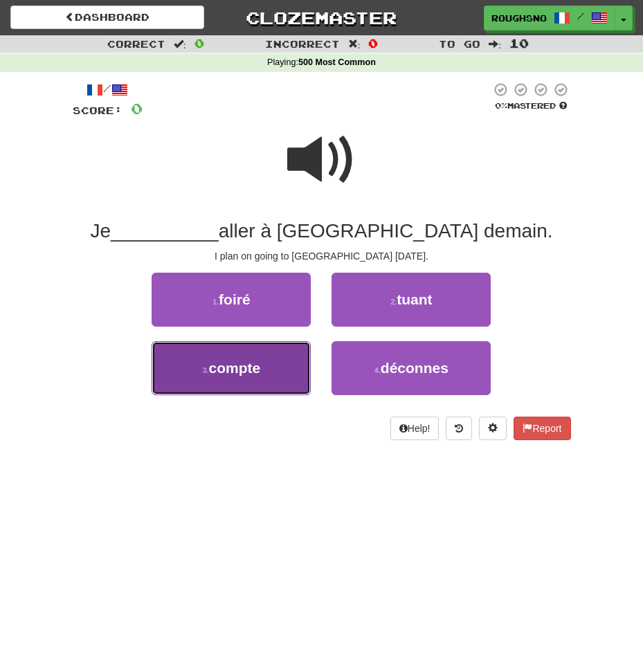
click at [265, 361] on button "3 . compte" at bounding box center [231, 368] width 159 height 54
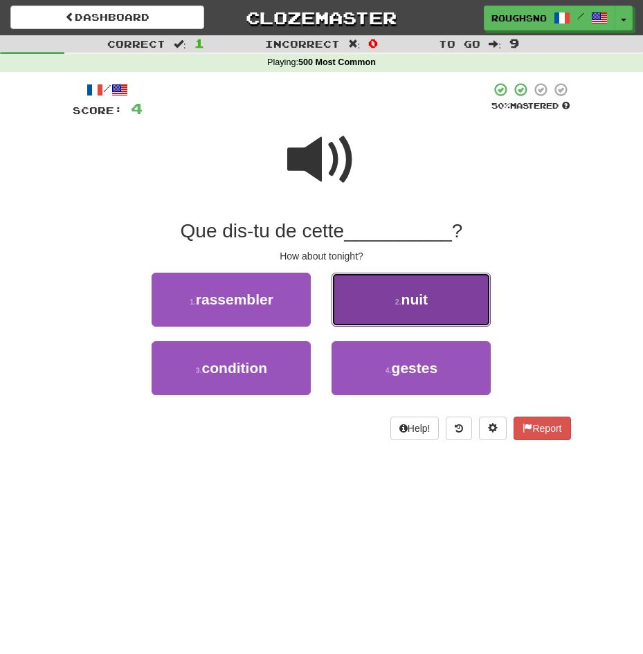
click at [404, 288] on button "2 . nuit" at bounding box center [411, 300] width 159 height 54
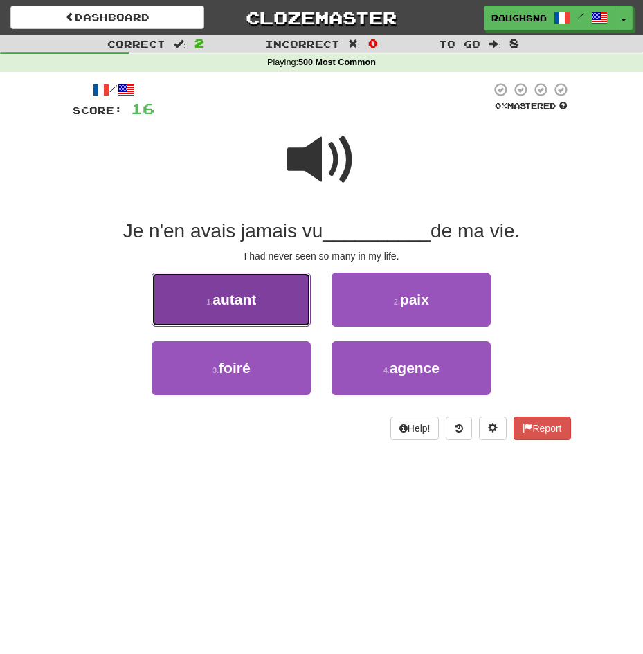
click at [249, 305] on span "autant" at bounding box center [235, 300] width 44 height 16
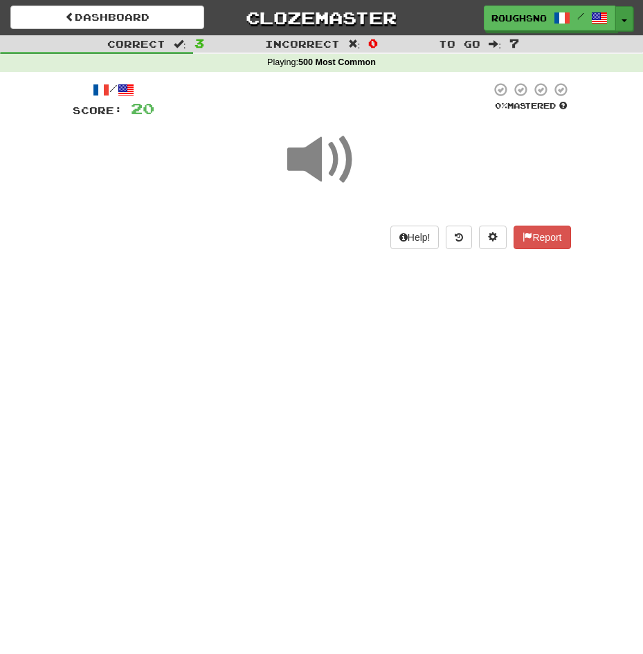
click at [622, 28] on button "Toggle Dropdown" at bounding box center [625, 18] width 18 height 25
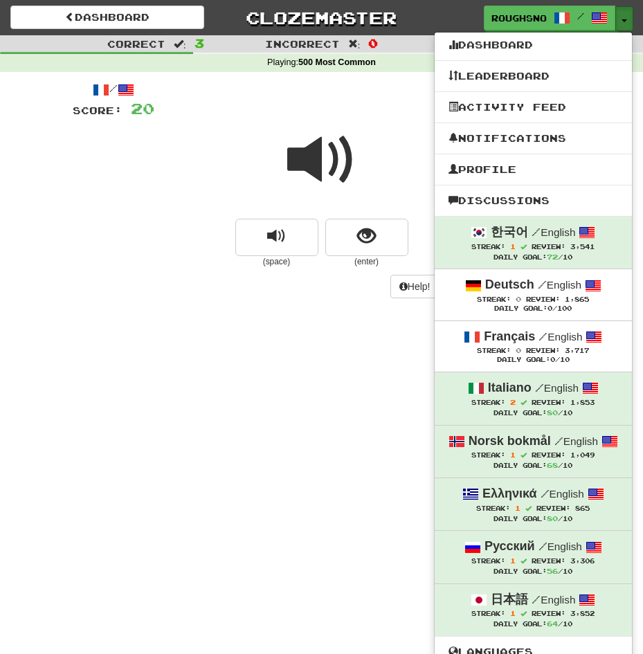
click at [622, 28] on button "Toggle Dropdown" at bounding box center [625, 18] width 18 height 25
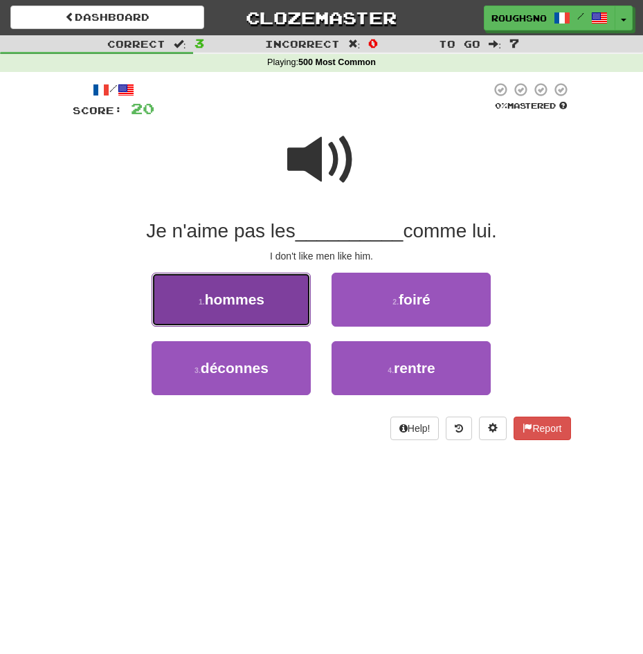
click at [241, 318] on button "1 . hommes" at bounding box center [231, 300] width 159 height 54
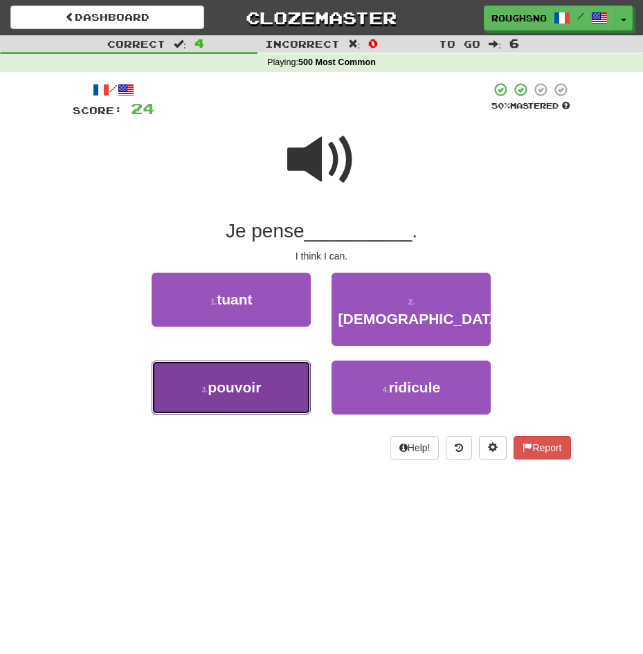
click at [247, 385] on button "3 . pouvoir" at bounding box center [231, 388] width 159 height 54
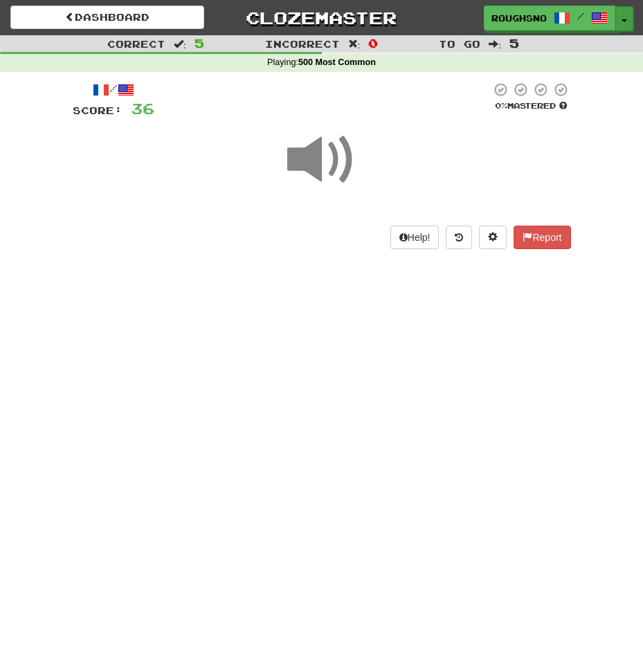
click at [627, 19] on span "button" at bounding box center [625, 20] width 6 height 3
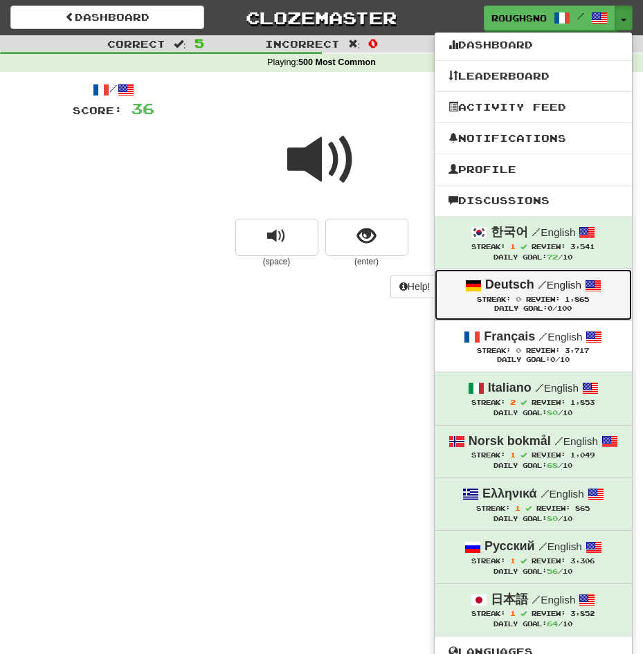
click at [534, 310] on div "Daily Goal: 0 /100" at bounding box center [534, 309] width 170 height 9
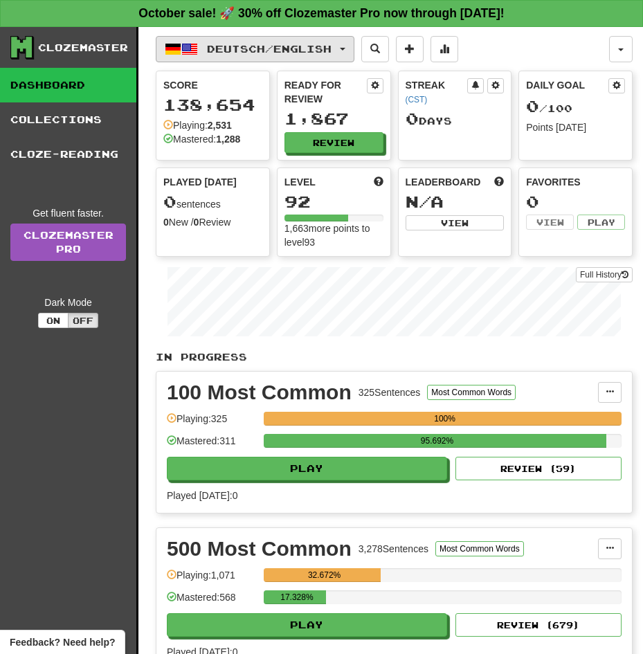
click at [229, 53] on span "Deutsch / English" at bounding box center [269, 49] width 125 height 12
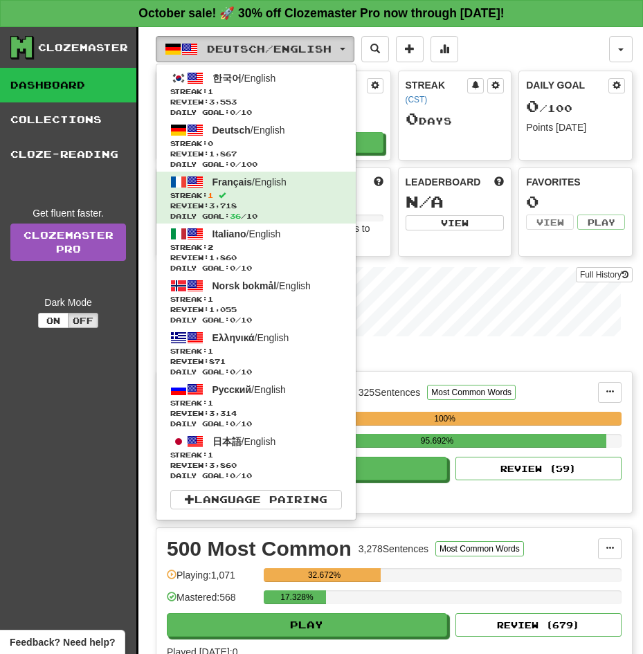
click at [229, 53] on span "Deutsch / English" at bounding box center [269, 49] width 125 height 12
